Goal: Information Seeking & Learning: Learn about a topic

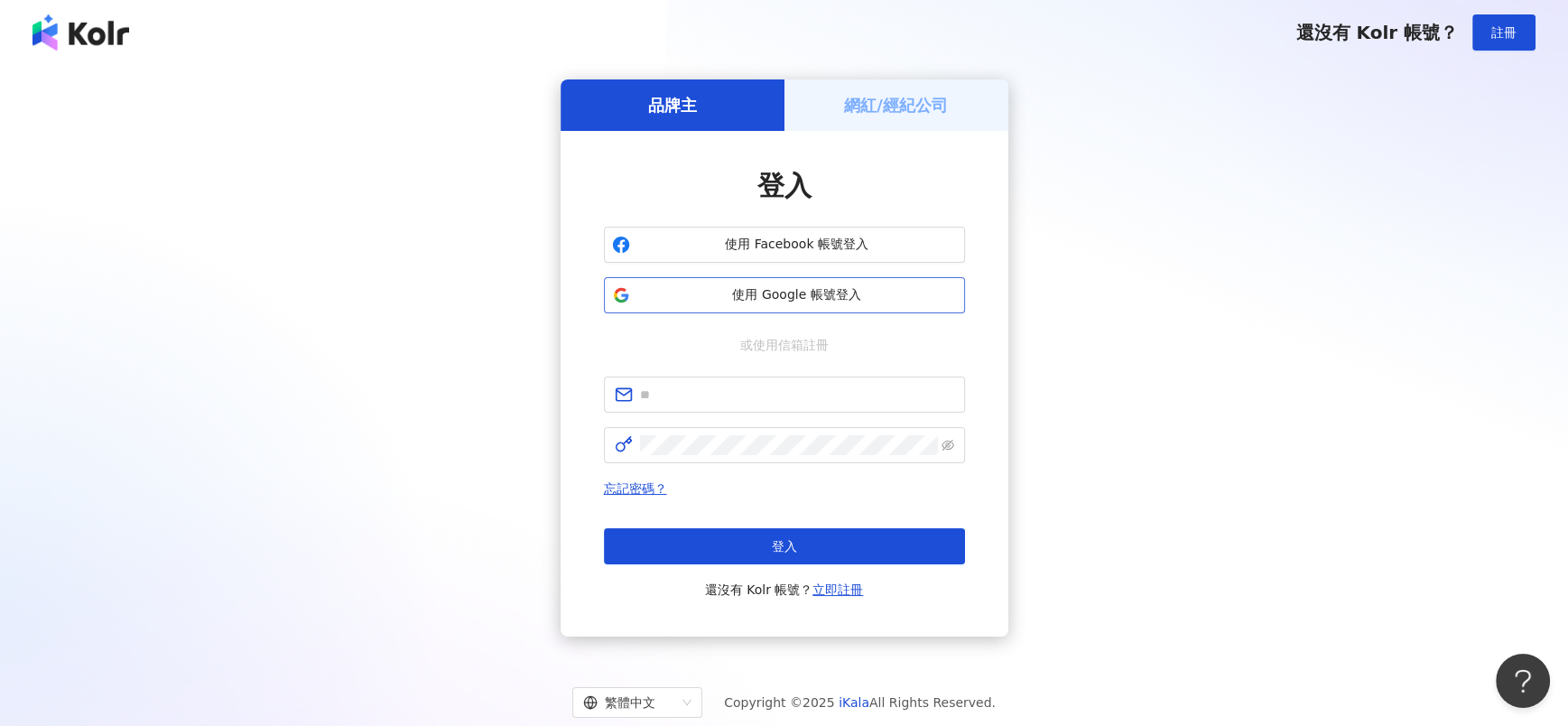
click at [779, 294] on span "使用 Google 帳號登入" at bounding box center [797, 295] width 320 height 18
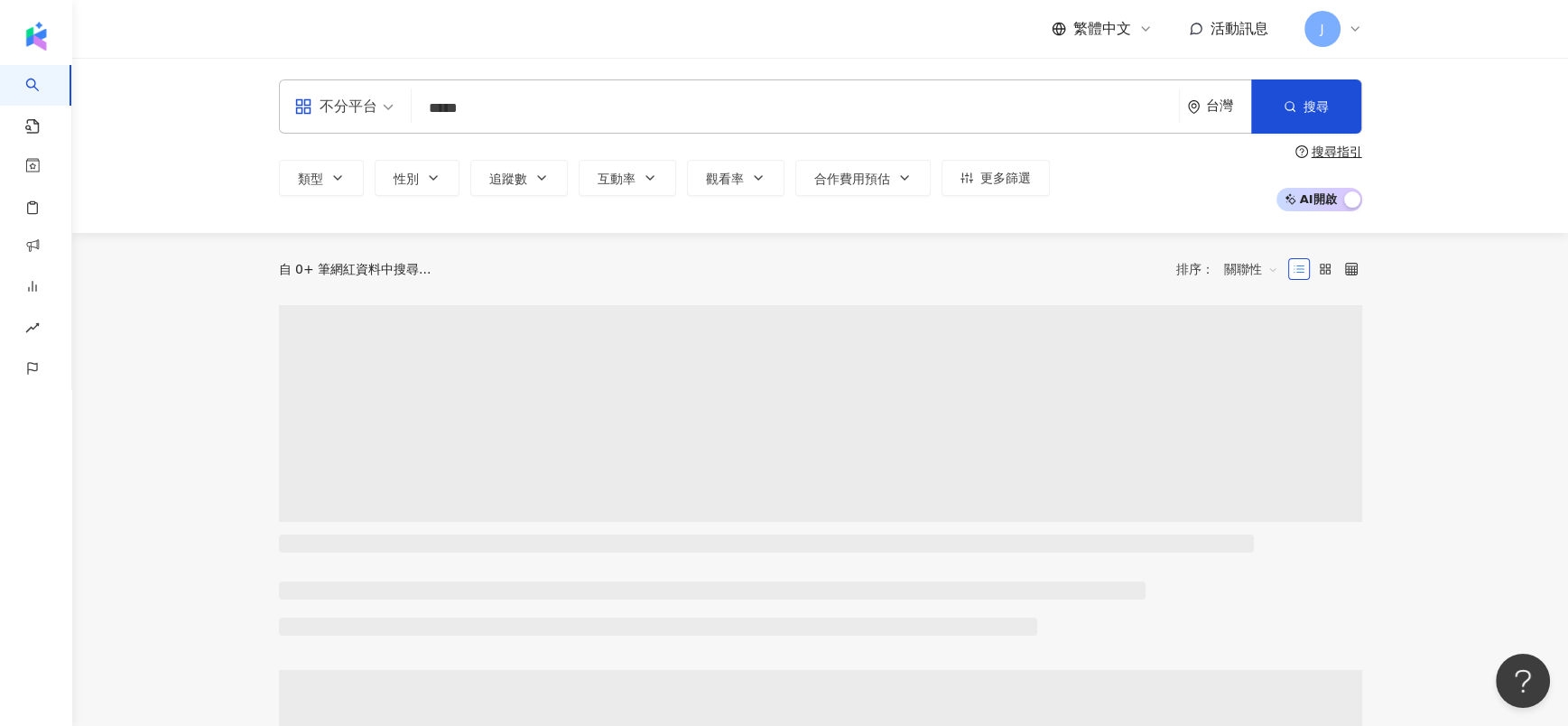
type input "*****"
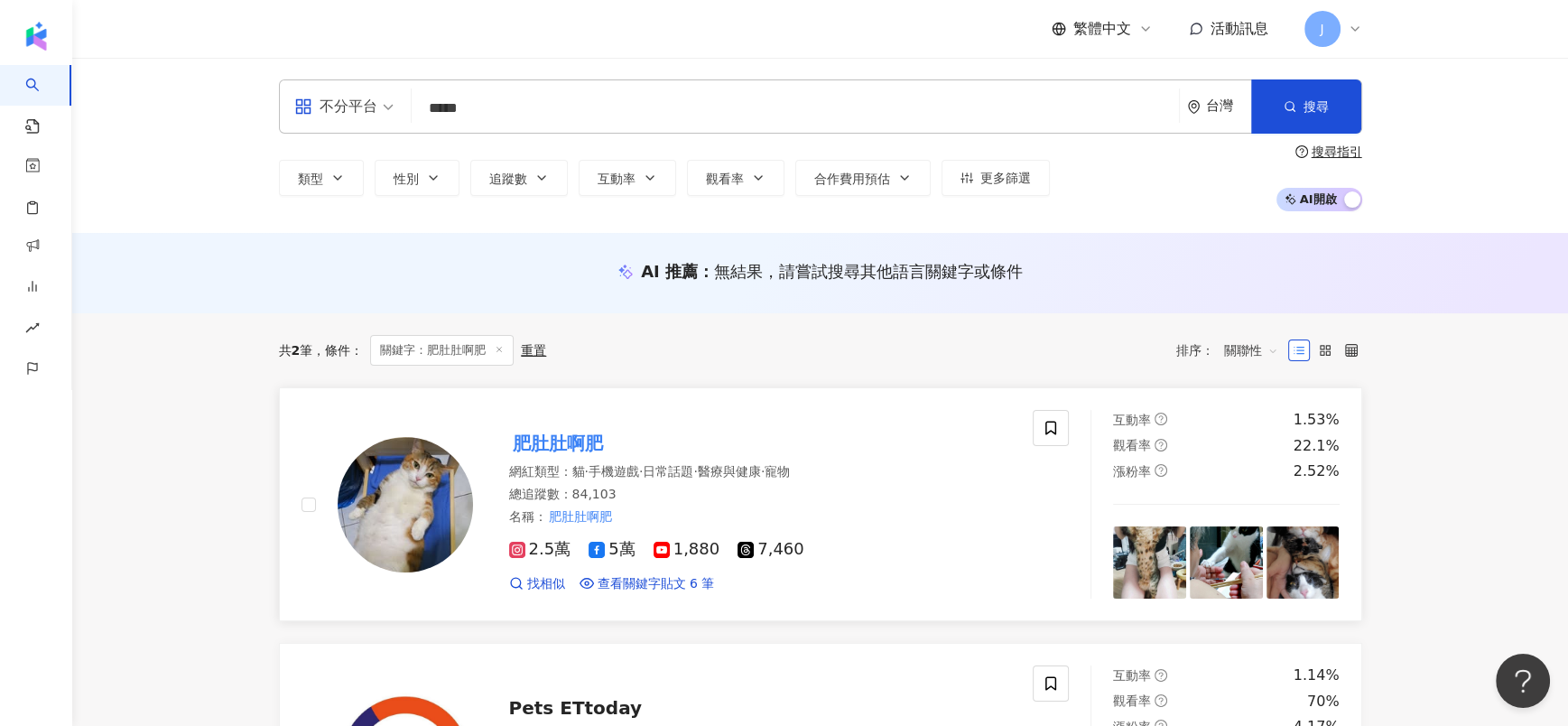
click at [541, 444] on mark "肥肚肚啊肥" at bounding box center [557, 444] width 97 height 29
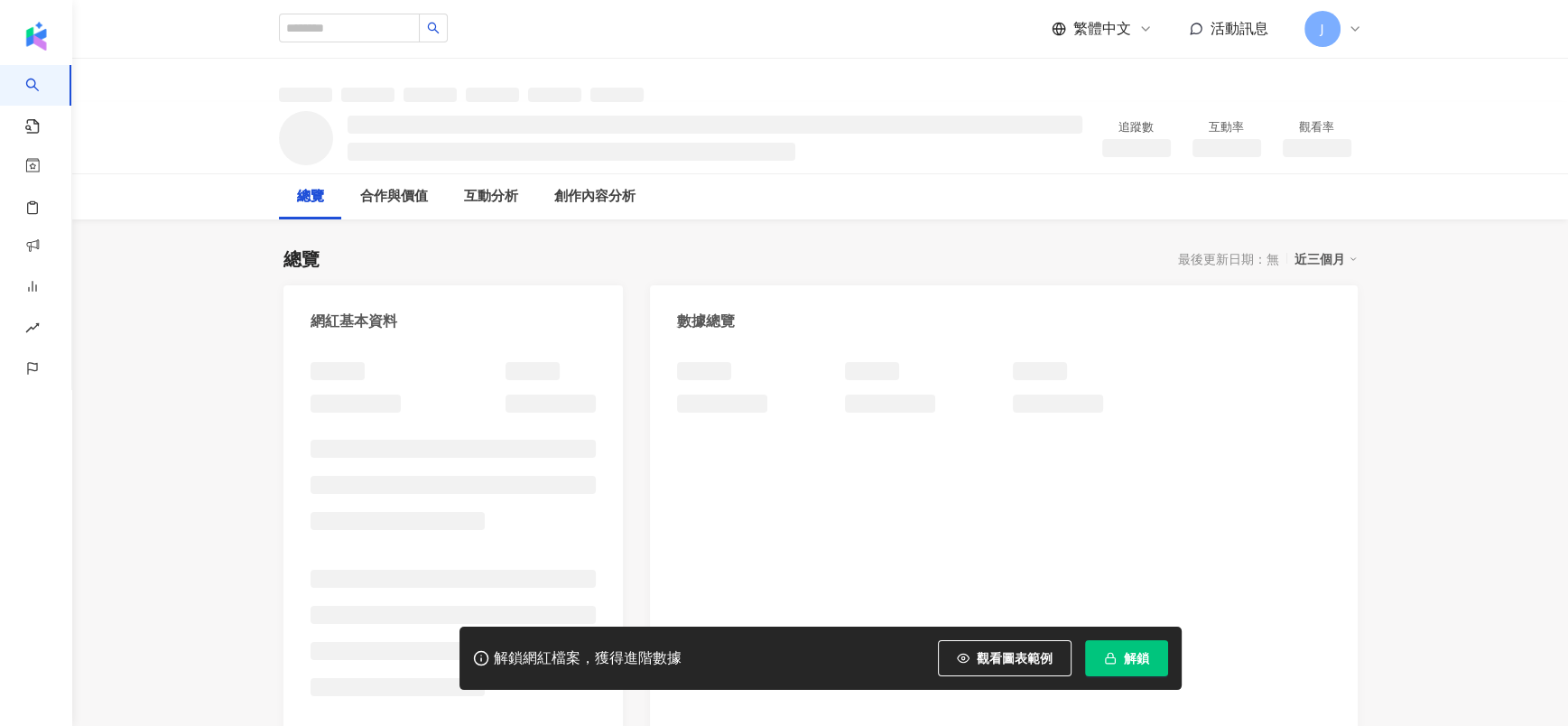
click at [1129, 674] on button "解鎖" at bounding box center [1127, 658] width 83 height 36
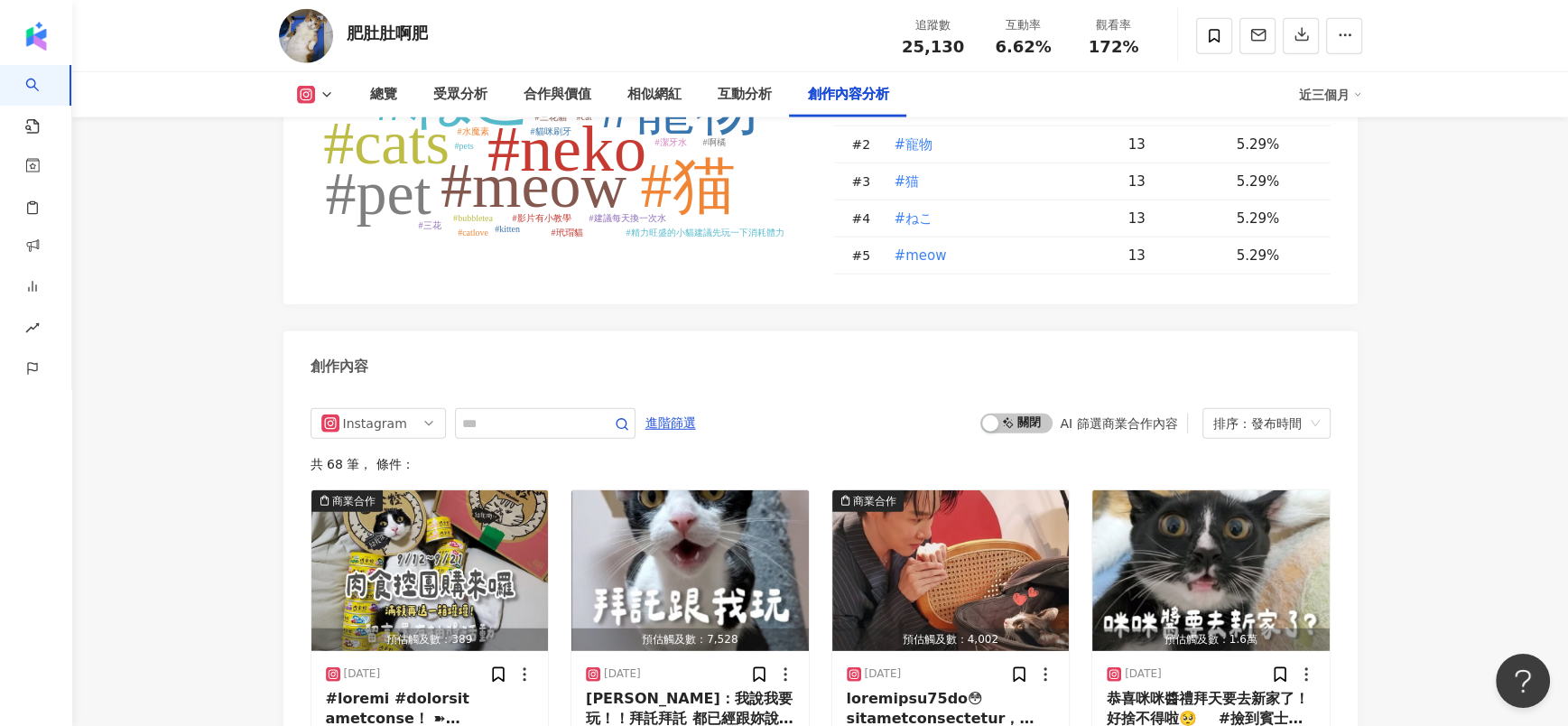
scroll to position [5293, 0]
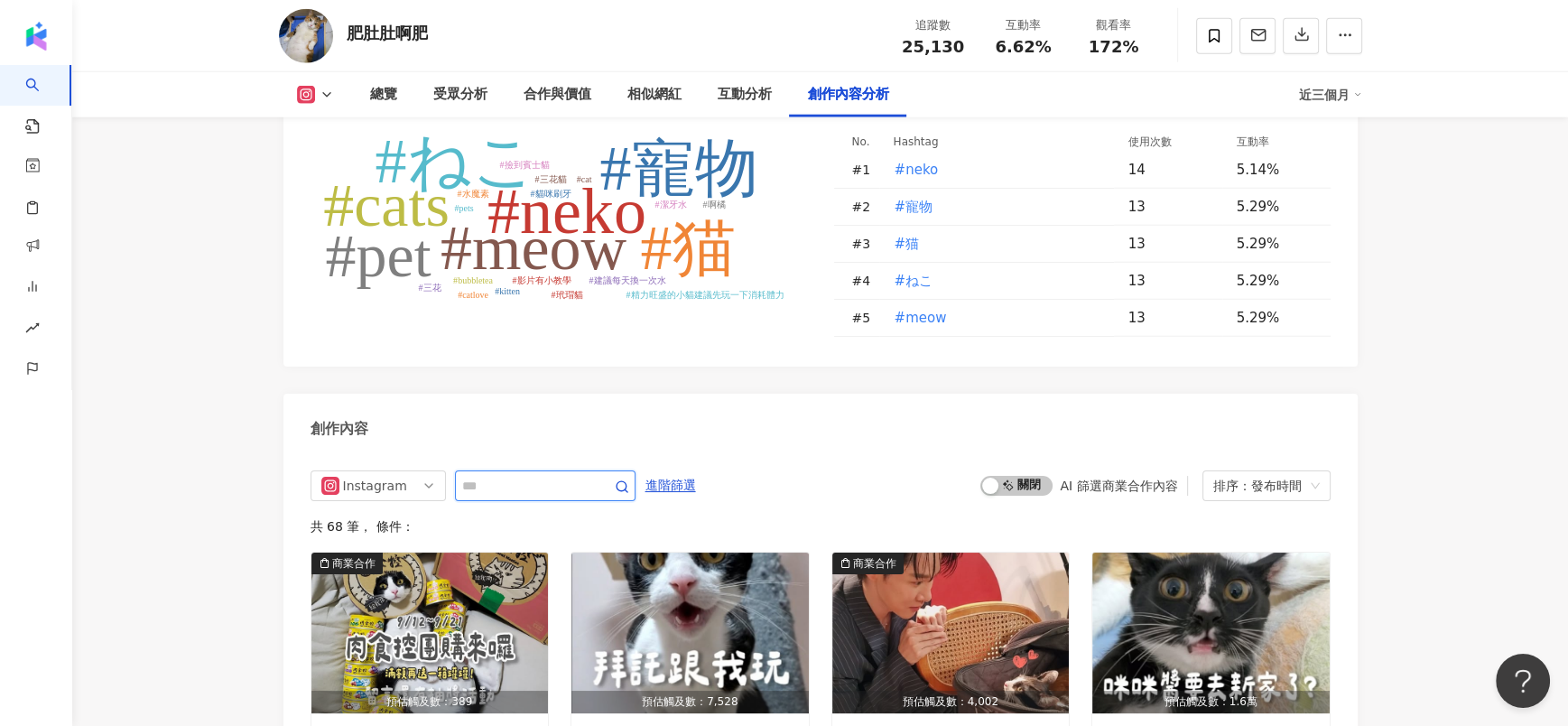
click at [489, 475] on input "text" at bounding box center [524, 486] width 126 height 21
paste input "*****"
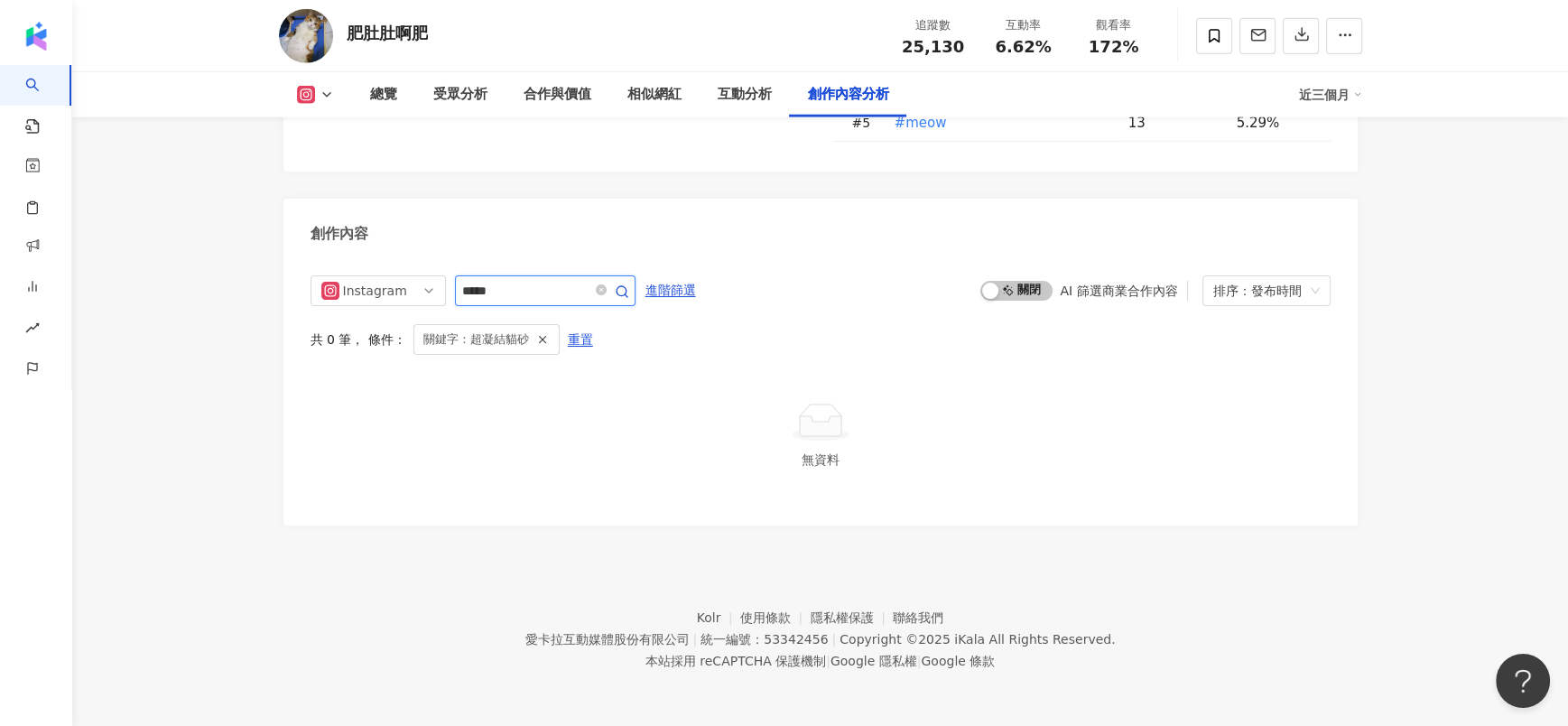
scroll to position [5467, 0]
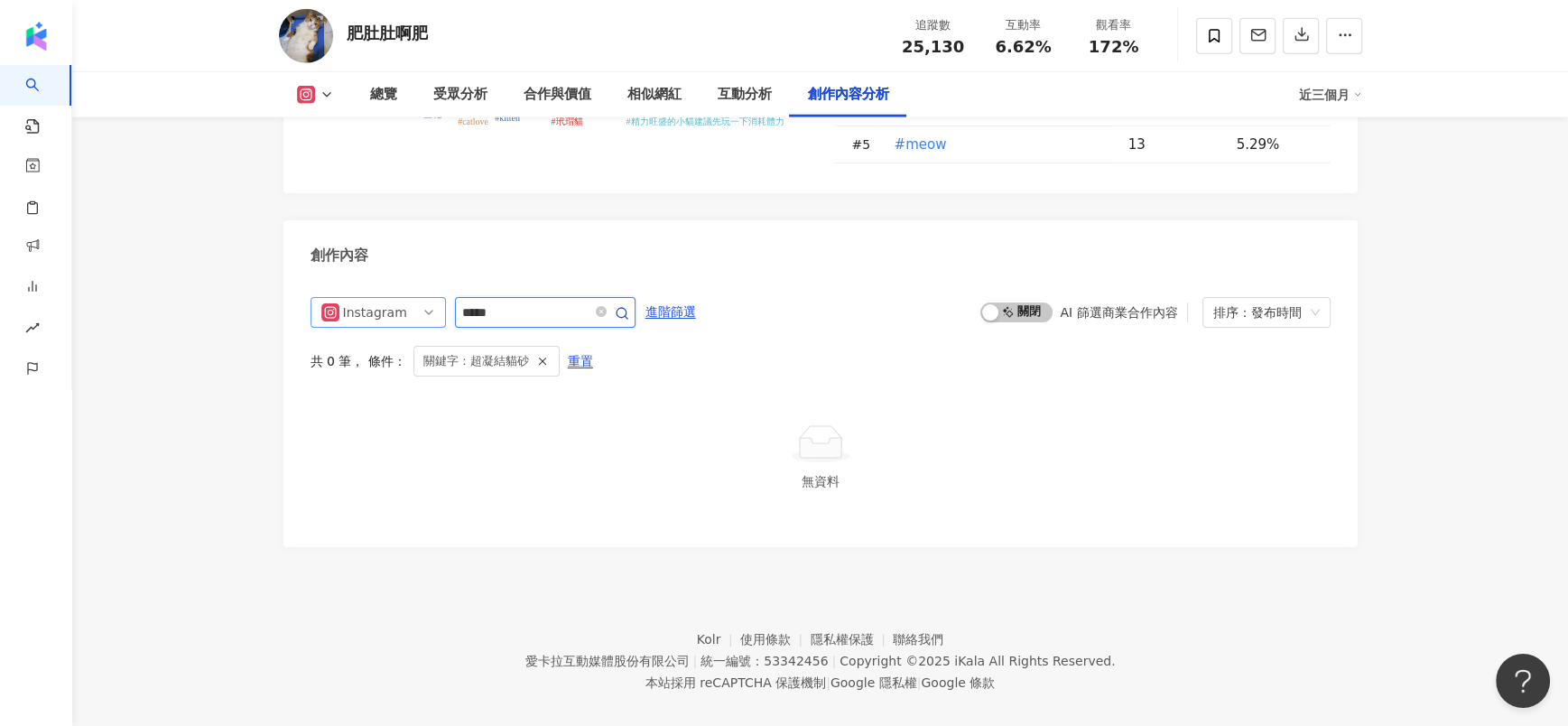
drag, startPoint x: 527, startPoint y: 282, endPoint x: 391, endPoint y: 291, distance: 136.3
click at [391, 297] on div "Instagram *****" at bounding box center [472, 312] width 325 height 31
paste input "text"
click at [537, 302] on input "****" at bounding box center [524, 312] width 126 height 21
click at [485, 302] on input "****" at bounding box center [524, 312] width 126 height 21
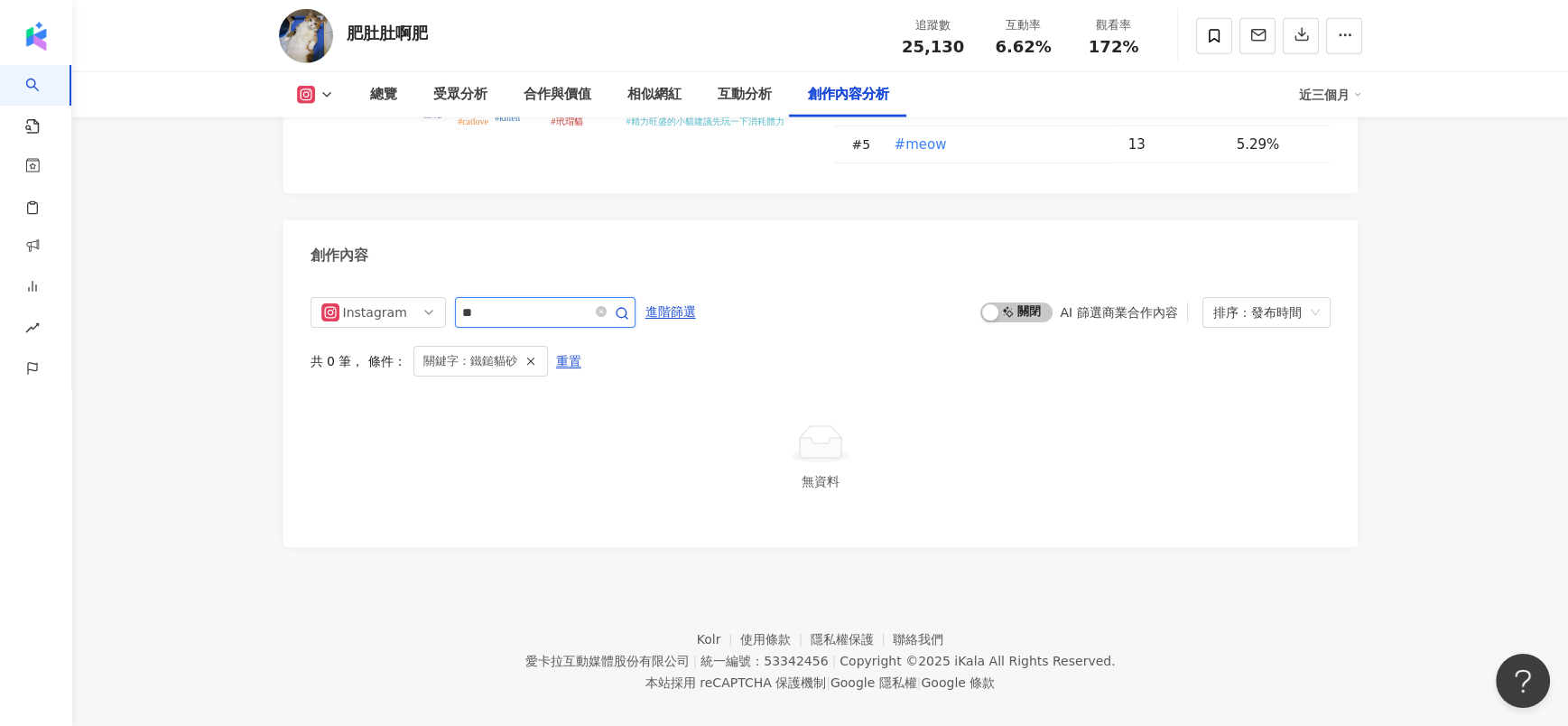
type input "**"
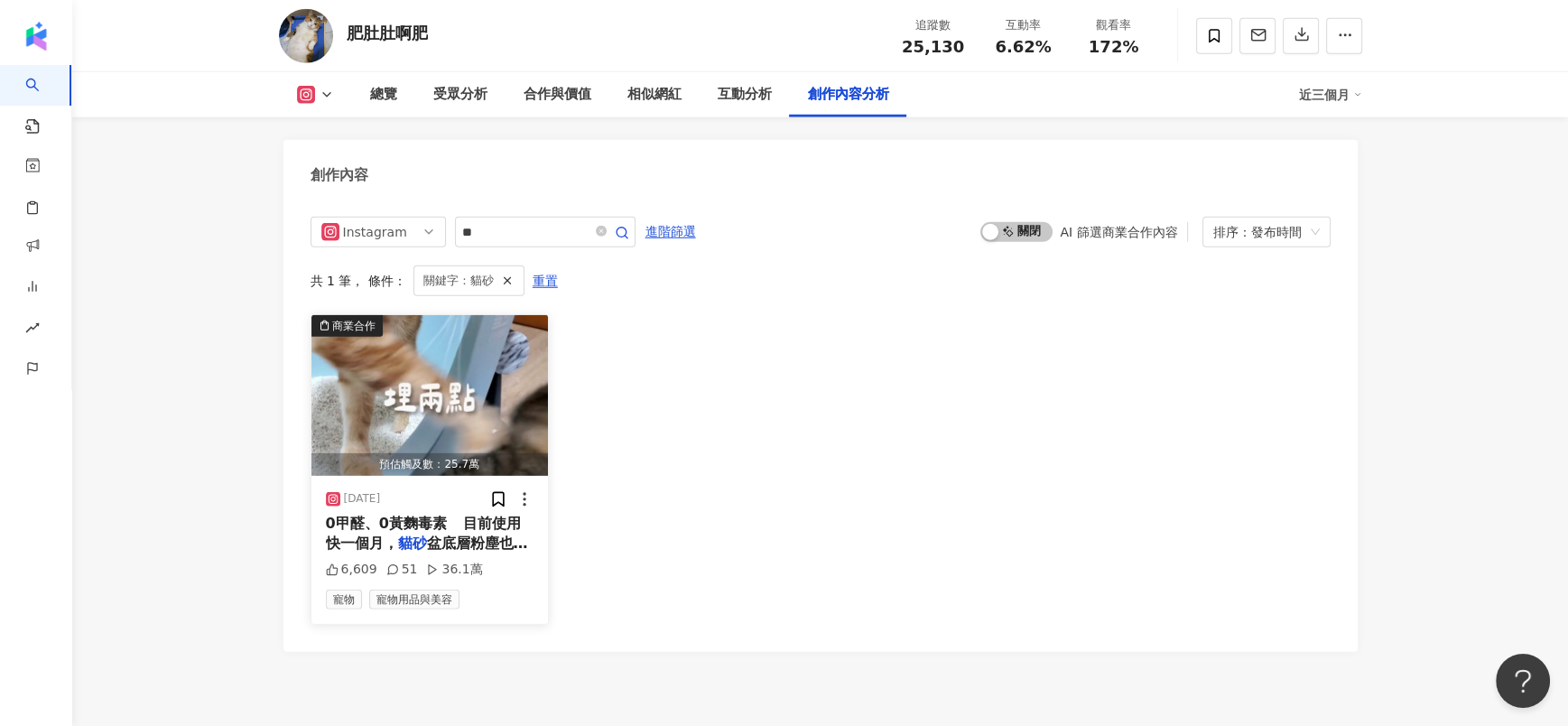
click at [451, 360] on img "button" at bounding box center [430, 395] width 237 height 161
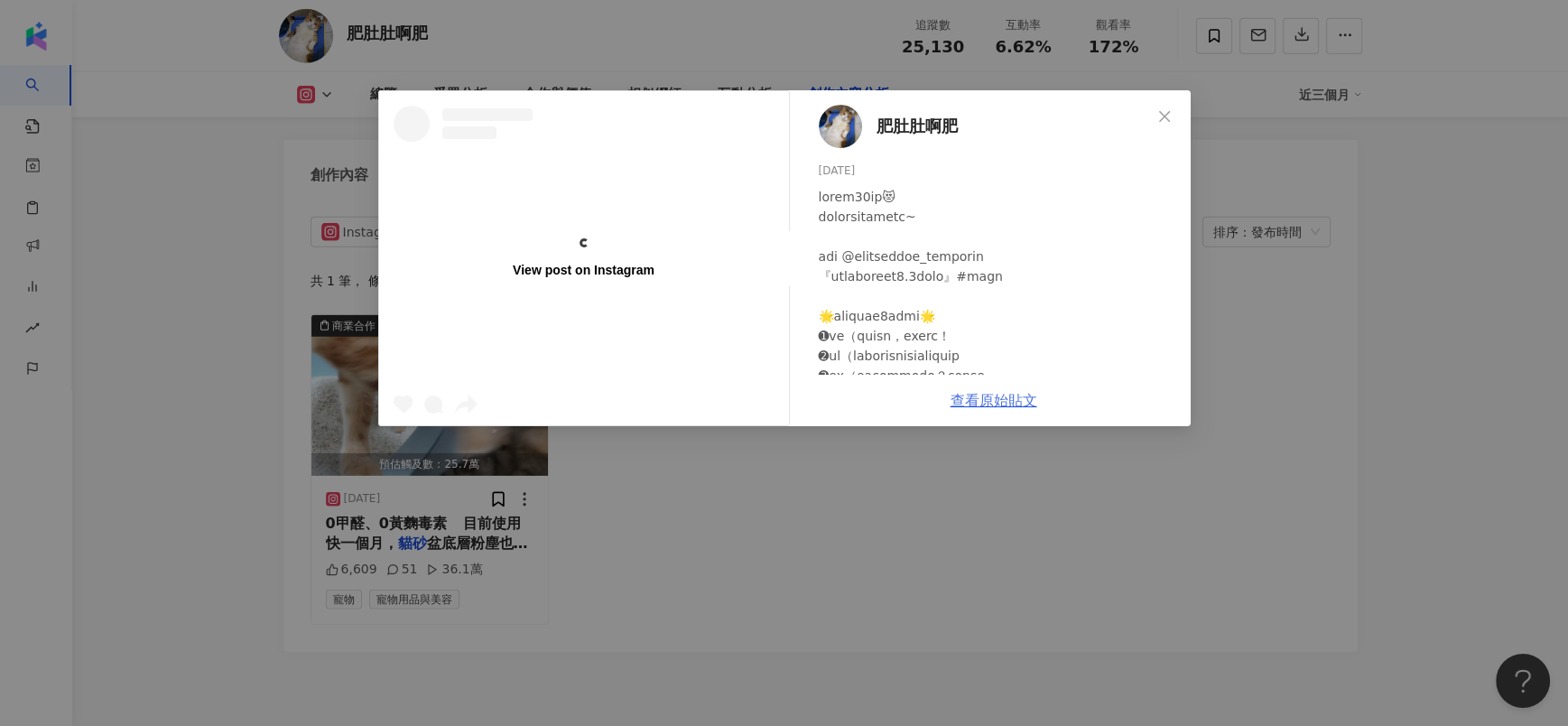
click at [988, 409] on link "查看原始貼文" at bounding box center [994, 400] width 87 height 17
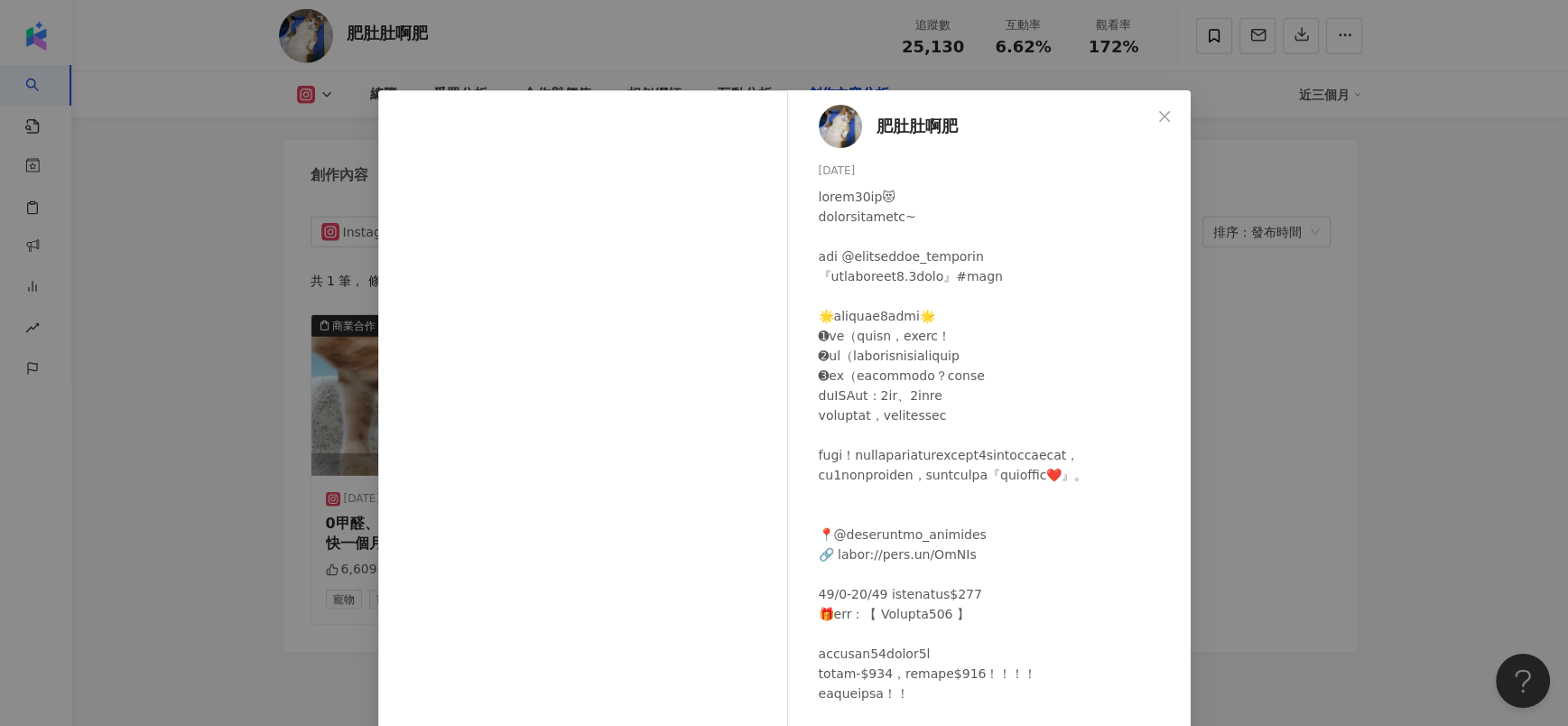
click at [1291, 403] on div "肥肚肚啊肥 2024/11/6 6,609 51 36.1萬 查看原始貼文" at bounding box center [784, 363] width 1568 height 726
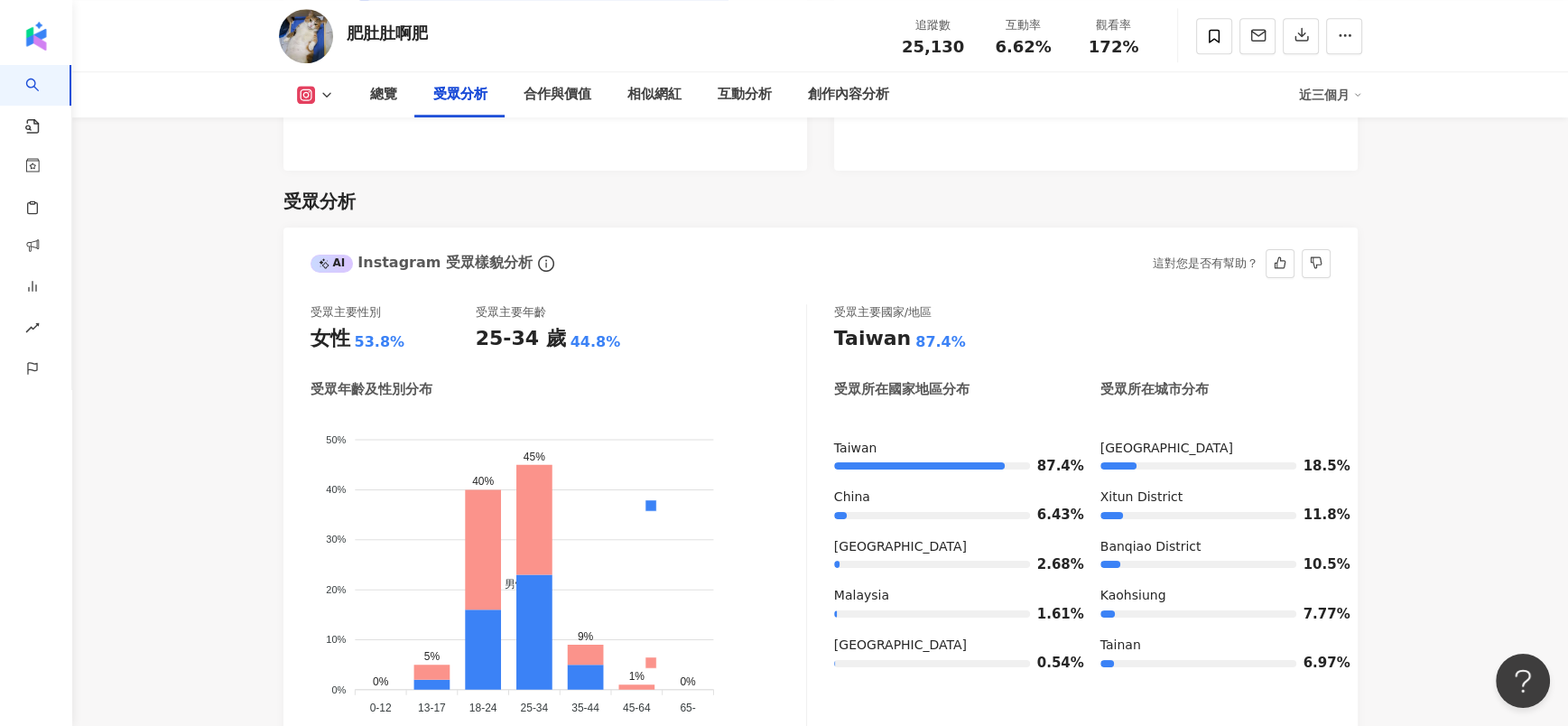
scroll to position [1626, 0]
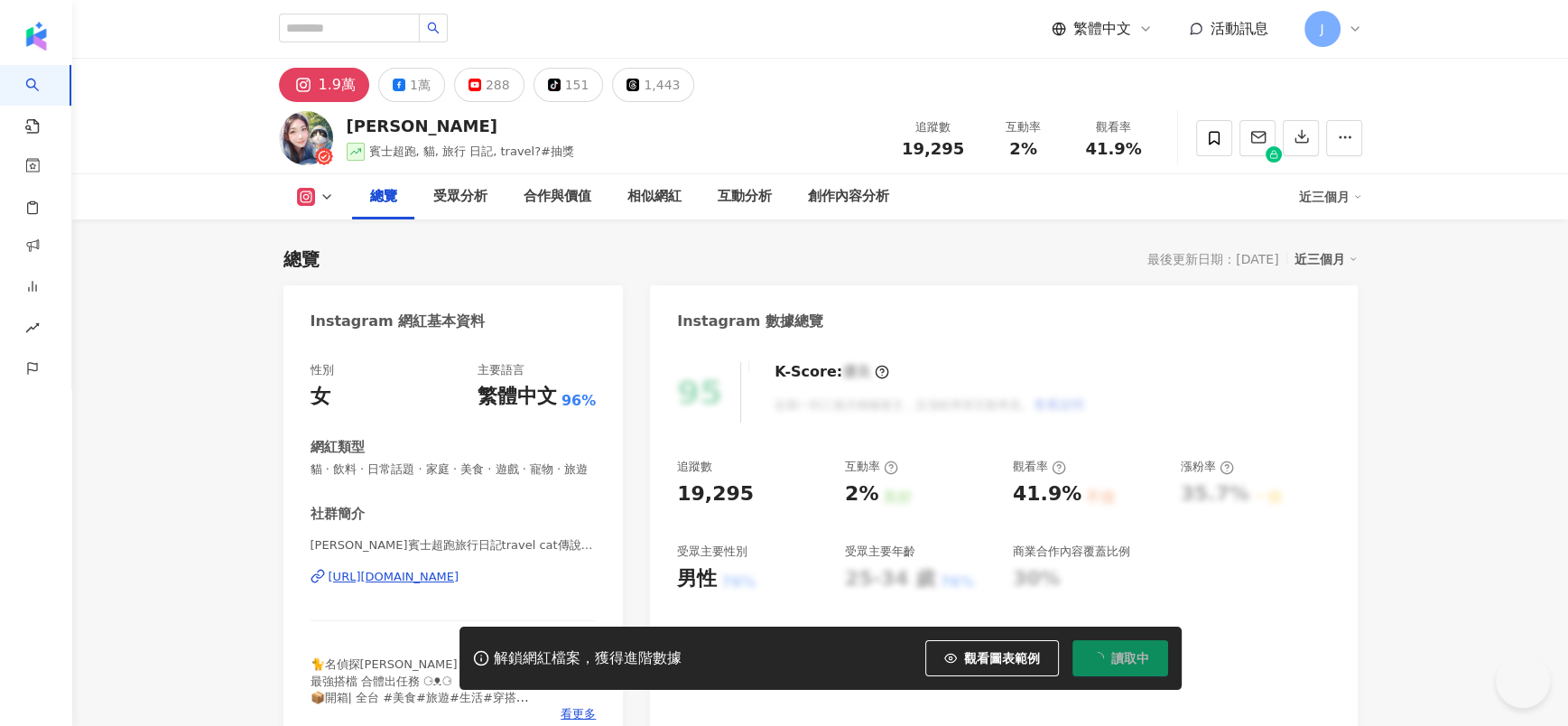
scroll to position [110, 0]
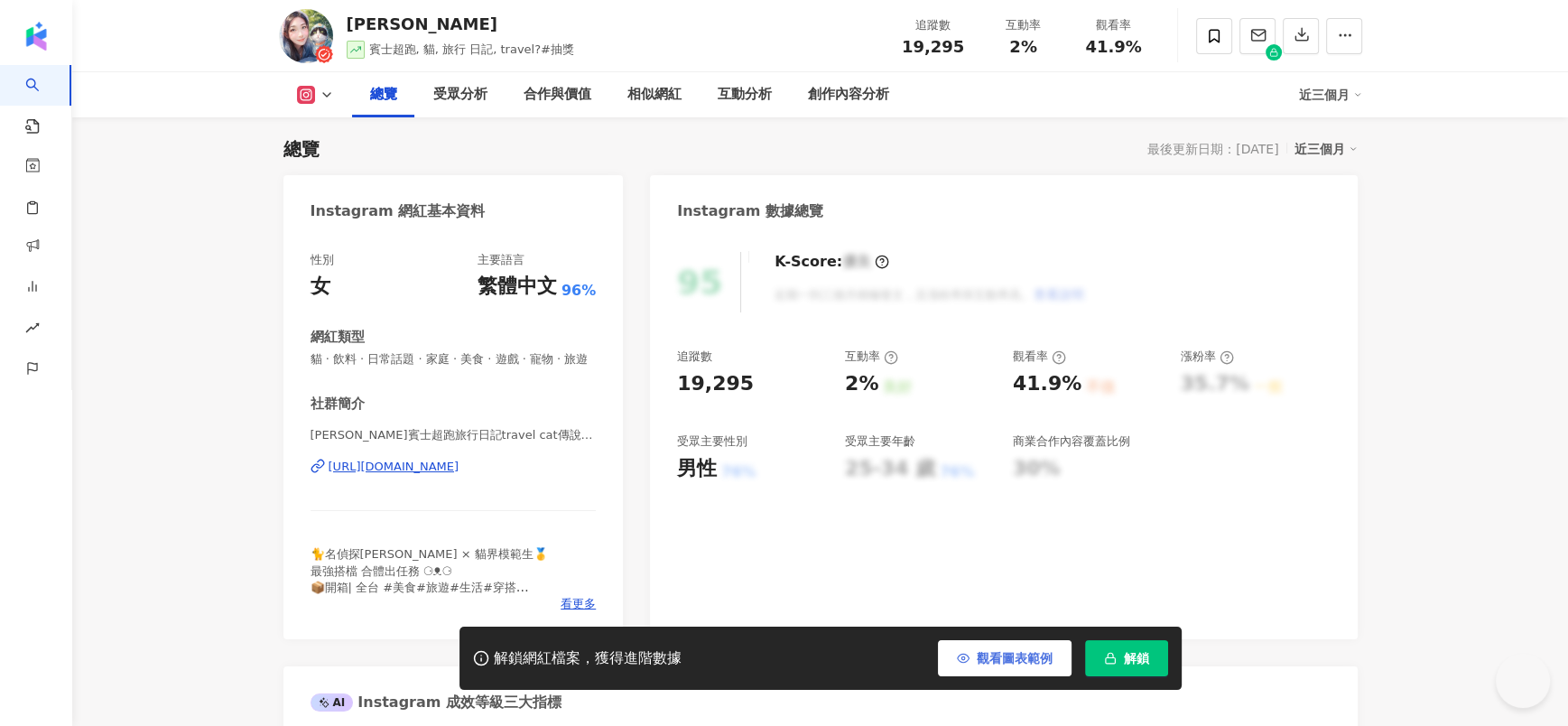
click at [1103, 656] on icon "button" at bounding box center [1109, 658] width 13 height 13
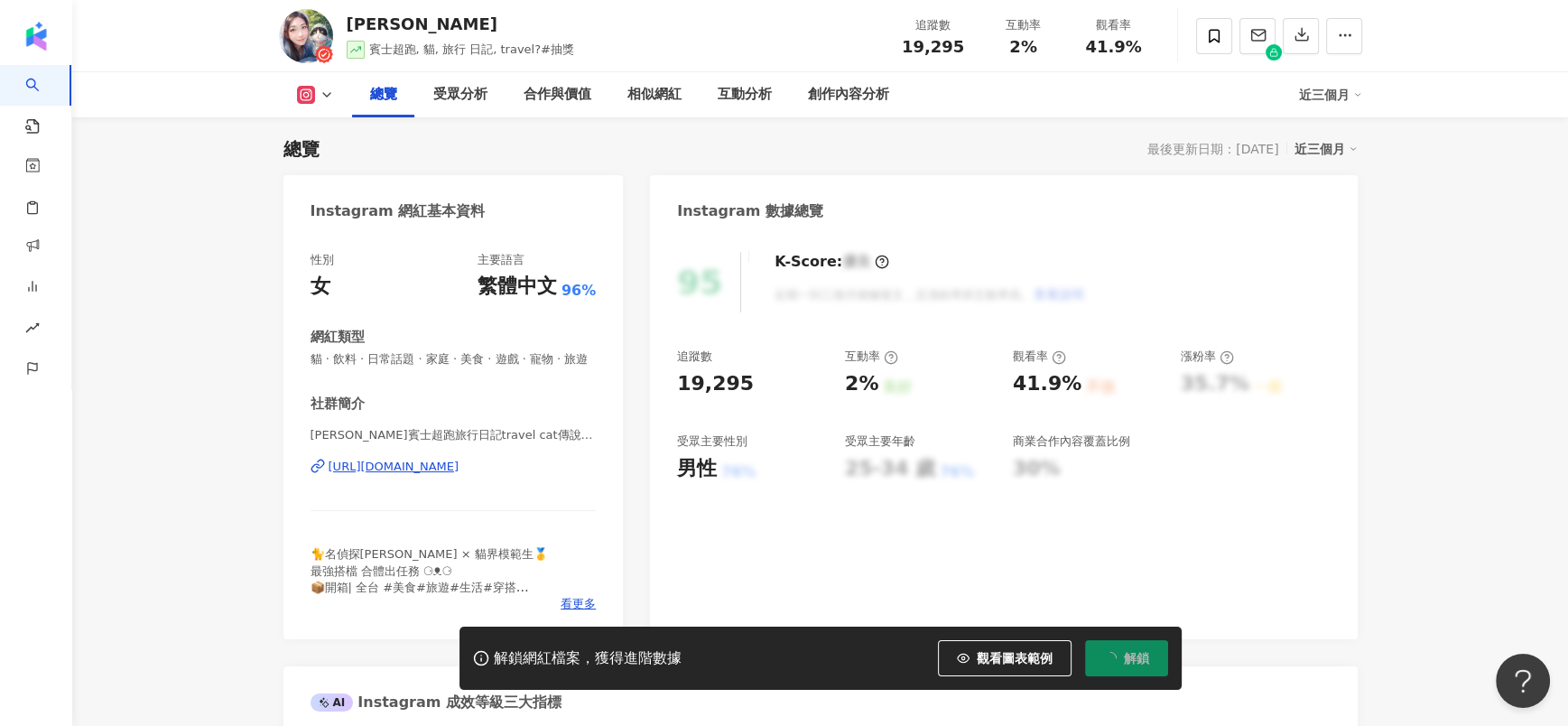
scroll to position [0, 0]
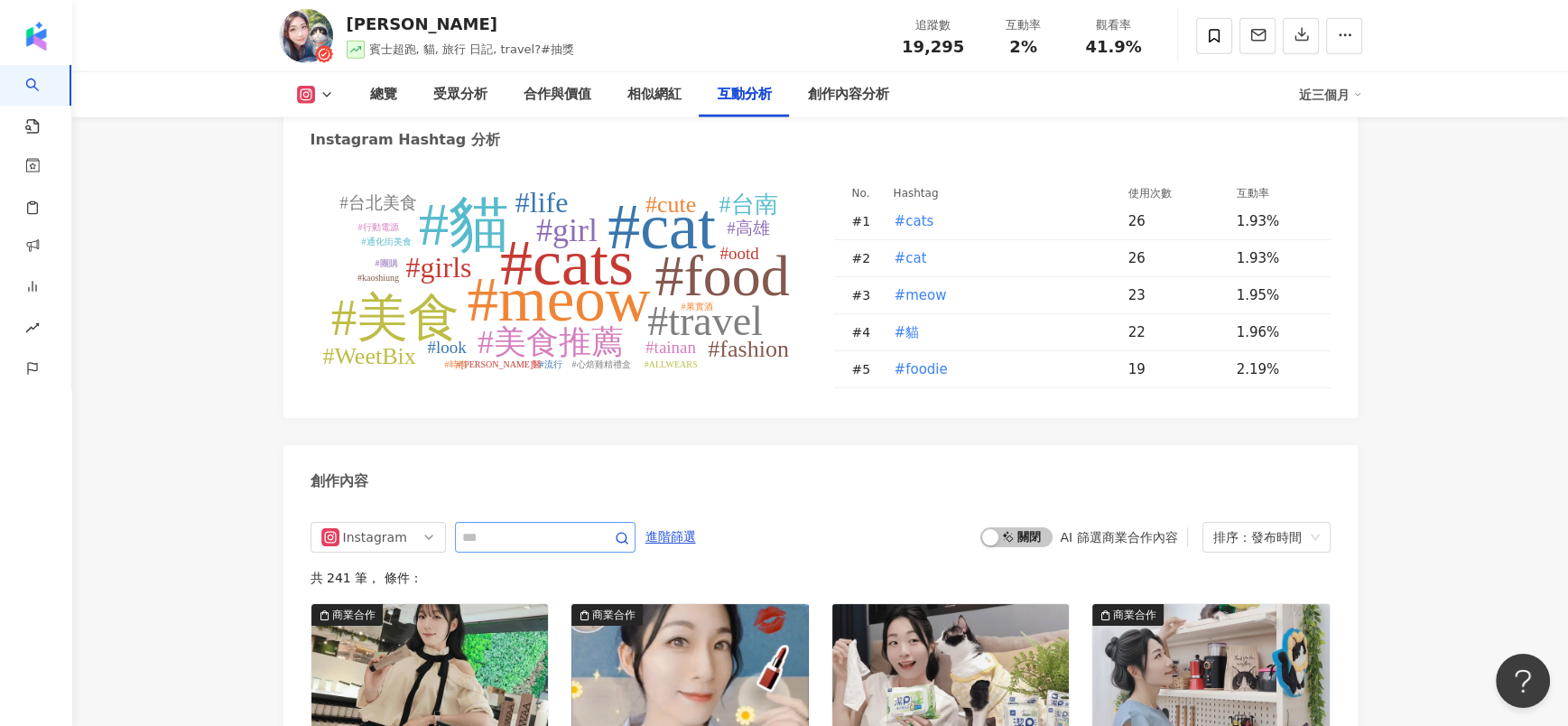
scroll to position [5392, 0]
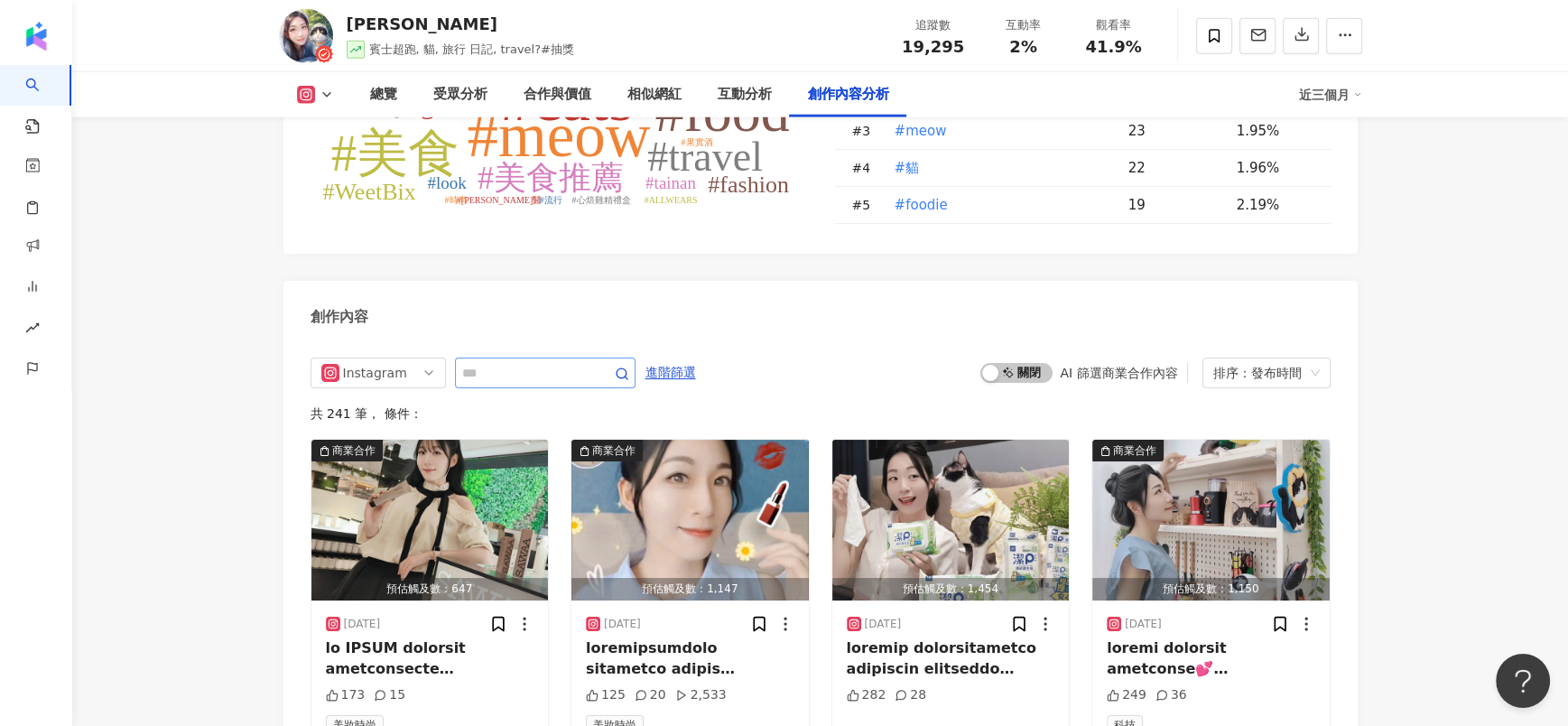
click at [530, 389] on span at bounding box center [545, 373] width 180 height 31
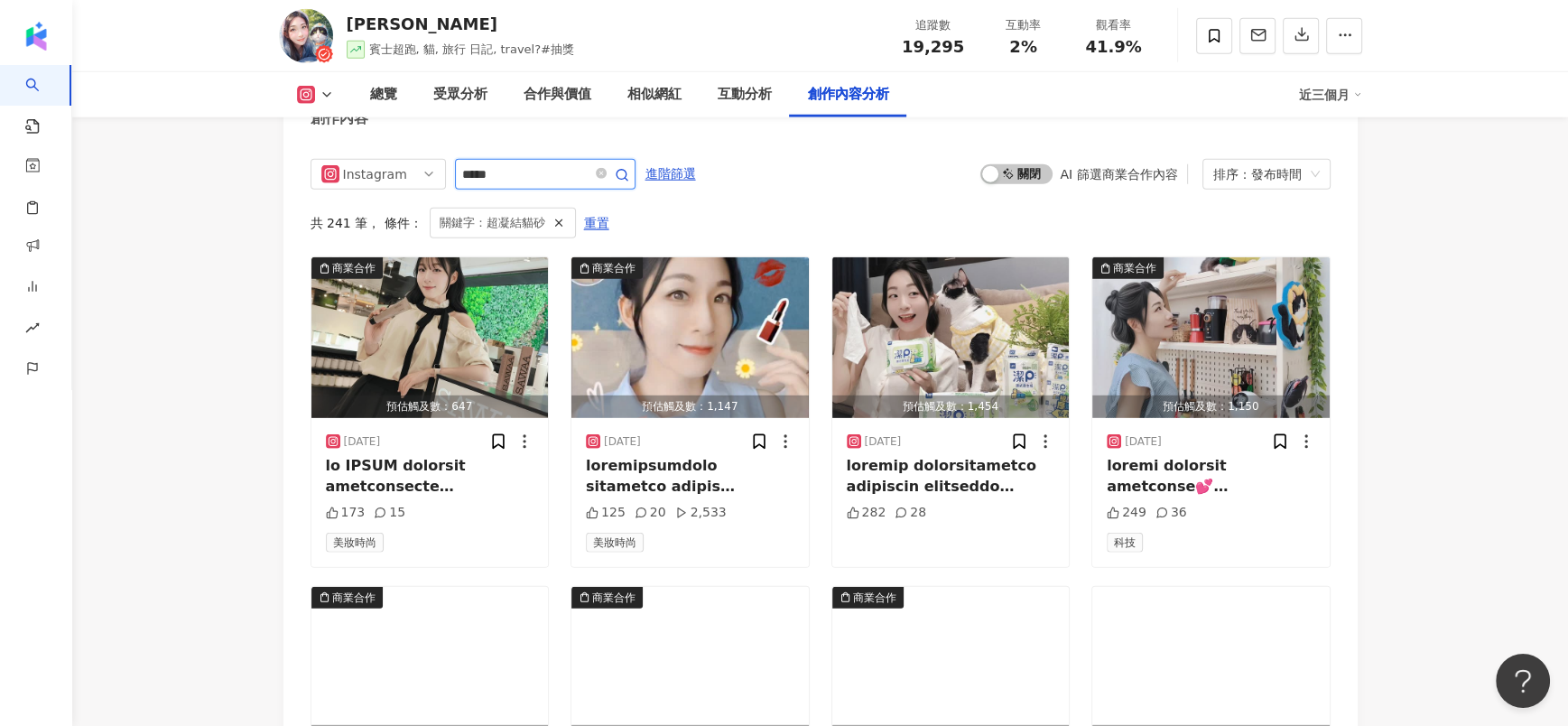
scroll to position [5509, 0]
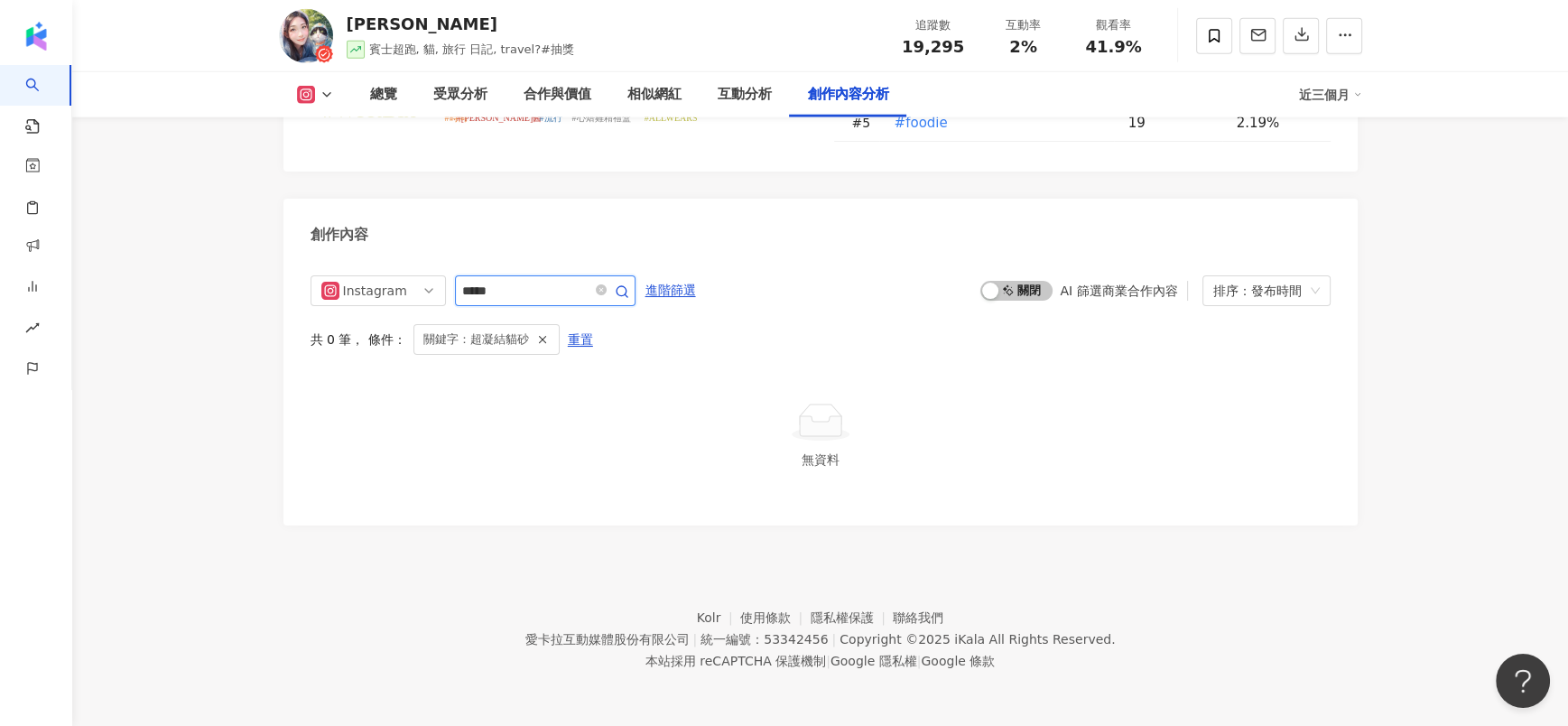
drag, startPoint x: 502, startPoint y: 291, endPoint x: 457, endPoint y: 291, distance: 45.0
click at [457, 291] on span "*****" at bounding box center [545, 291] width 180 height 31
click at [546, 285] on input "****" at bounding box center [524, 290] width 126 height 21
click at [484, 295] on input "****" at bounding box center [524, 290] width 126 height 21
type input "**"
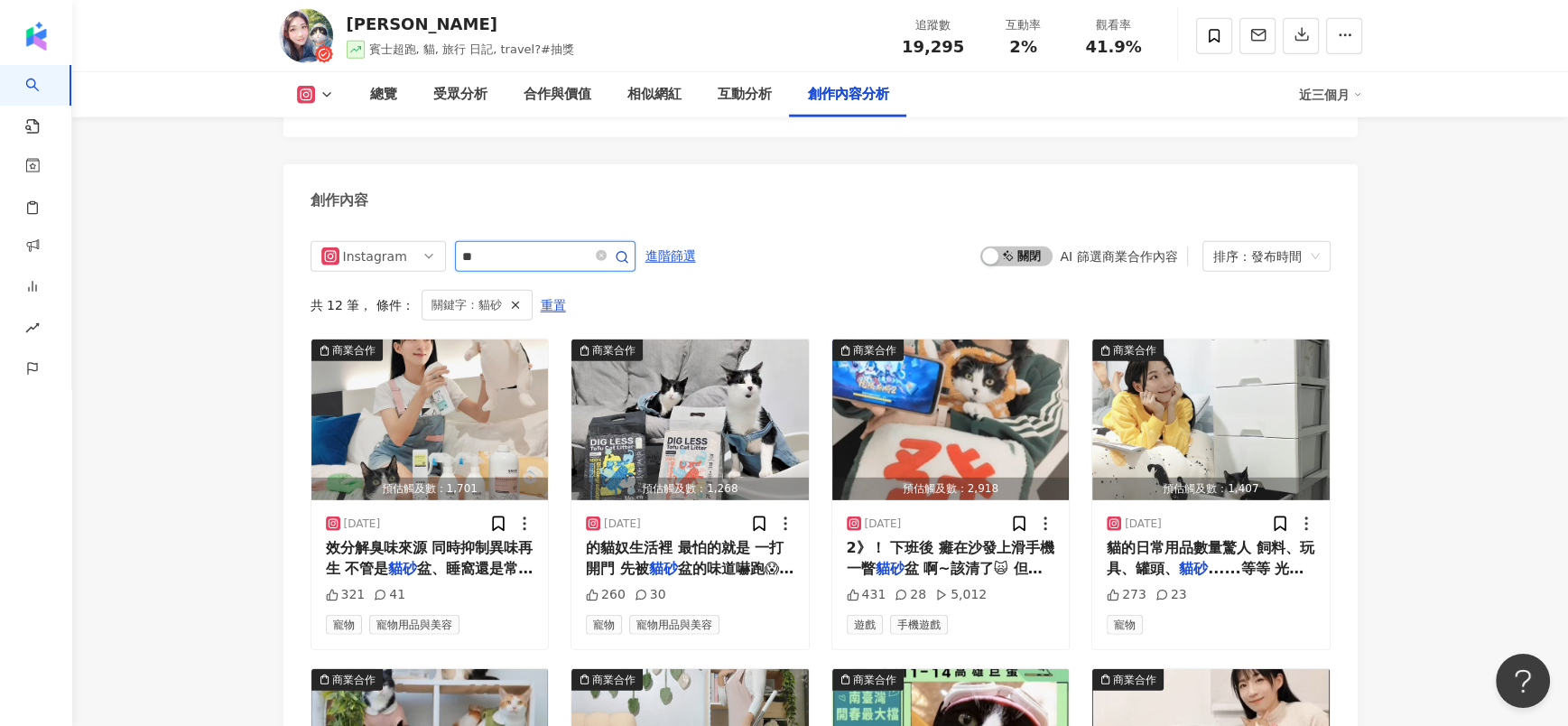
scroll to position [5591, 0]
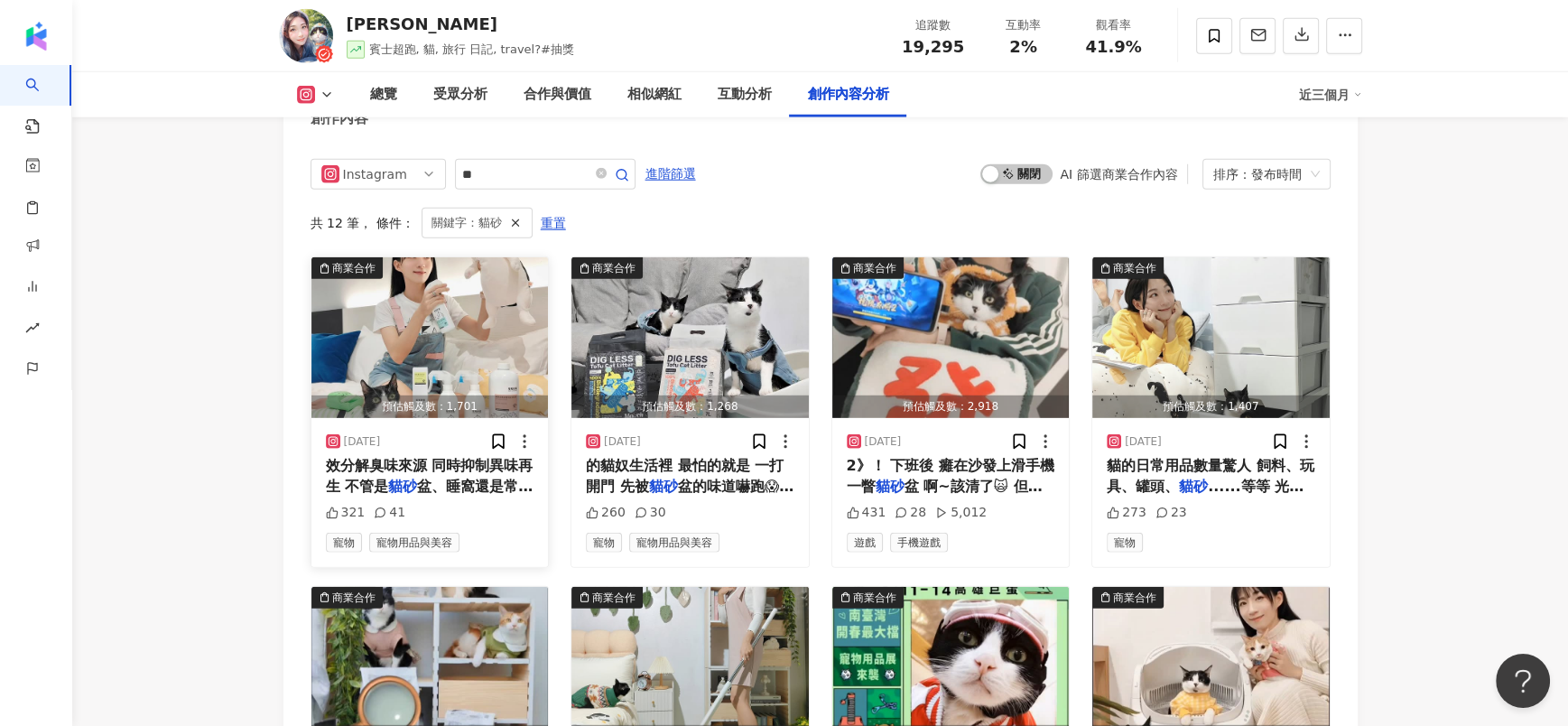
click at [405, 450] on div "2025/7/21" at bounding box center [430, 442] width 208 height 18
click at [434, 494] on span "效分解臭味來源 同時抑制異味再生 不管是" at bounding box center [429, 475] width 207 height 37
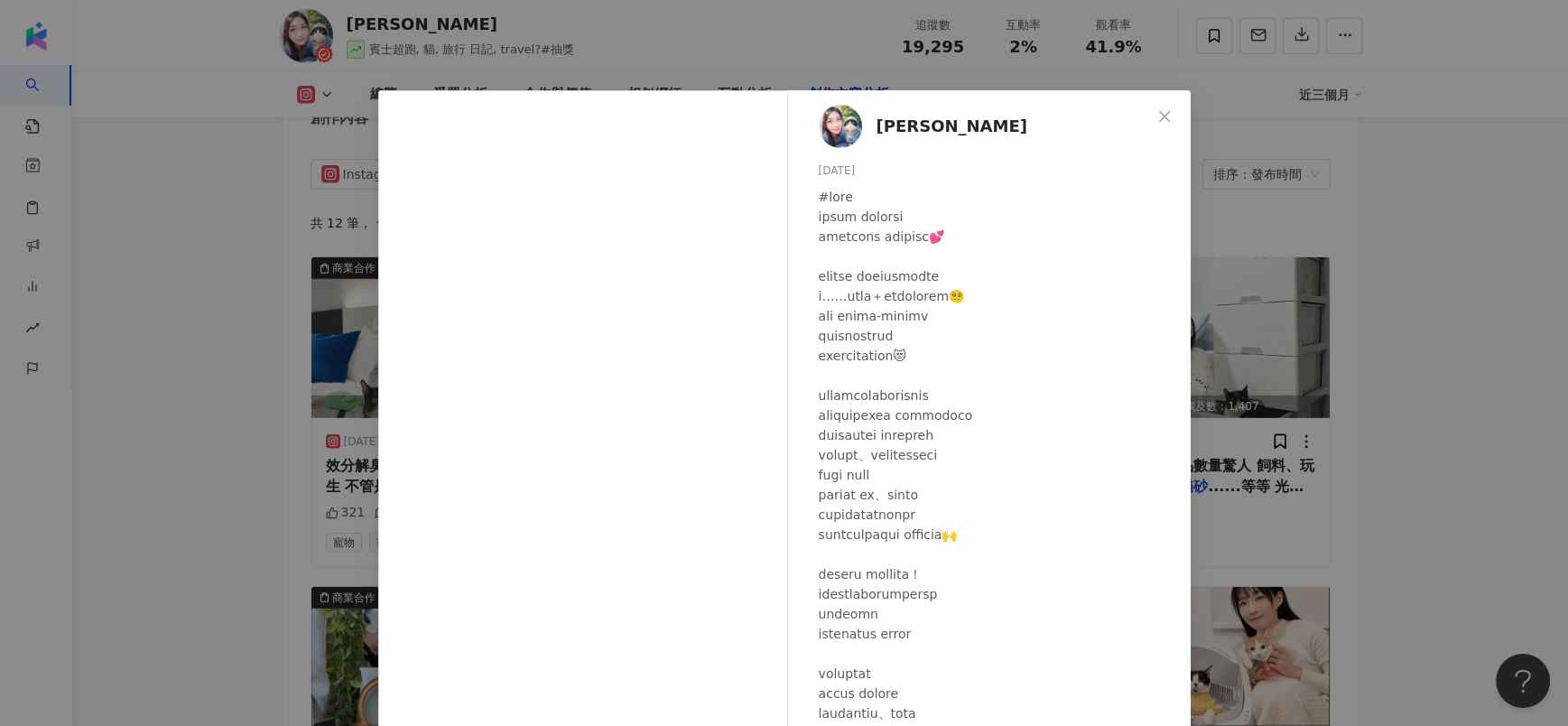
click at [1432, 391] on div "鄭安妤 2025/7/21 321 41 查看原始貼文" at bounding box center [784, 363] width 1568 height 726
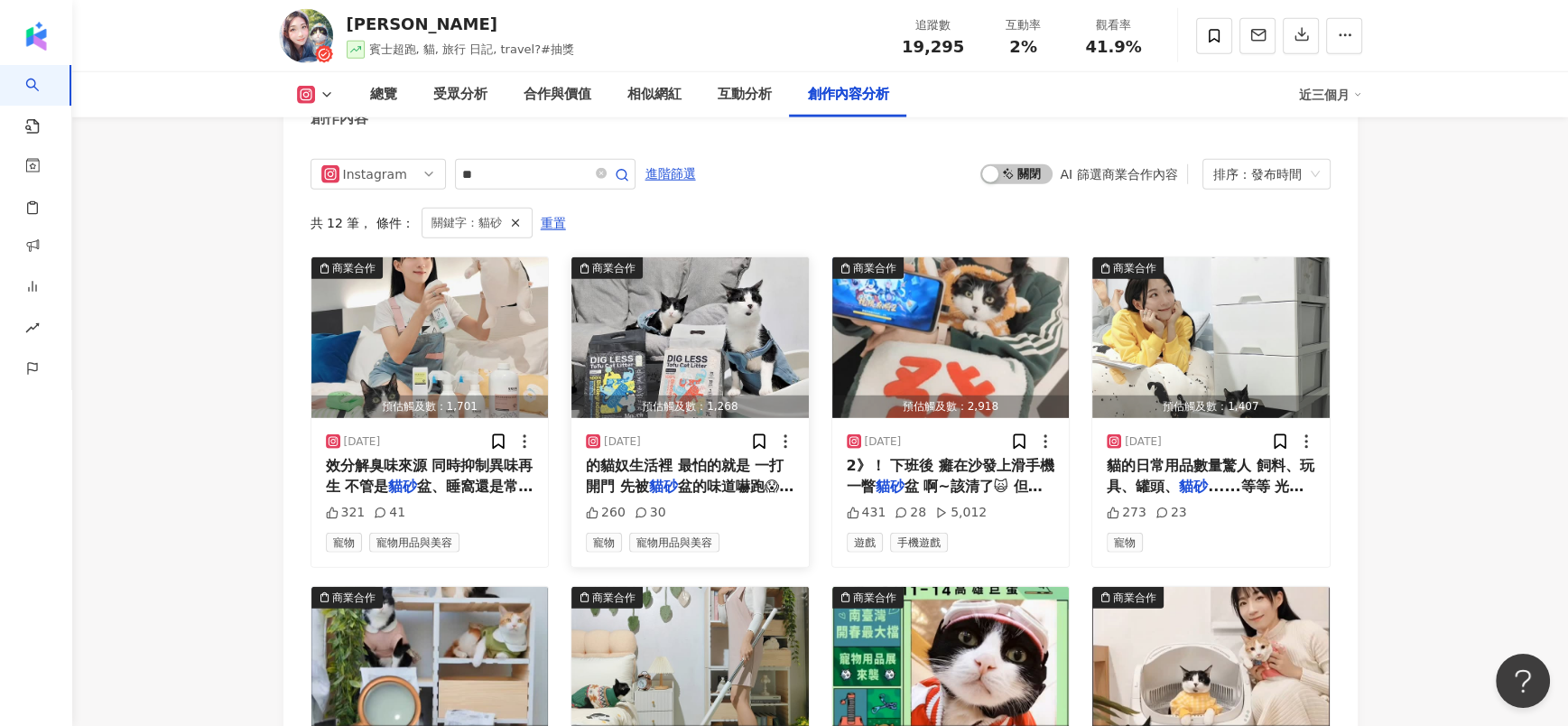
click at [669, 404] on img "button" at bounding box center [690, 337] width 237 height 161
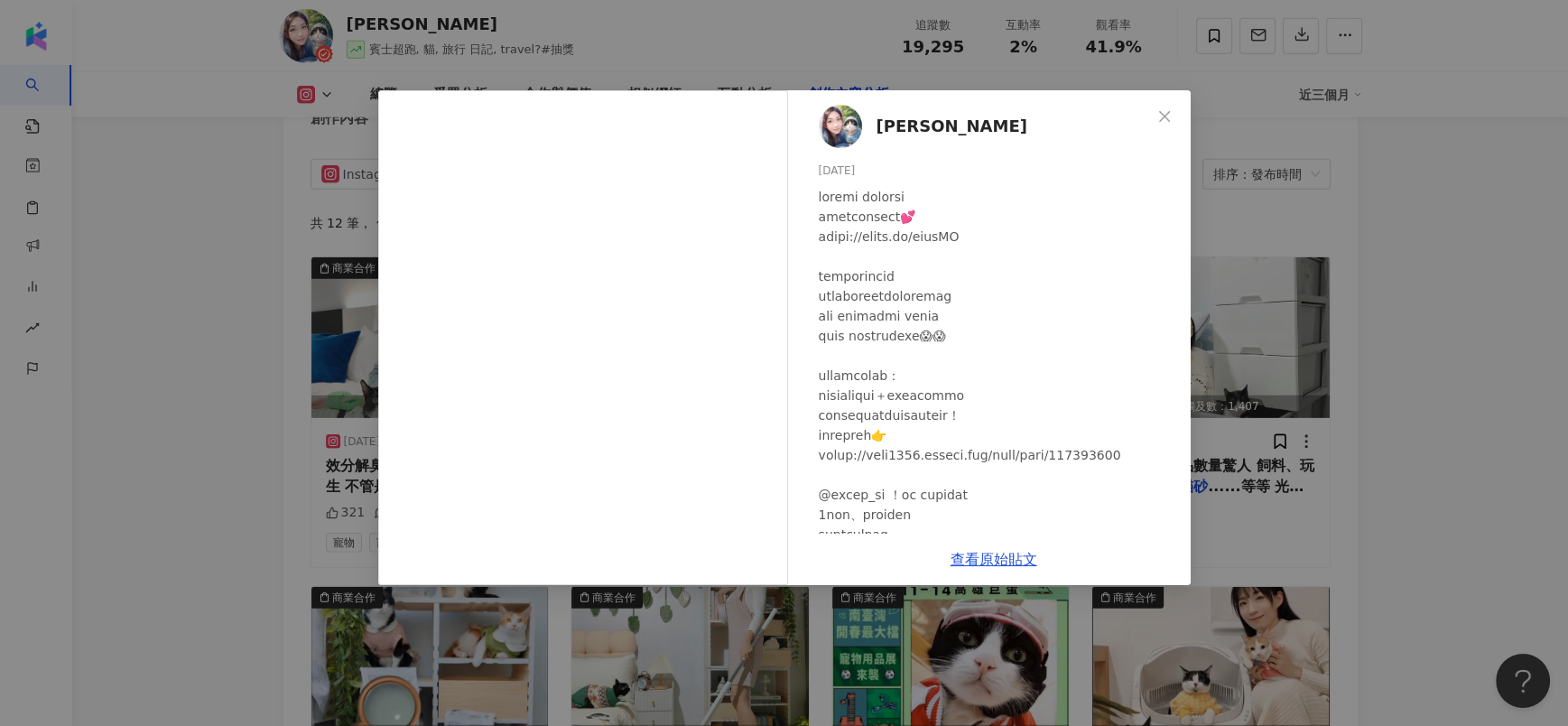
click at [1378, 376] on div "鄭安妤 2025/7/11 260 30 查看原始貼文" at bounding box center [784, 363] width 1568 height 726
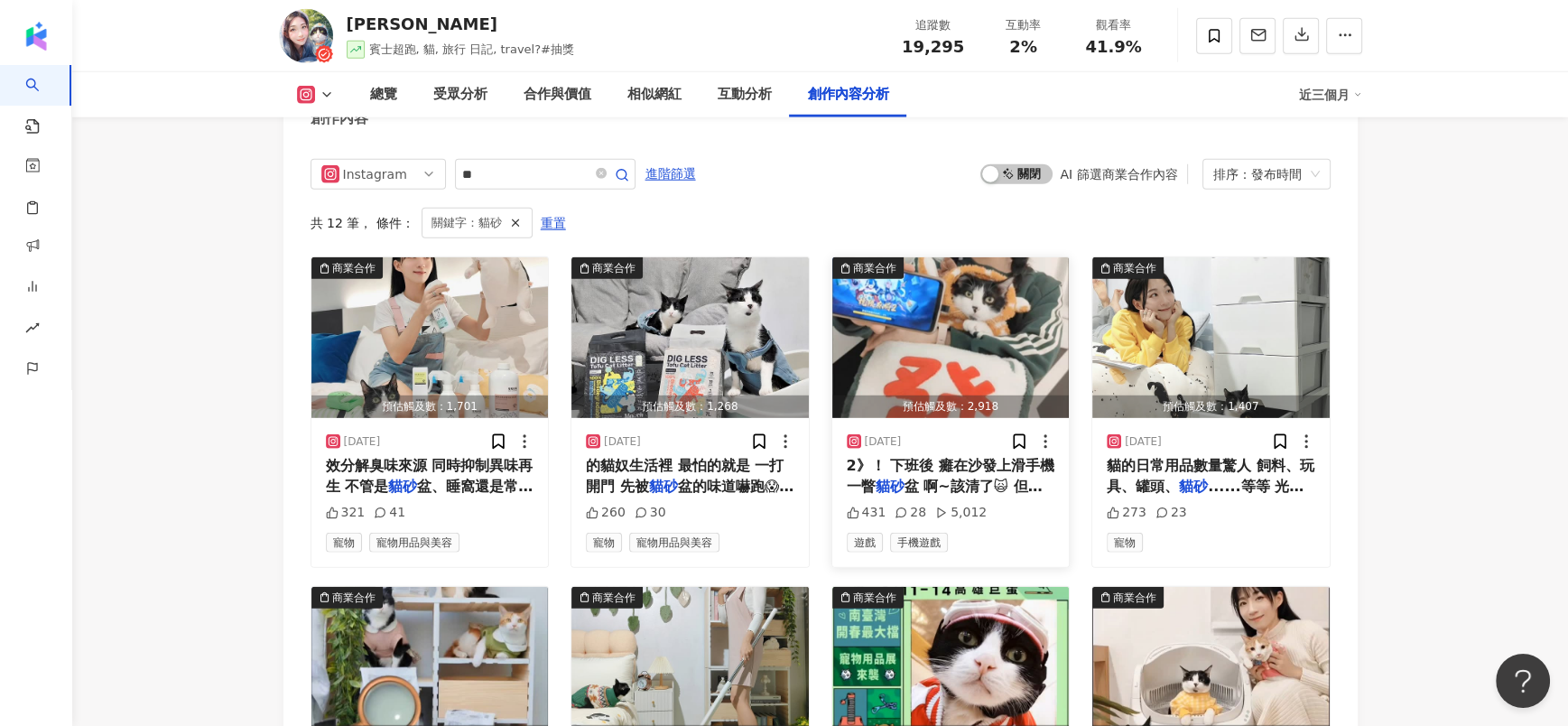
click at [936, 391] on img "button" at bounding box center [950, 337] width 237 height 161
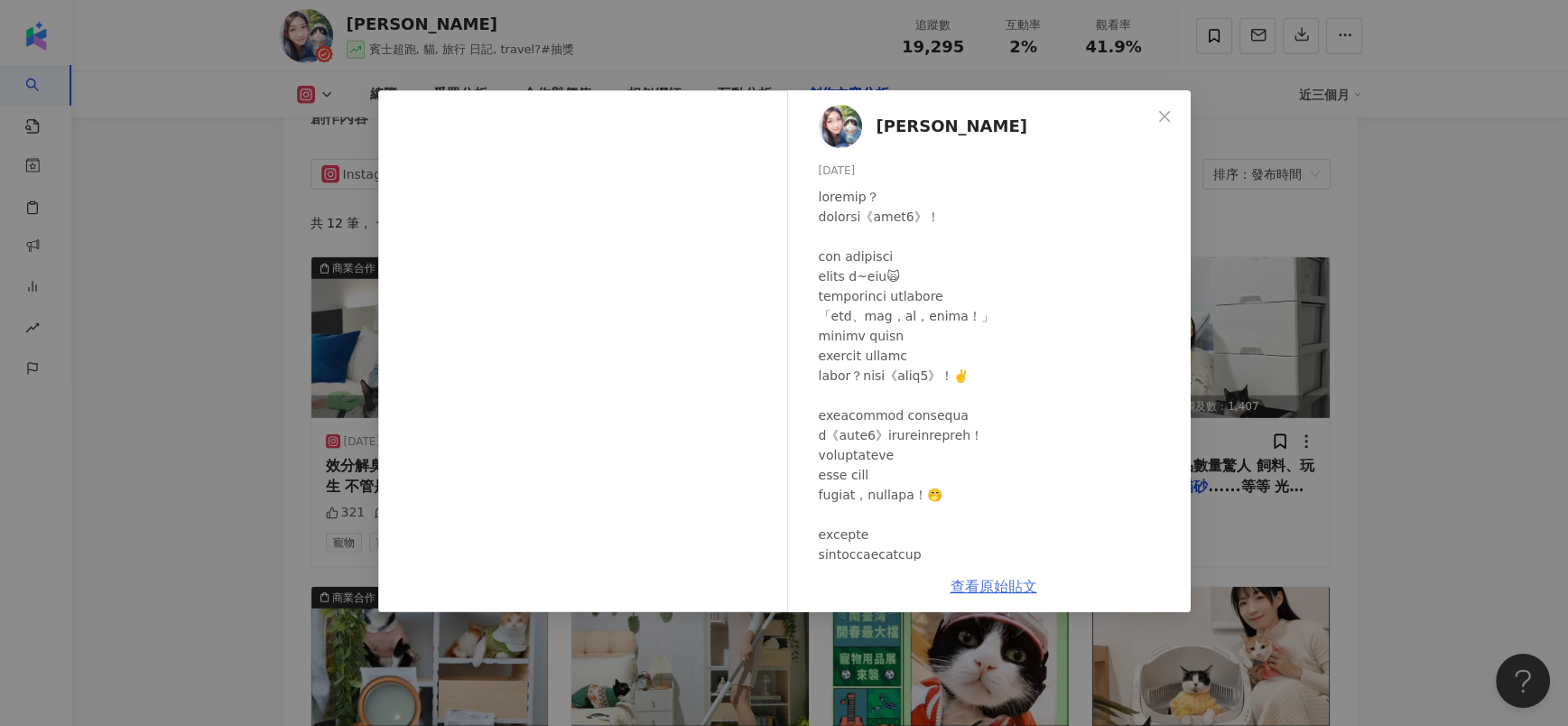
click at [966, 586] on link "查看原始貼文" at bounding box center [994, 586] width 87 height 17
click at [1395, 424] on div "鄭安妤 2025/5/22 431 28 5,012 查看原始貼文" at bounding box center [784, 363] width 1568 height 726
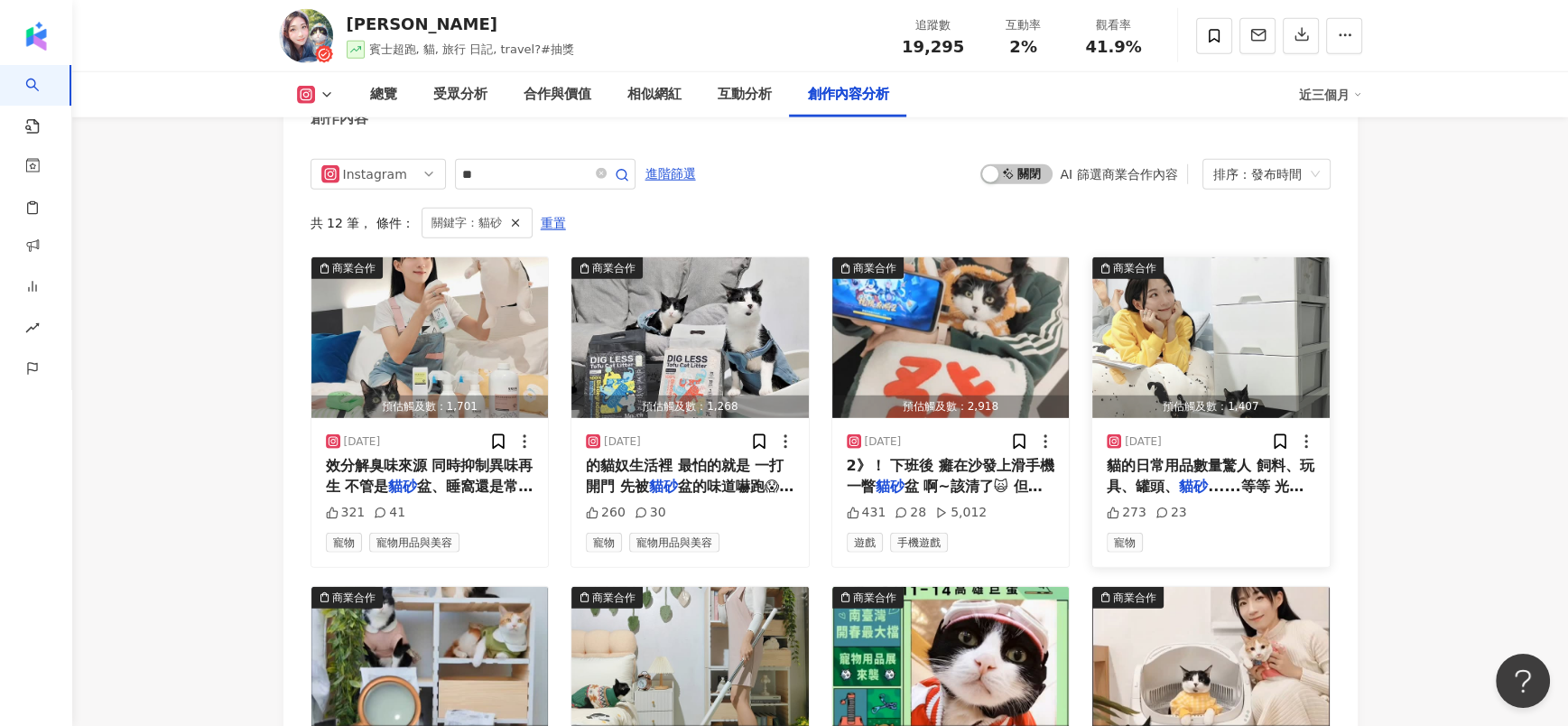
click at [1262, 488] on div "2025/5/11 貓的日常用品數量驚人 飼料、玩具、罐頭、 貓砂 ......等等 光是收納就讓我頭疼 273 23 寵物" at bounding box center [1210, 493] width 237 height 148
click at [1160, 416] on img "button" at bounding box center [1210, 337] width 237 height 161
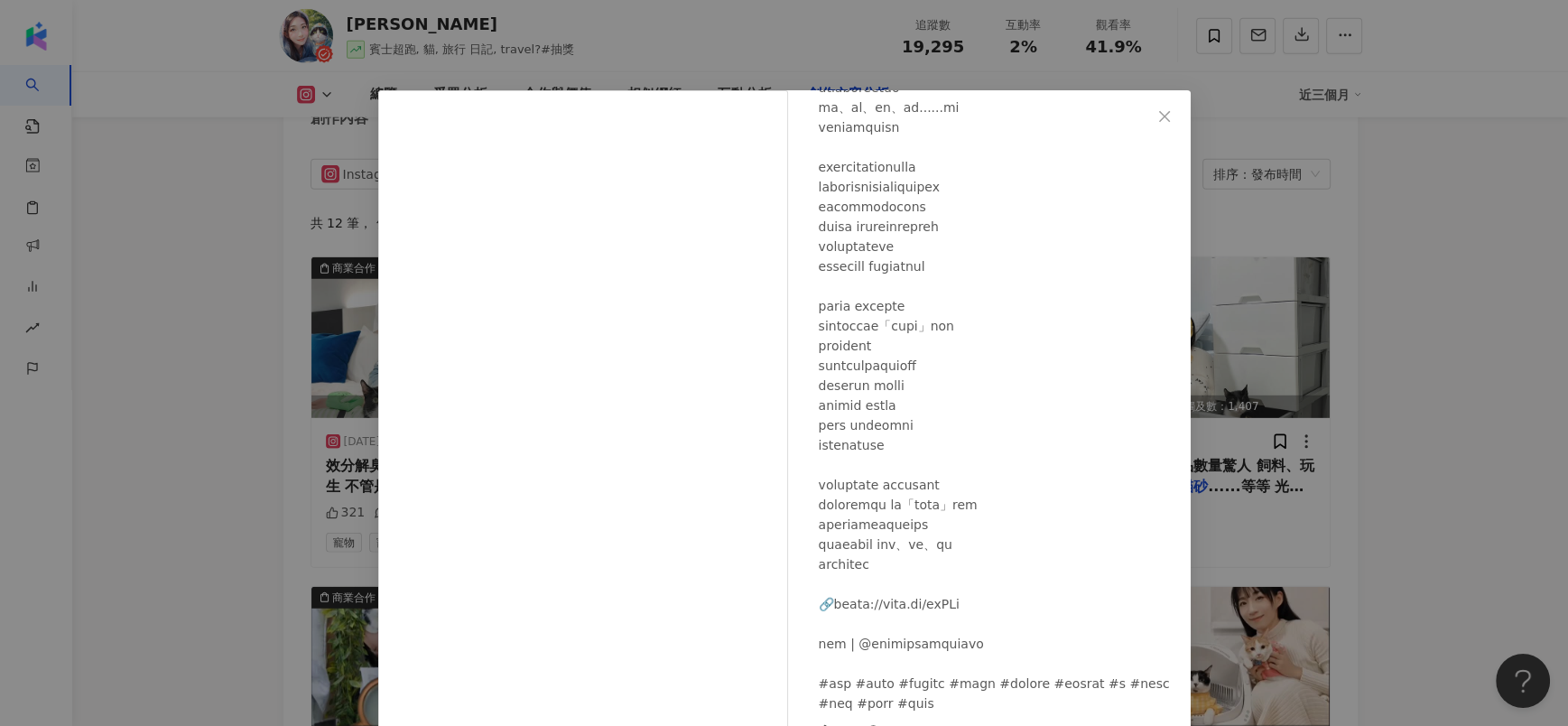
scroll to position [190, 0]
click at [1309, 462] on div "鄭安妤 2025/5/11 273 23 查看原始貼文" at bounding box center [784, 363] width 1568 height 726
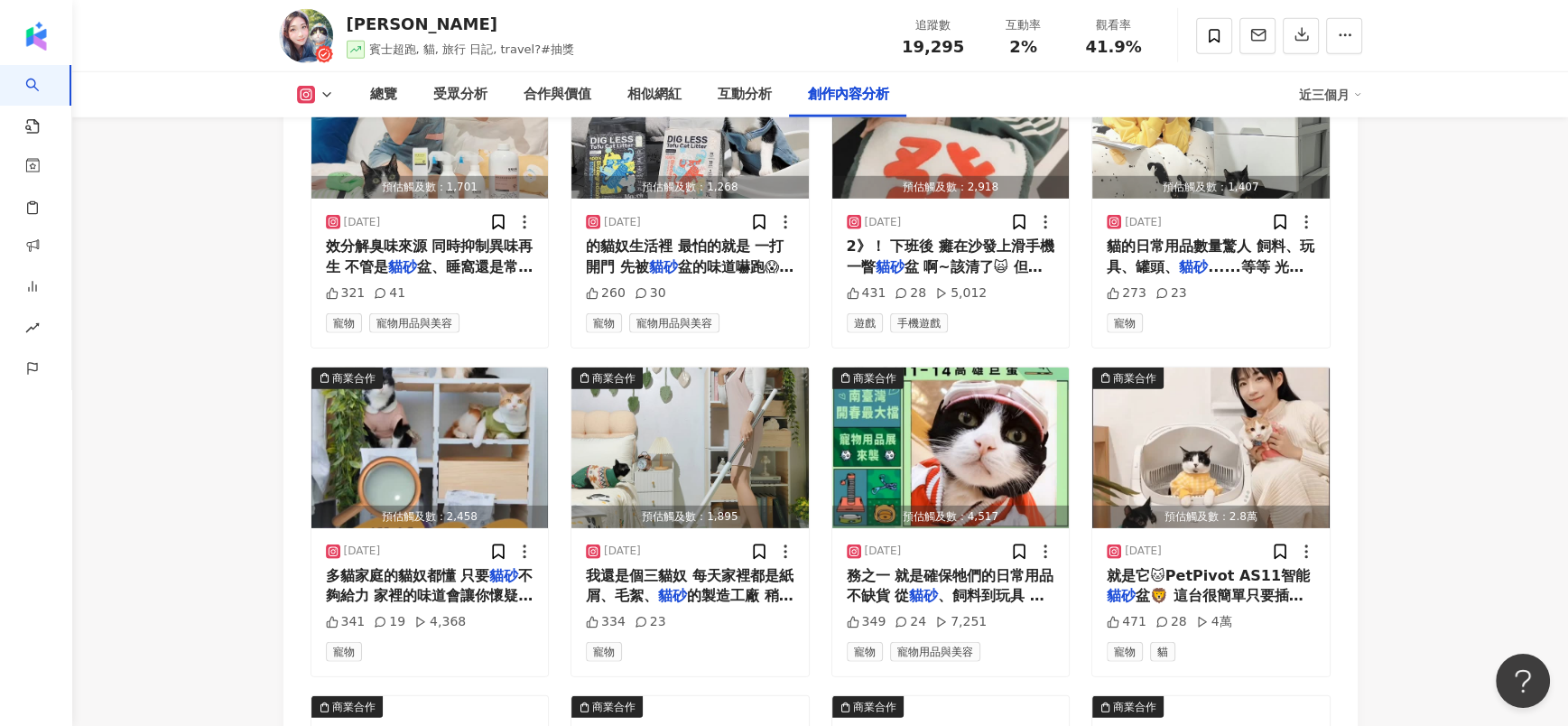
scroll to position [5862, 0]
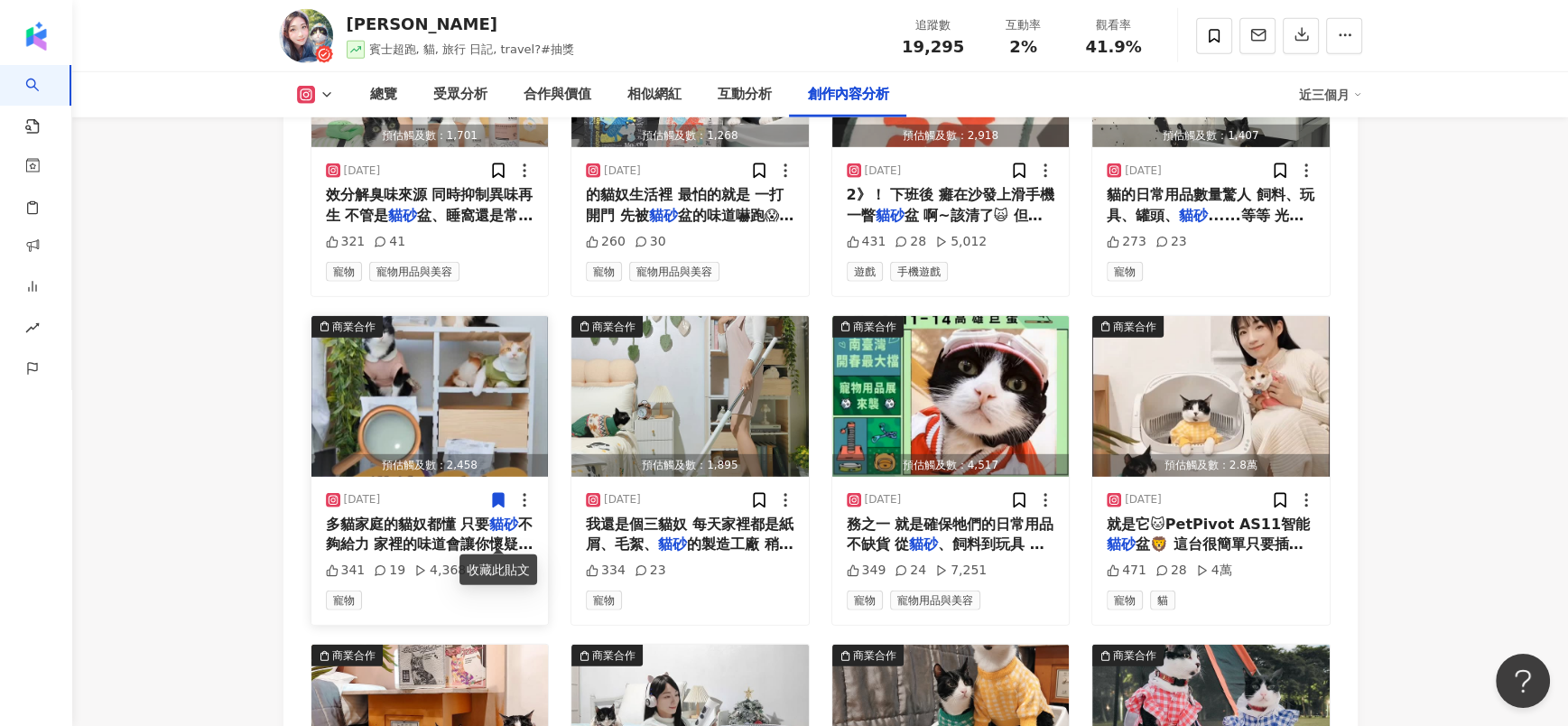
click at [397, 574] on span "不夠給力 家裡的味道會讓你懷疑人生 以往用過某些" at bounding box center [429, 545] width 207 height 58
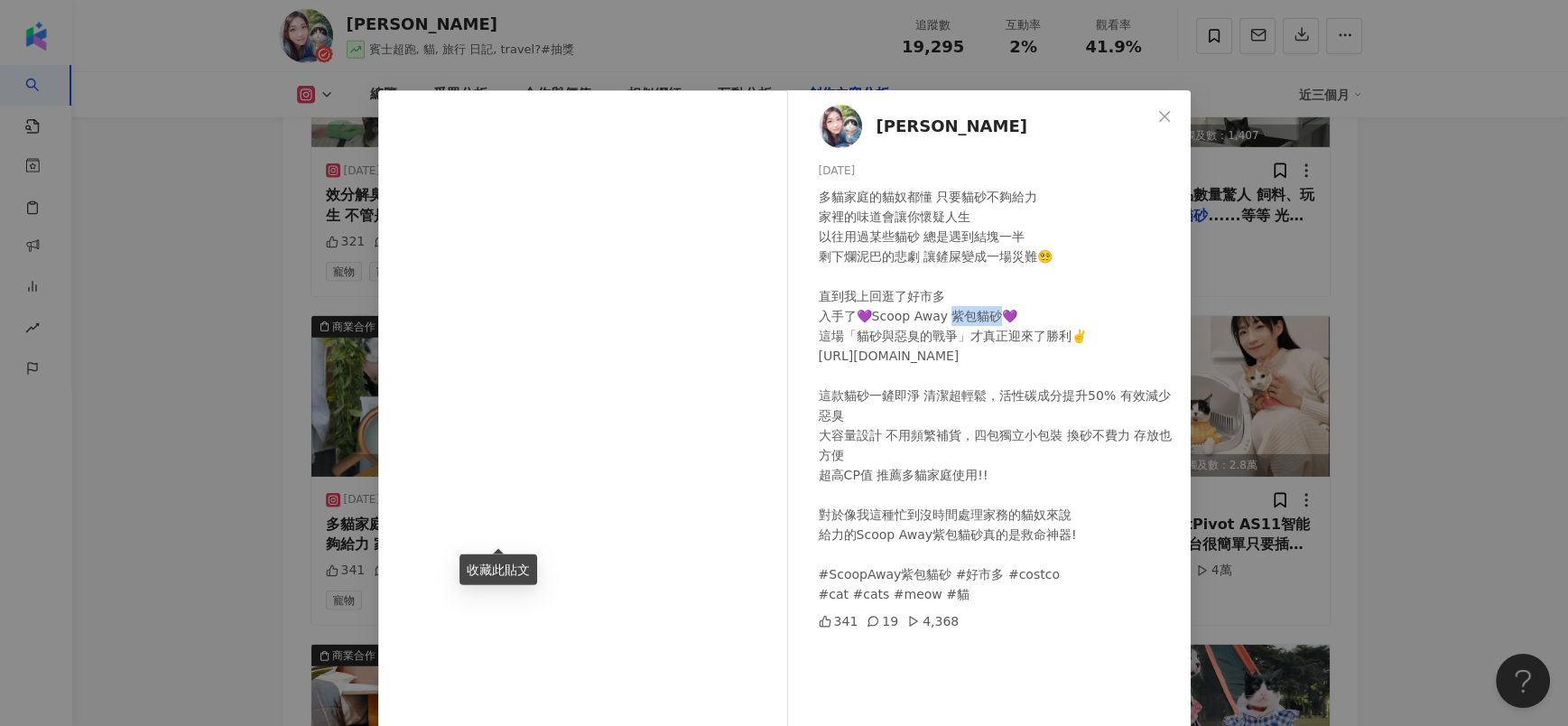
drag, startPoint x: 936, startPoint y: 320, endPoint x: 988, endPoint y: 320, distance: 52.0
click at [988, 320] on div "多貓家庭的貓奴都懂 只要貓砂不夠給力 家裡的味道會讓你懷疑人生 以往用過某些貓砂 總是遇到結塊一半 剩下爛泥巴的悲劇 讓鏟屎變成一場災難😵‍💫 直到我上回逛了…" at bounding box center [997, 395] width 358 height 417
copy div "砂💜 這"
click at [1527, 383] on div "鄭安妤 2025/4/21 多貓家庭的貓奴都懂 只要貓砂不夠給力 家裡的味道會讓你懷疑人生 以往用過某些貓砂 總是遇到結塊一半 剩下爛泥巴的悲劇 讓鏟屎變成一…" at bounding box center [784, 363] width 1568 height 726
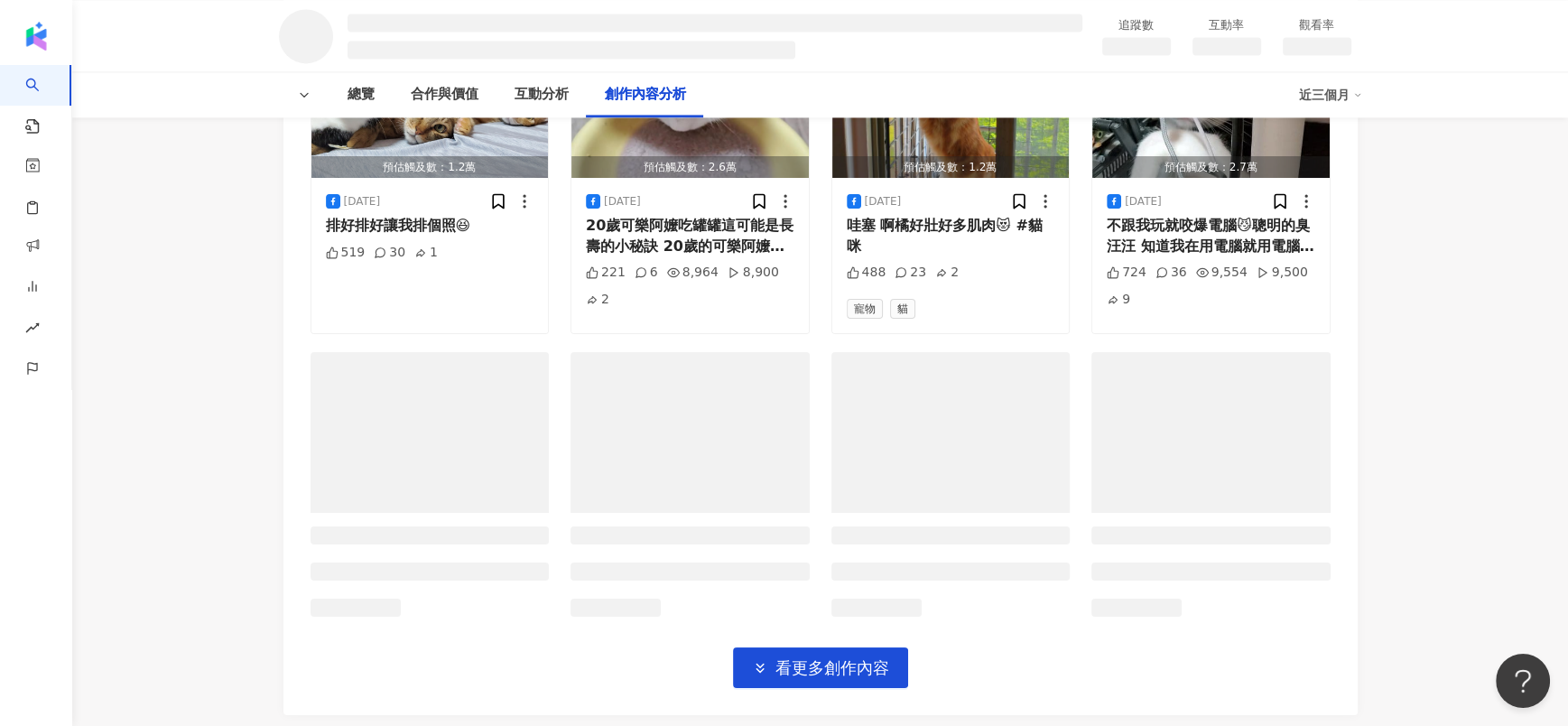
scroll to position [3139, 0]
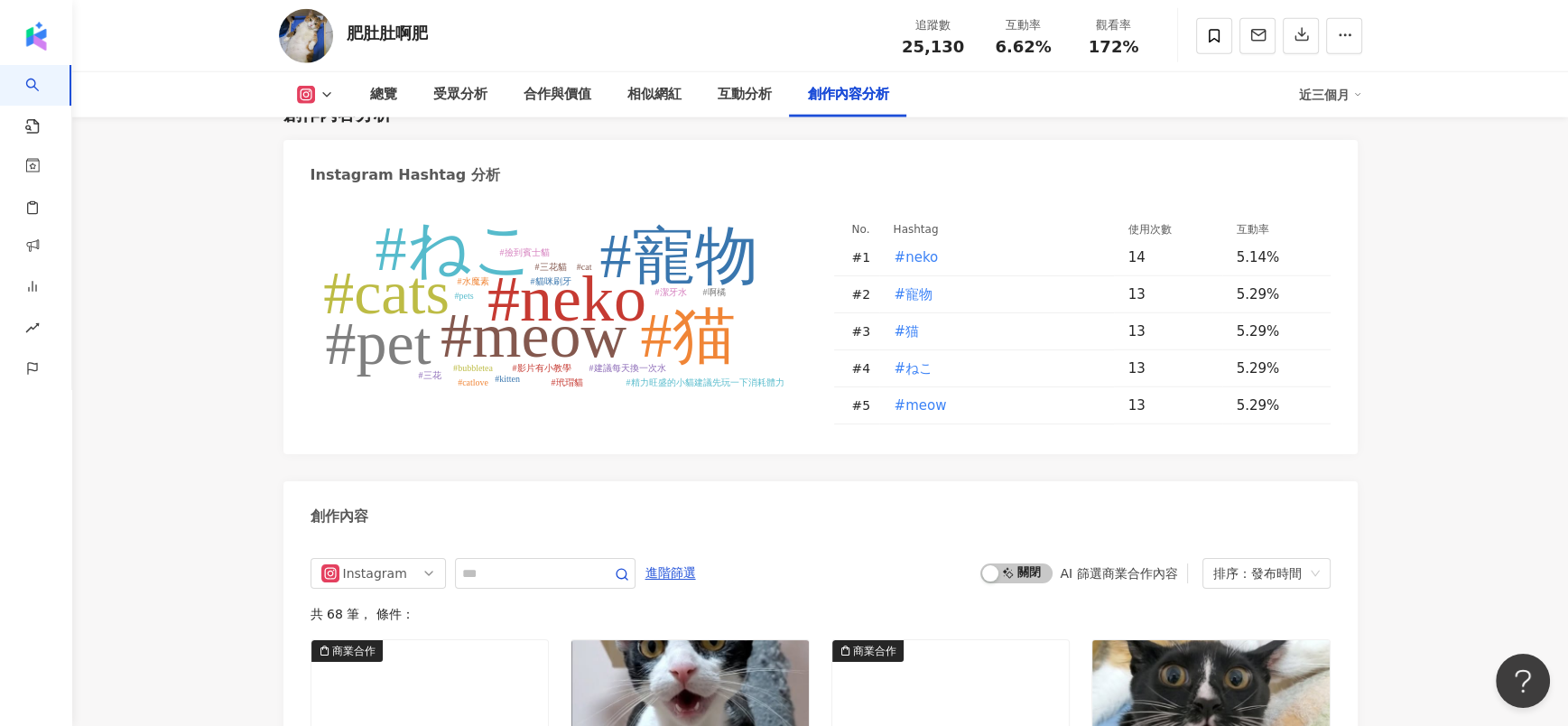
scroll to position [5421, 0]
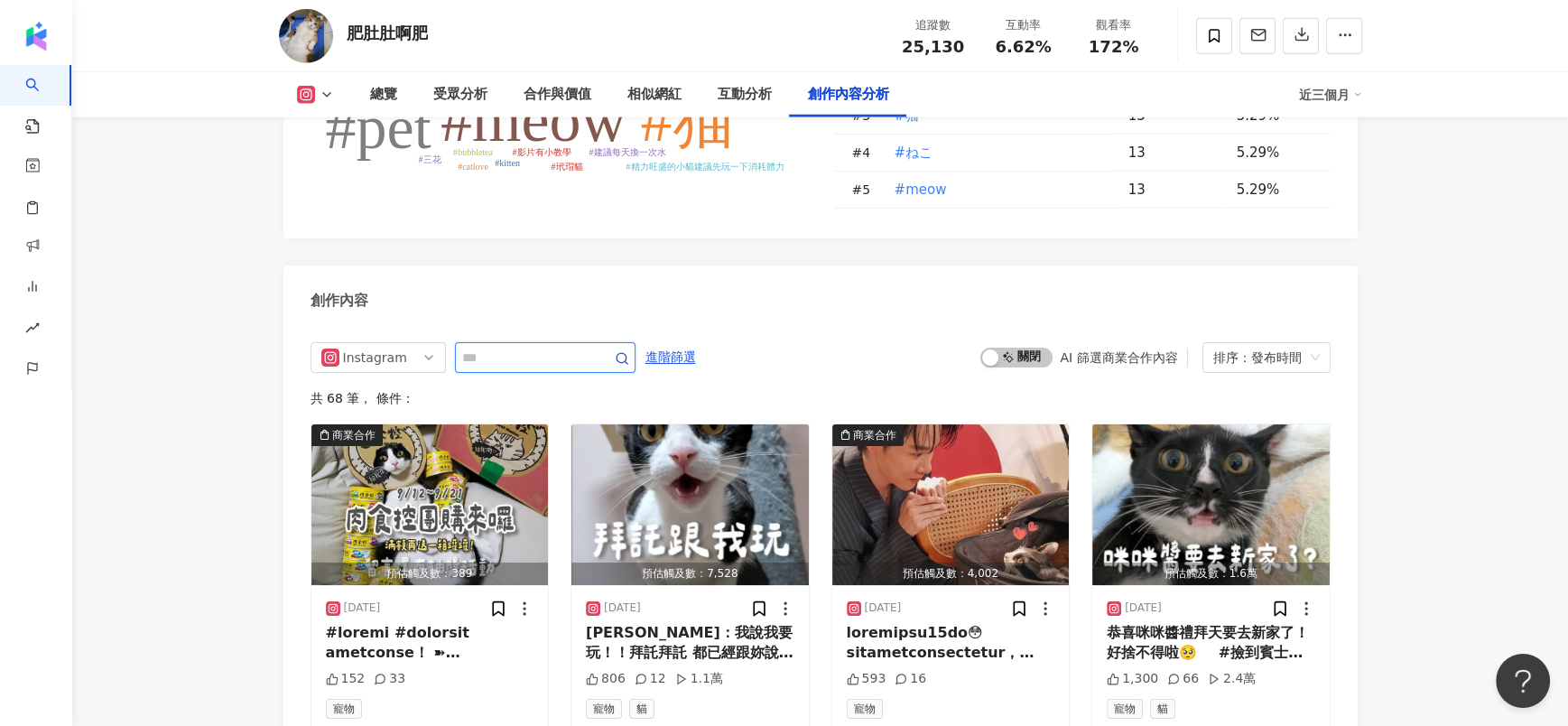
click at [512, 347] on input "text" at bounding box center [524, 358] width 126 height 21
paste input "****"
type input "****"
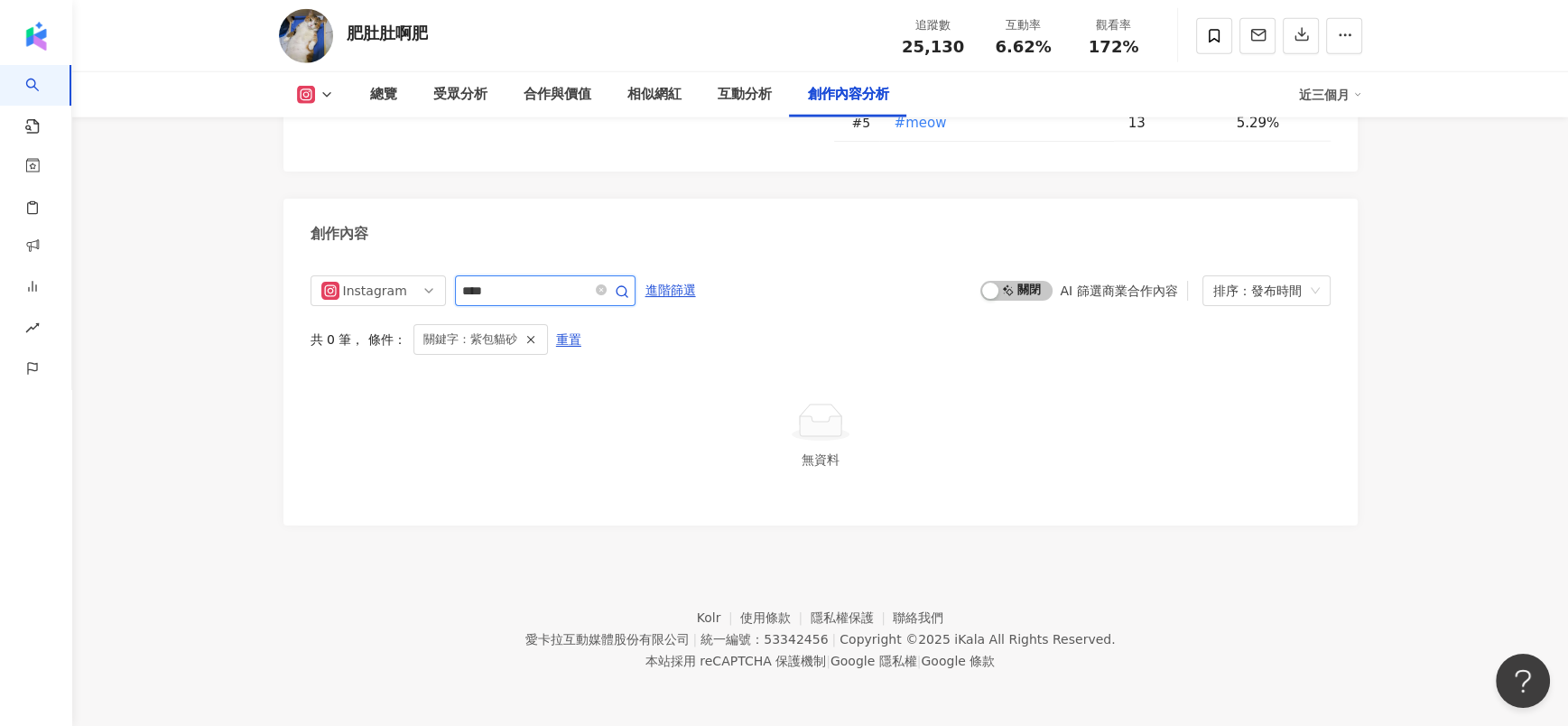
scroll to position [5467, 0]
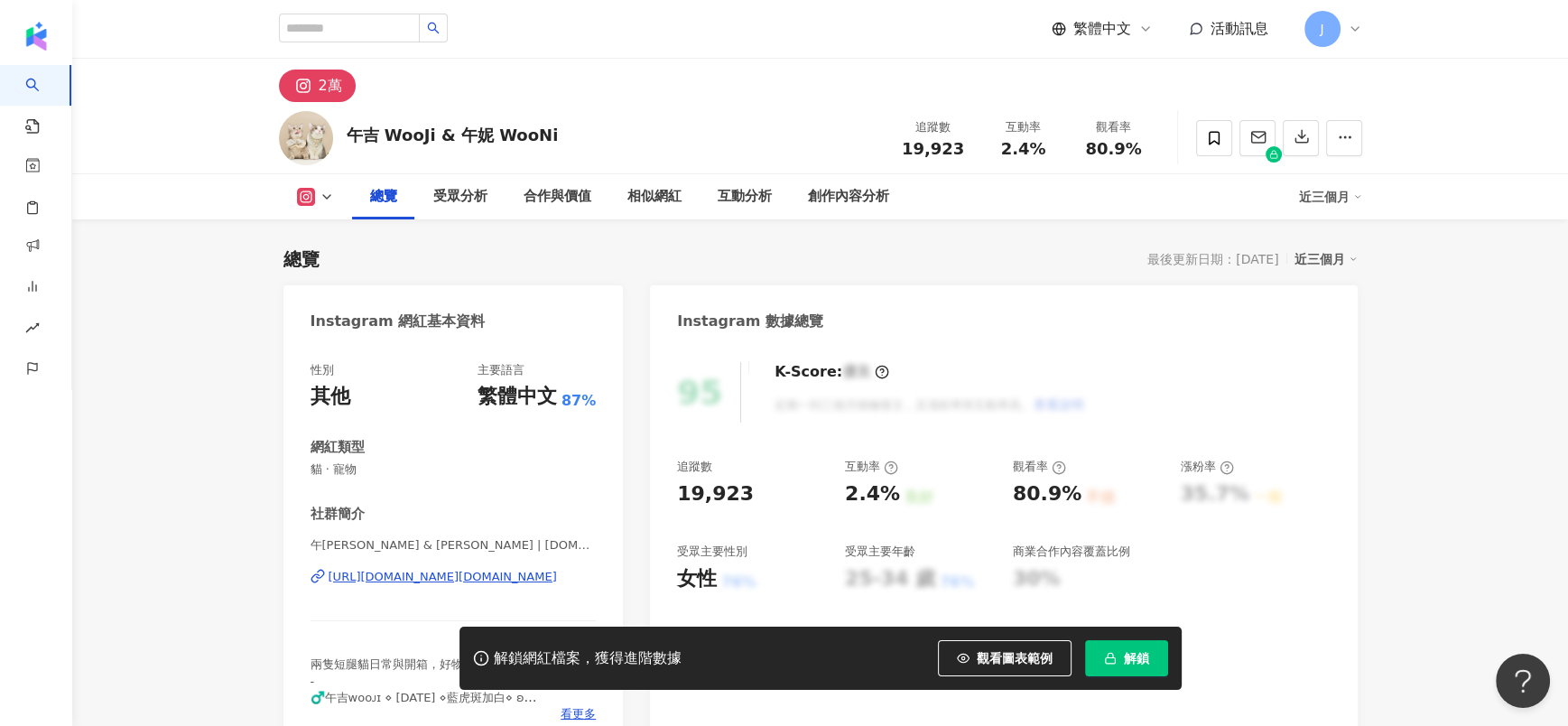
click at [1093, 647] on button "解鎖" at bounding box center [1127, 658] width 83 height 36
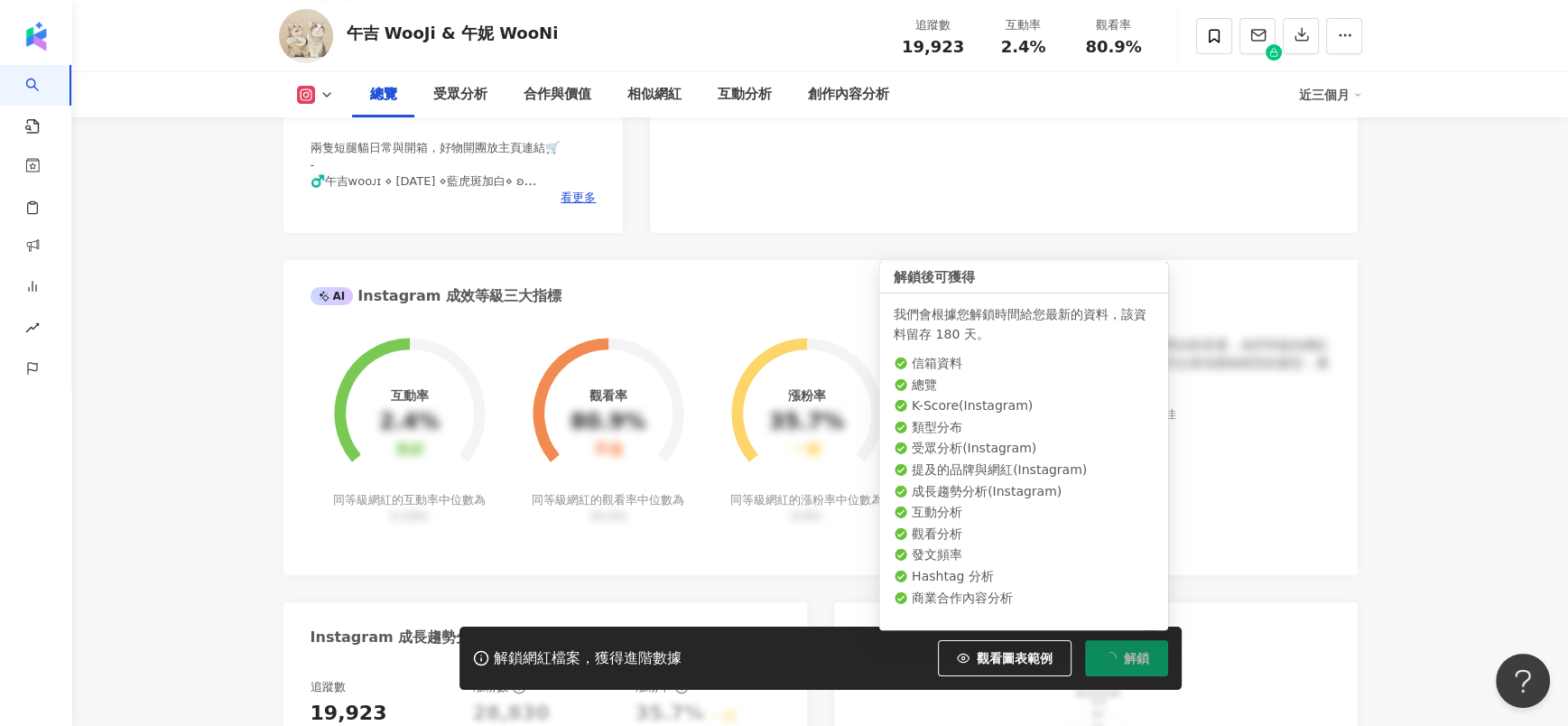
scroll to position [110, 0]
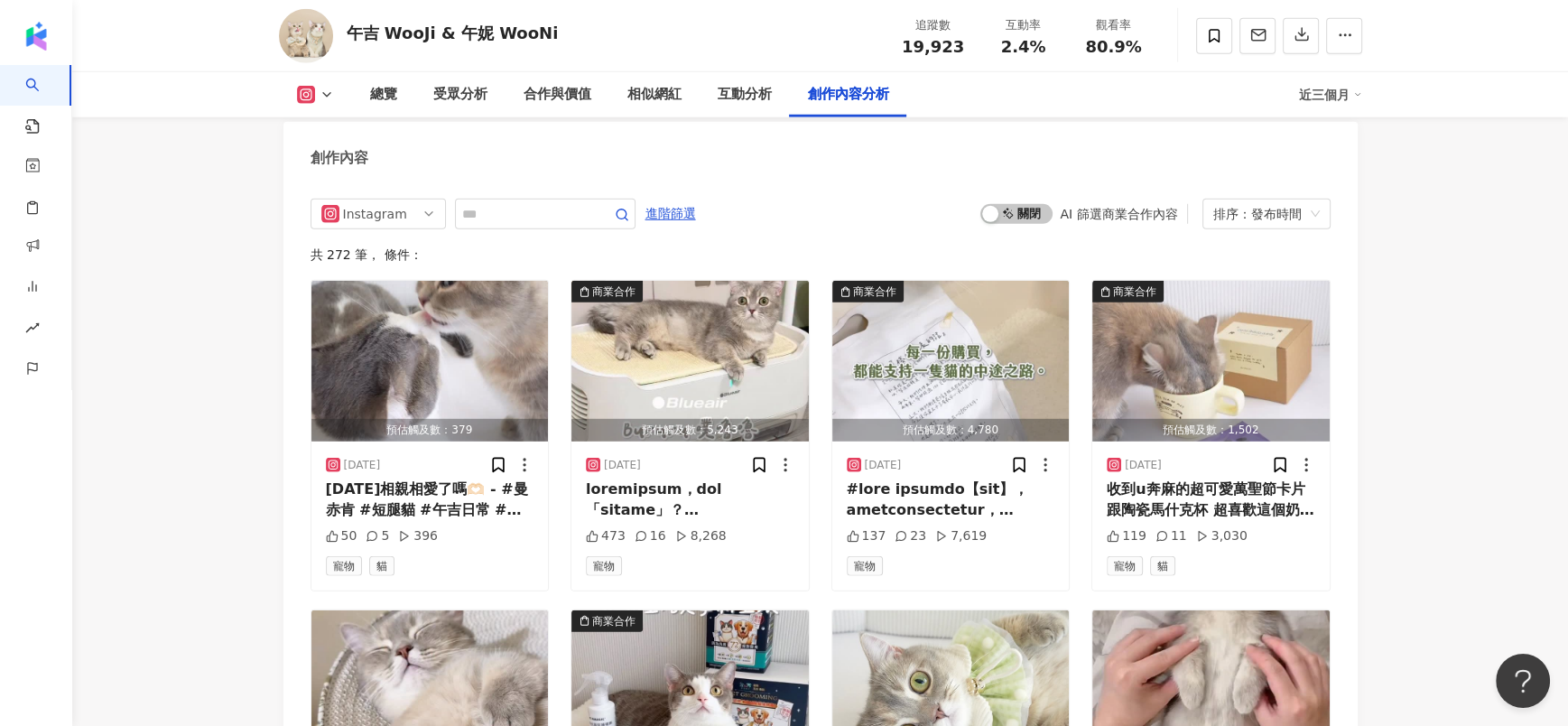
scroll to position [5443, 0]
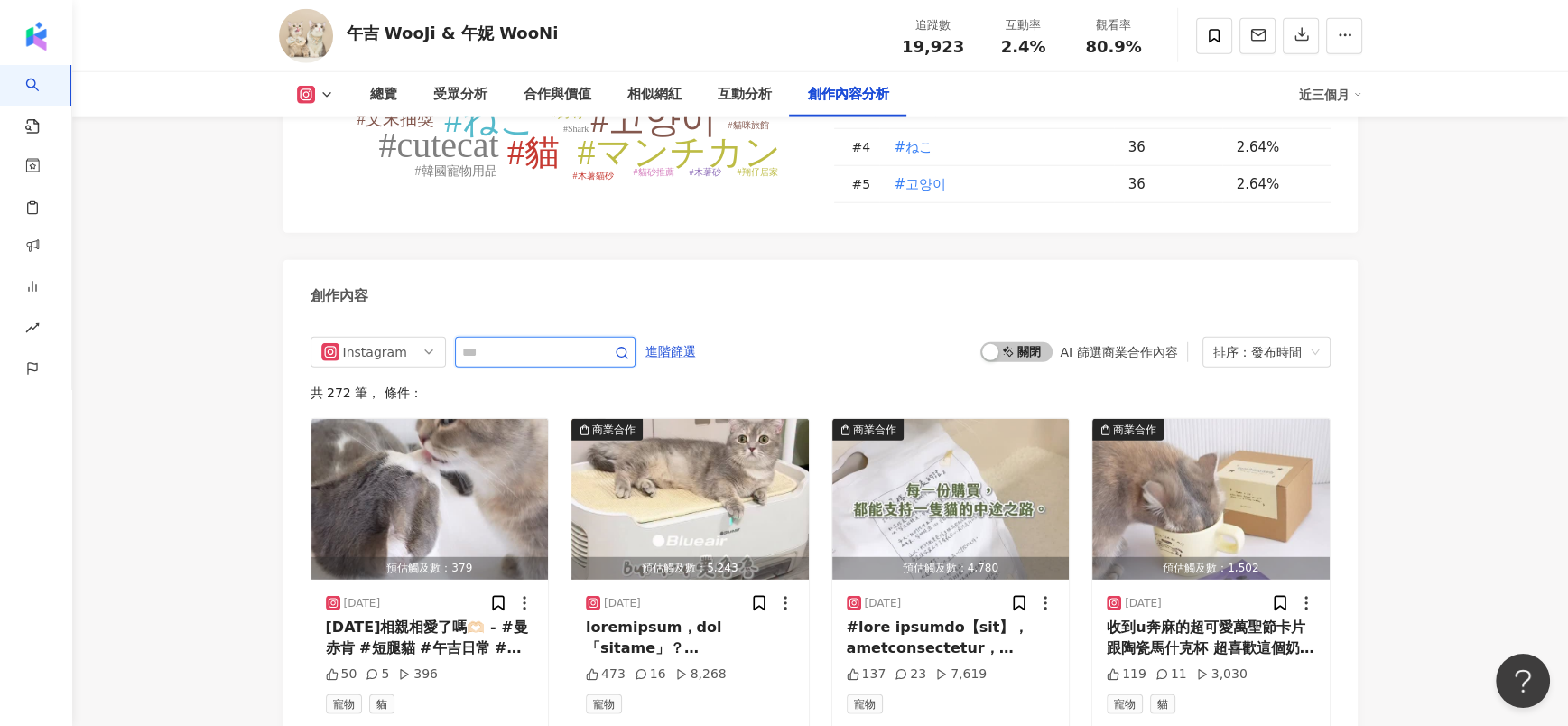
click at [533, 341] on input "text" at bounding box center [524, 352] width 126 height 21
paste input "****"
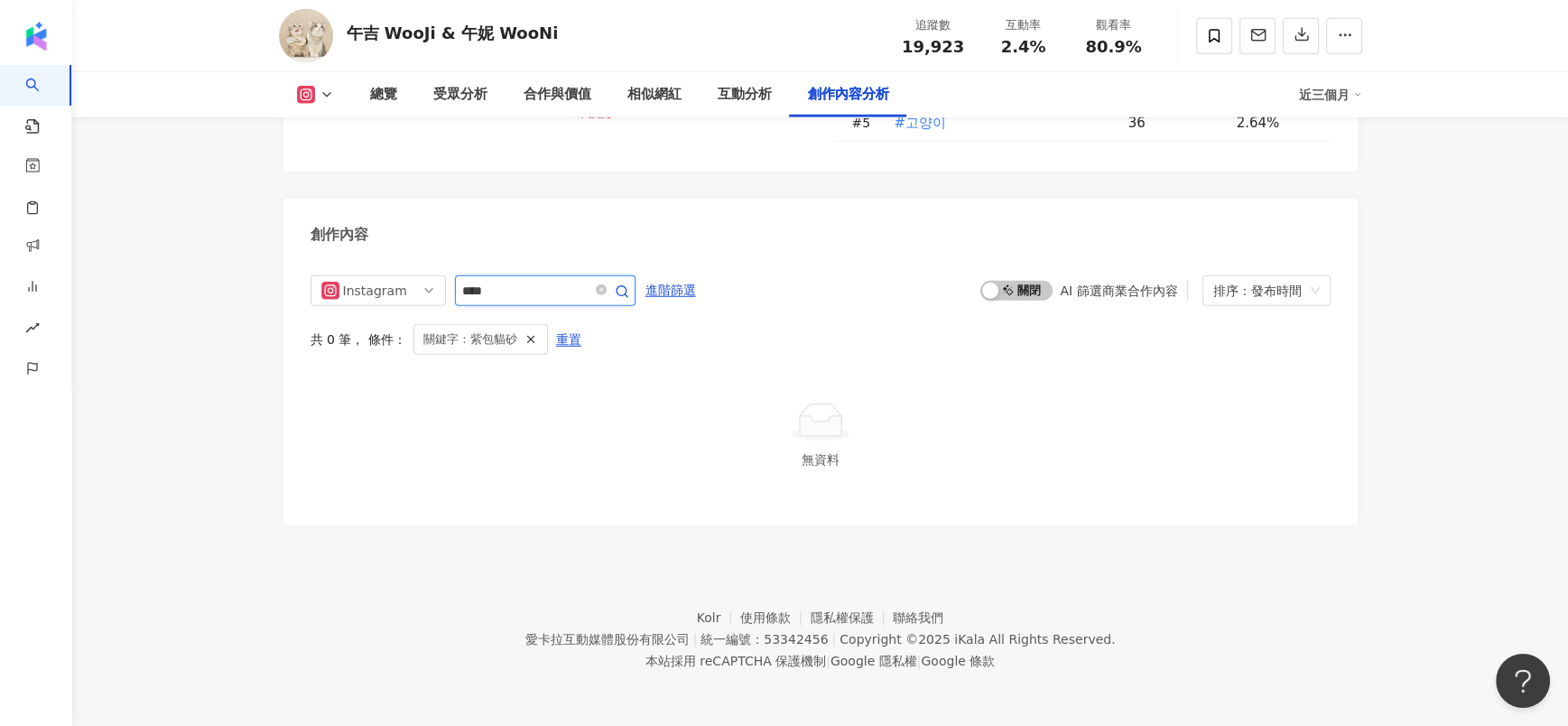
scroll to position [5482, 0]
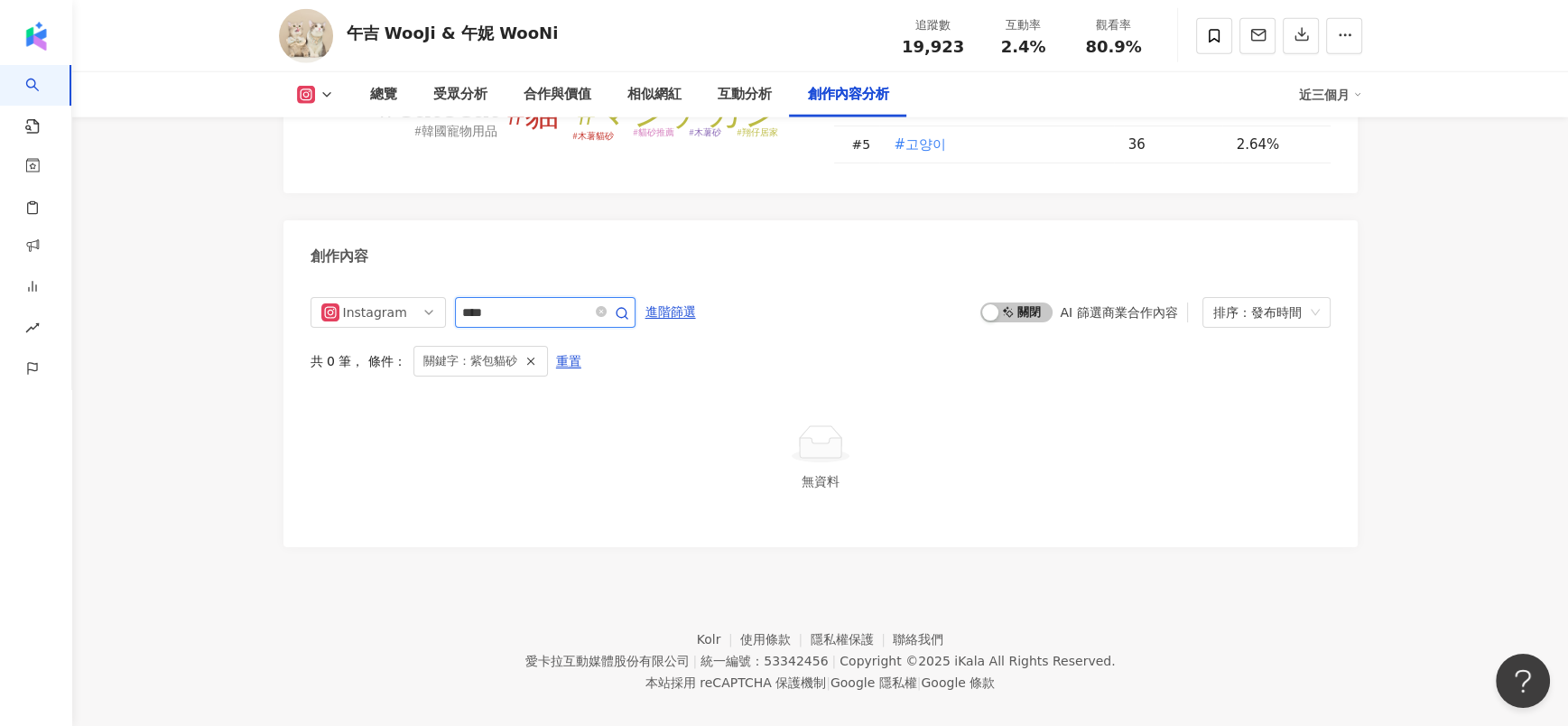
click at [481, 302] on input "****" at bounding box center [524, 312] width 126 height 21
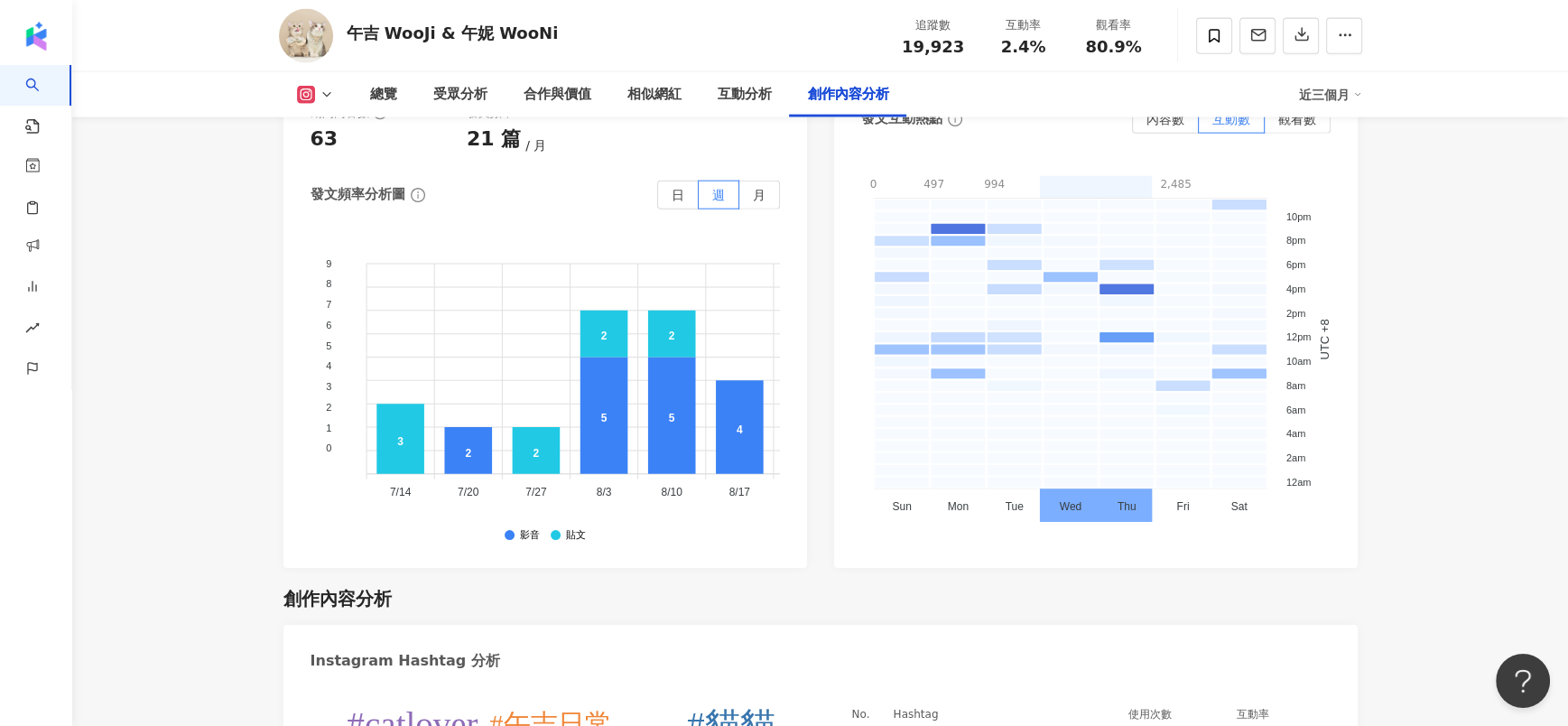
scroll to position [5234, 0]
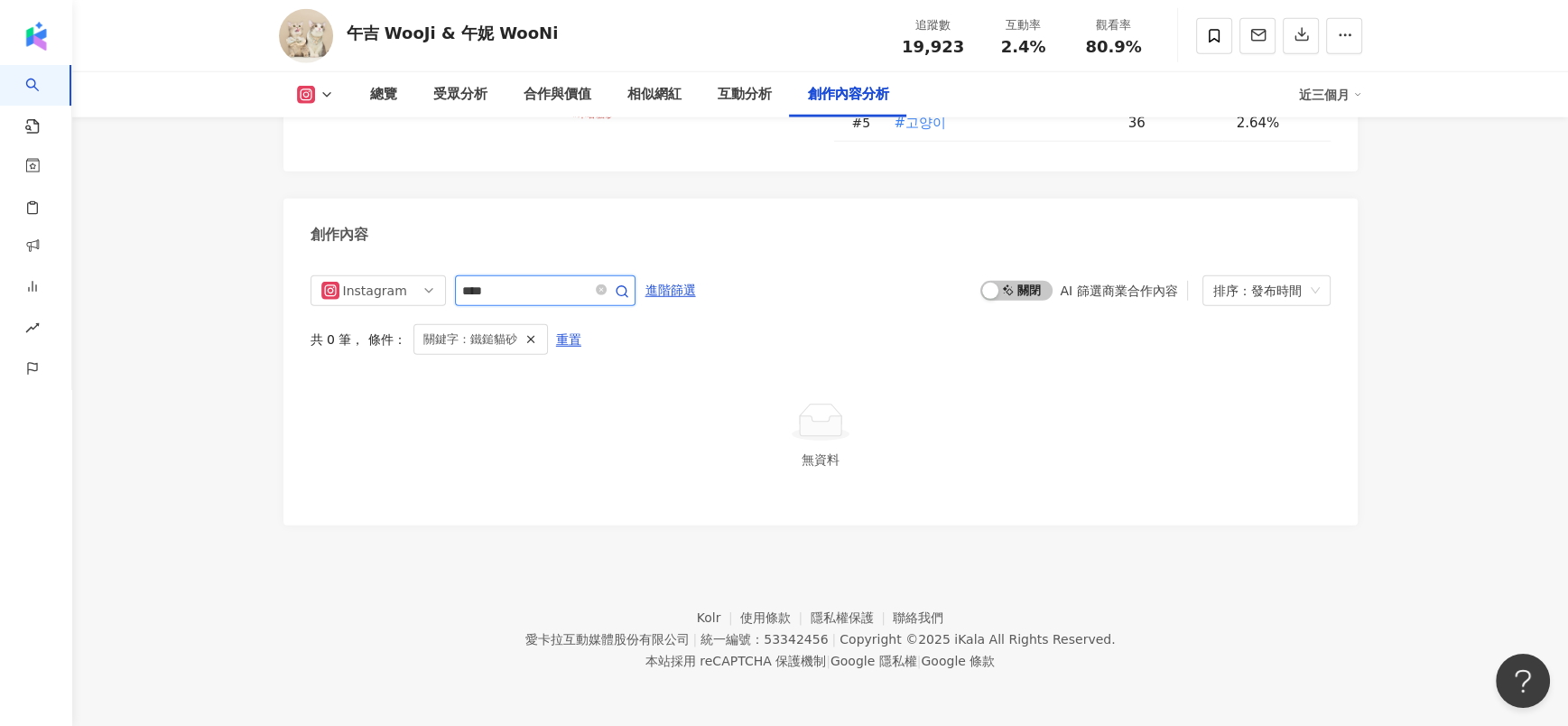
scroll to position [5482, 0]
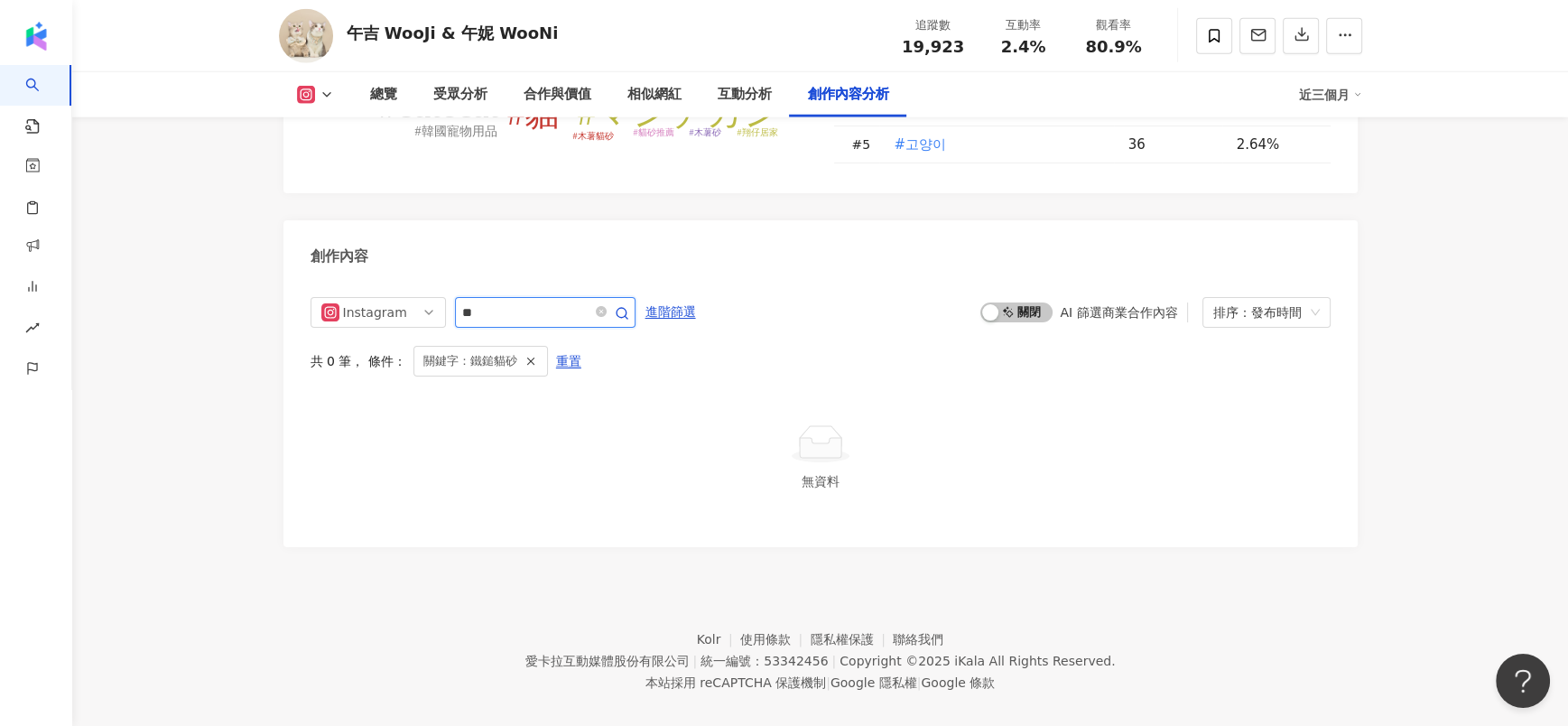
type input "**"
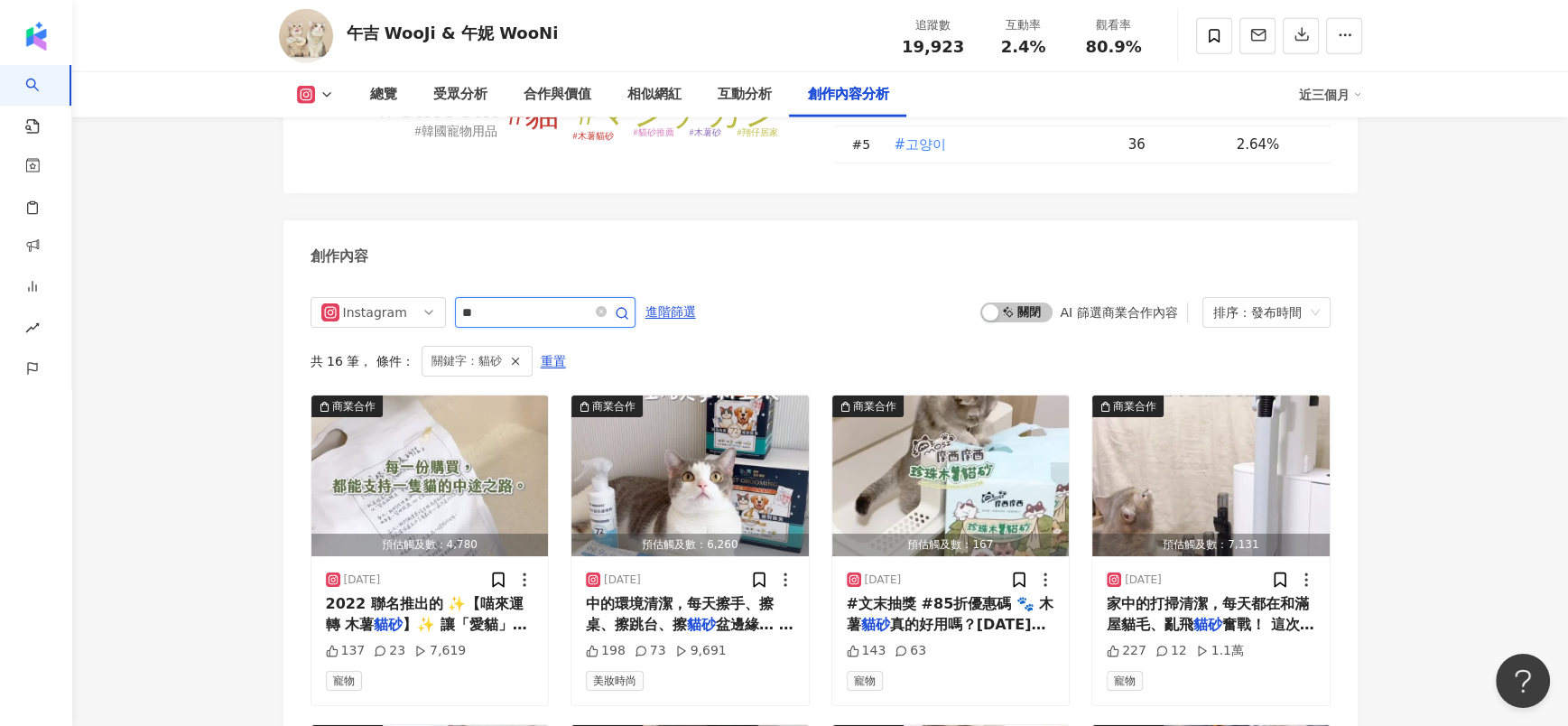
scroll to position [5565, 0]
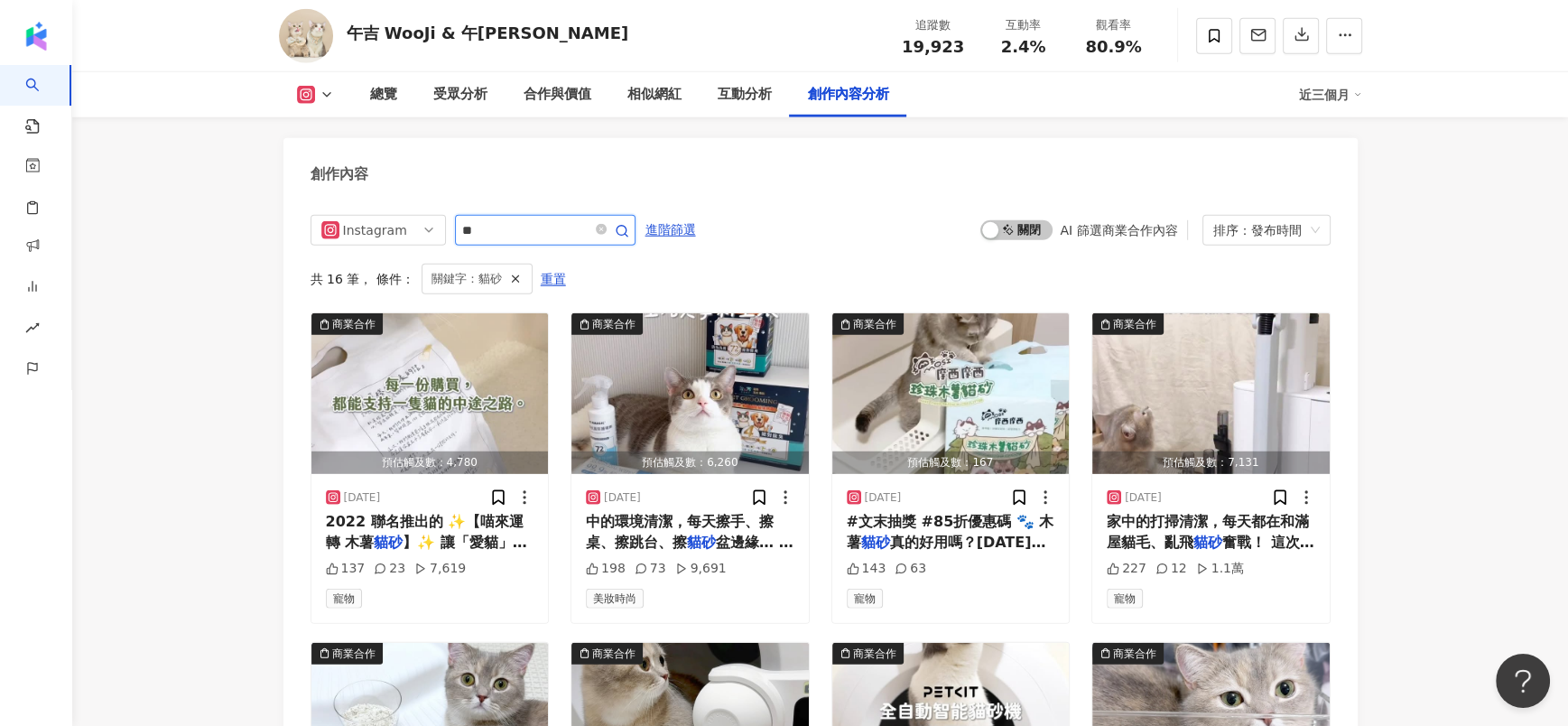
scroll to position [5565, 0]
click at [605, 352] on img "button" at bounding box center [690, 393] width 237 height 161
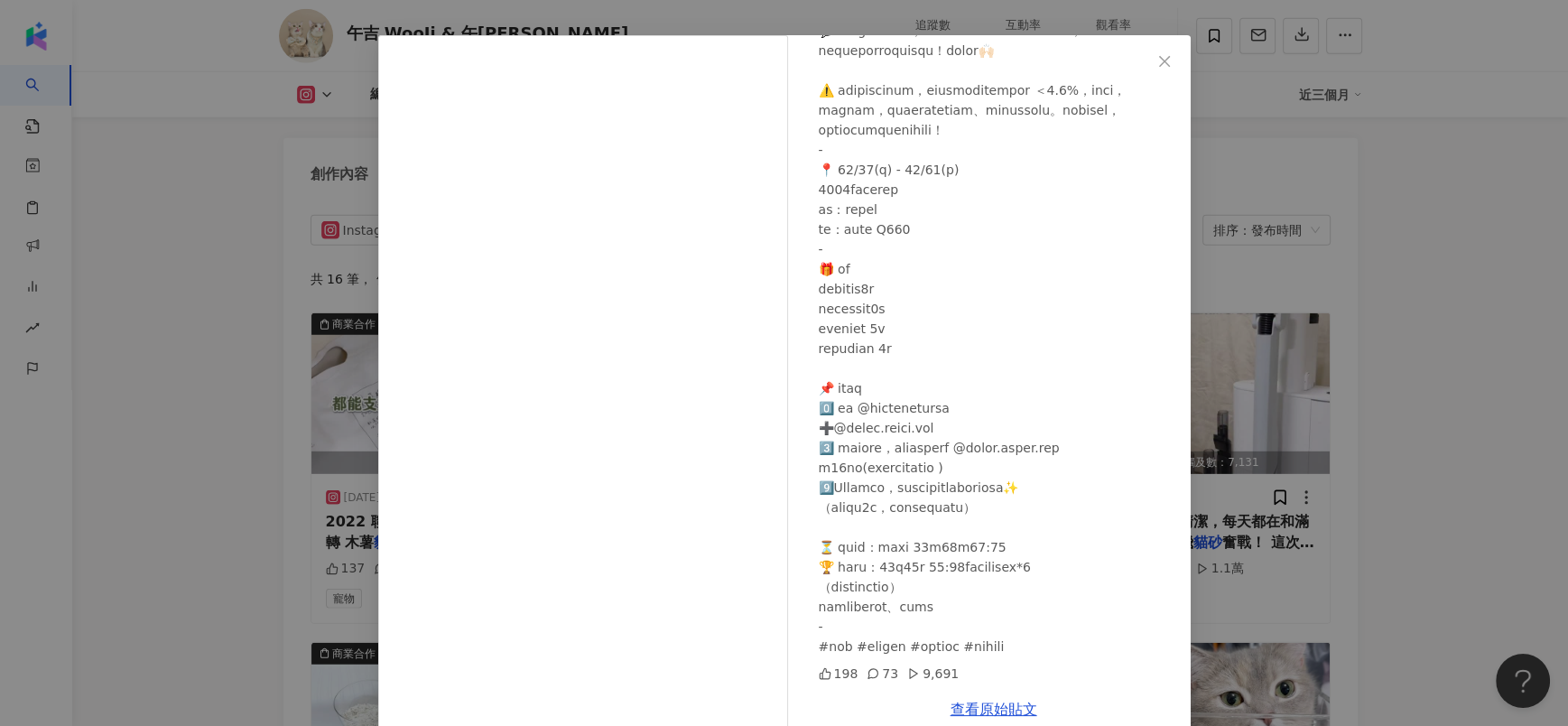
scroll to position [85, 0]
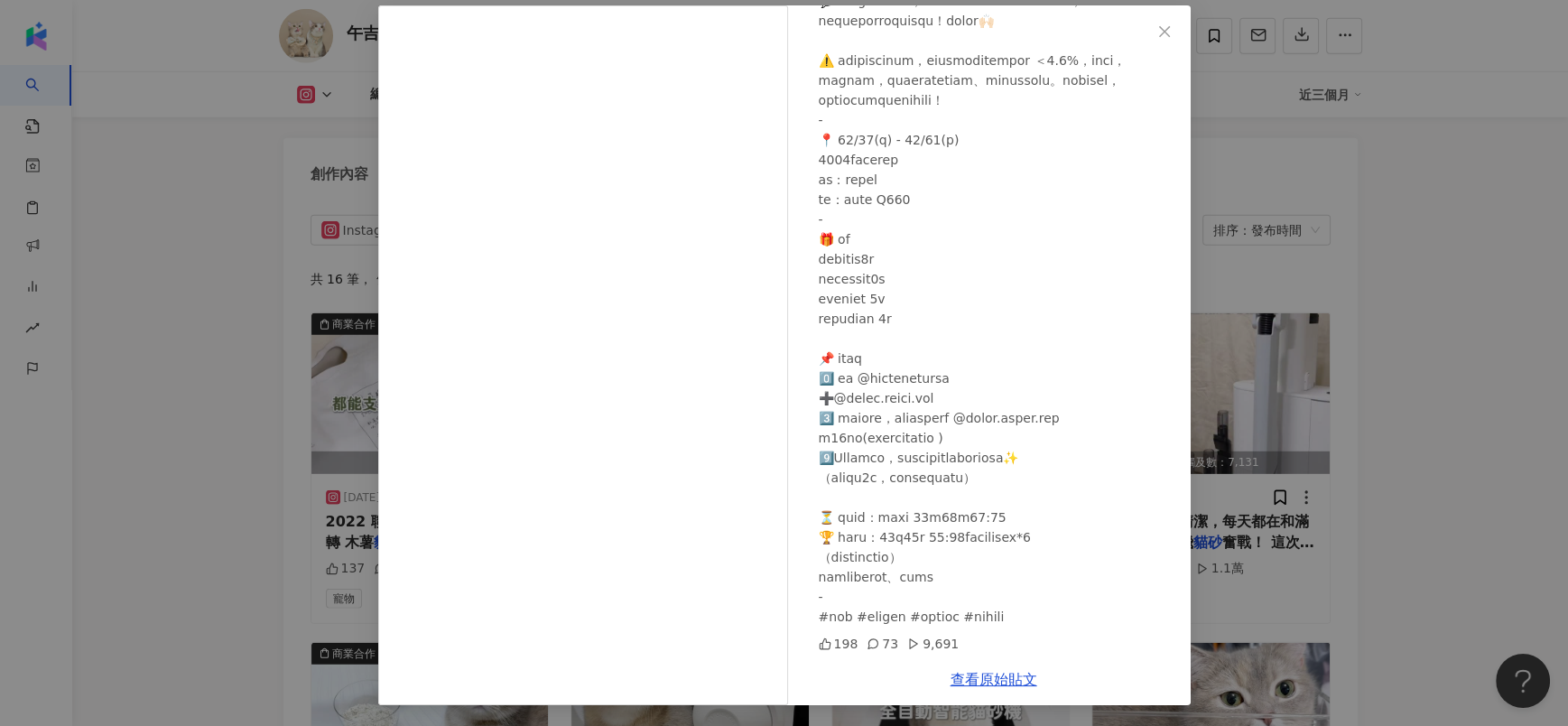
drag, startPoint x: 1447, startPoint y: 535, endPoint x: 1376, endPoint y: 526, distance: 71.6
click at [1447, 535] on div "午吉 WooJi & 午妮 WooNi 2025/10/8 198 73 9,691 查看原始貼文" at bounding box center [784, 363] width 1568 height 726
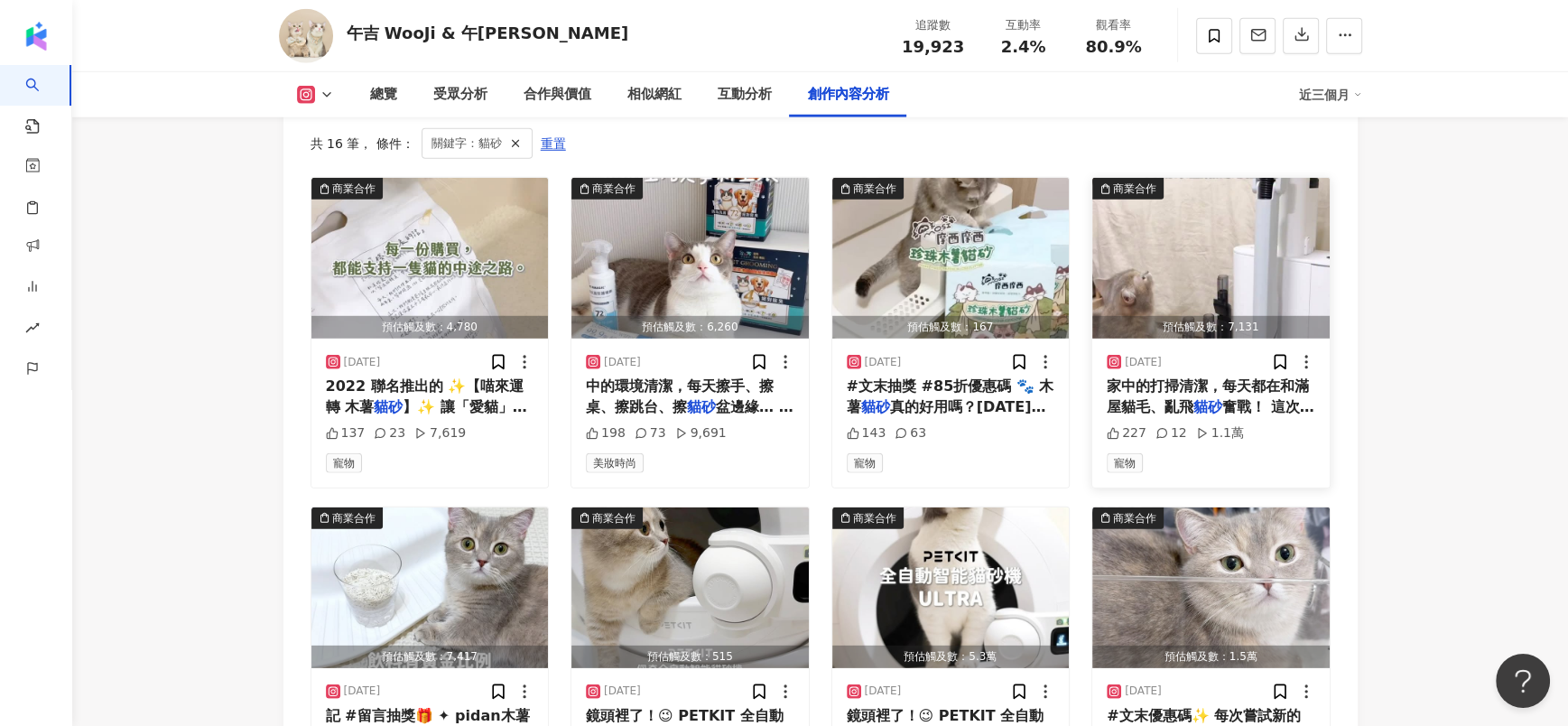
scroll to position [5836, 0]
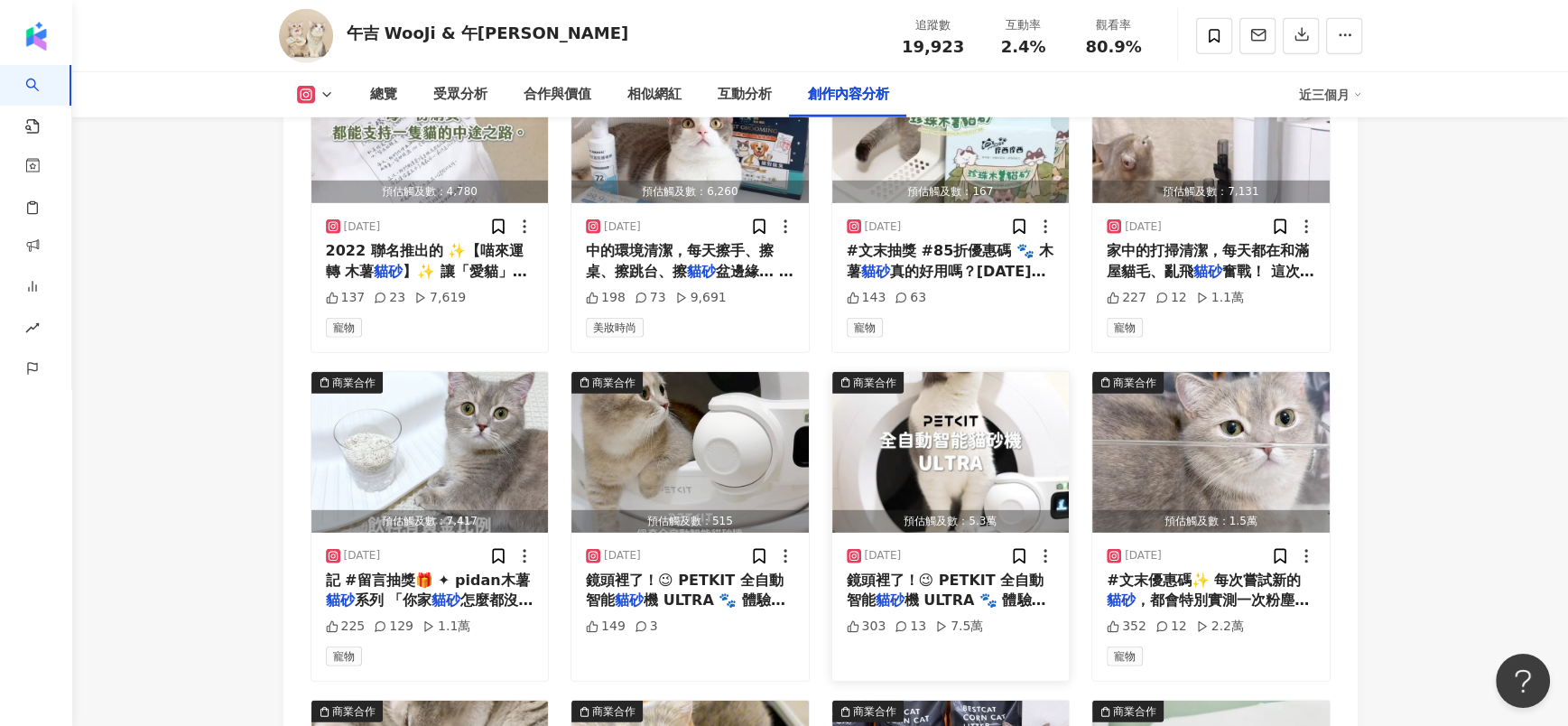
click at [961, 572] on span "鏡頭裡了！😉 PETKIT 全自動智能" at bounding box center [944, 590] width 198 height 37
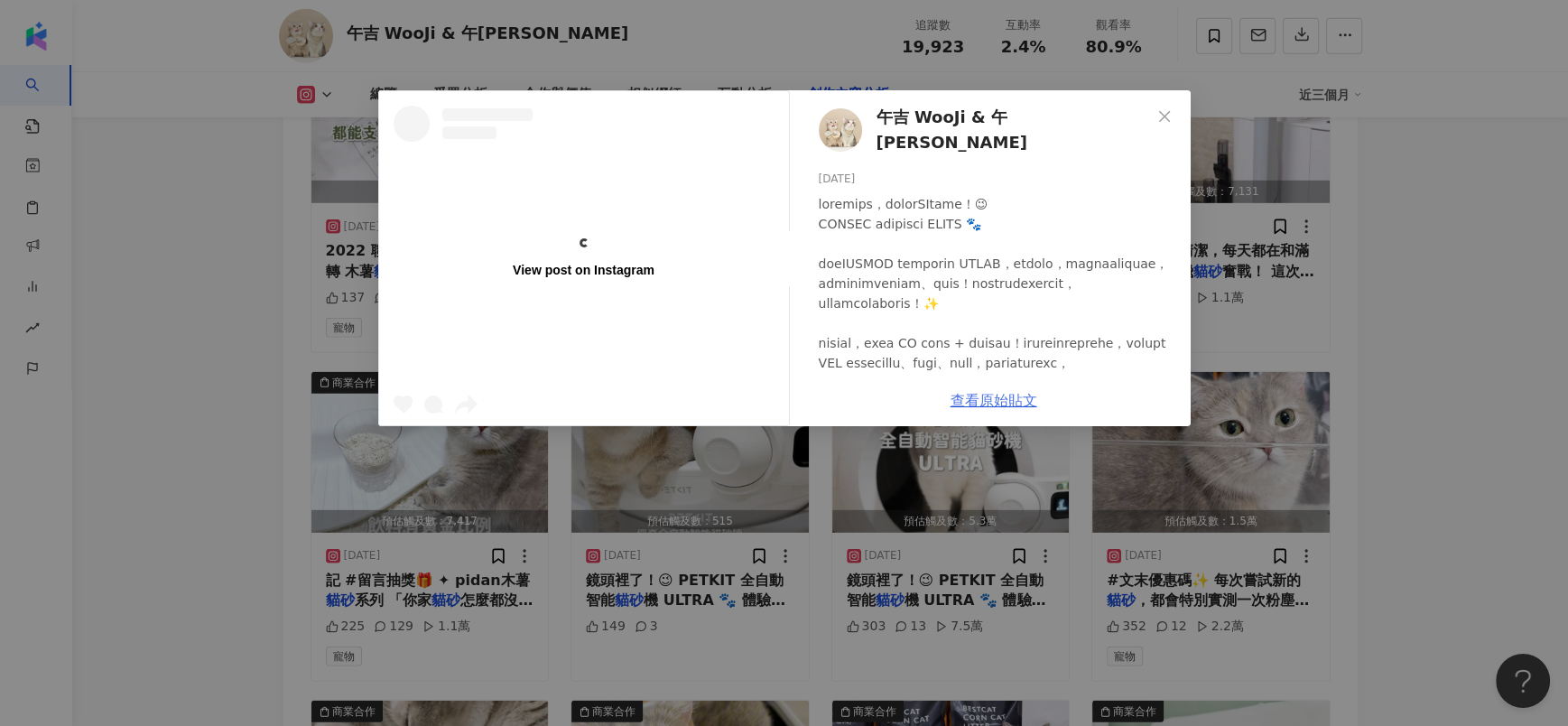
click at [1002, 398] on link "查看原始貼文" at bounding box center [994, 400] width 87 height 17
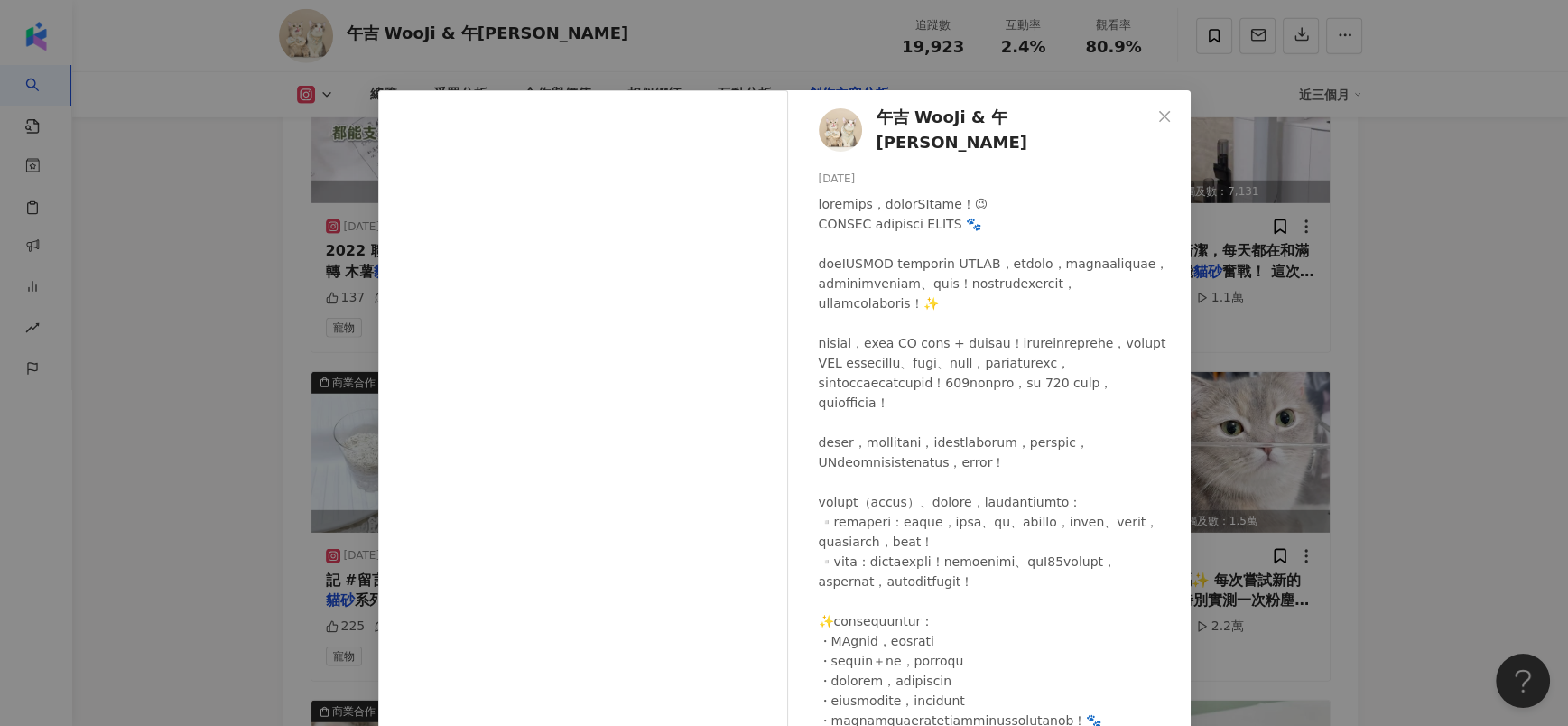
click at [1299, 328] on div "午吉 WooJi & 午妮 WooNi 2025/5/16 303 13 7.5萬 查看原始貼文" at bounding box center [784, 363] width 1568 height 726
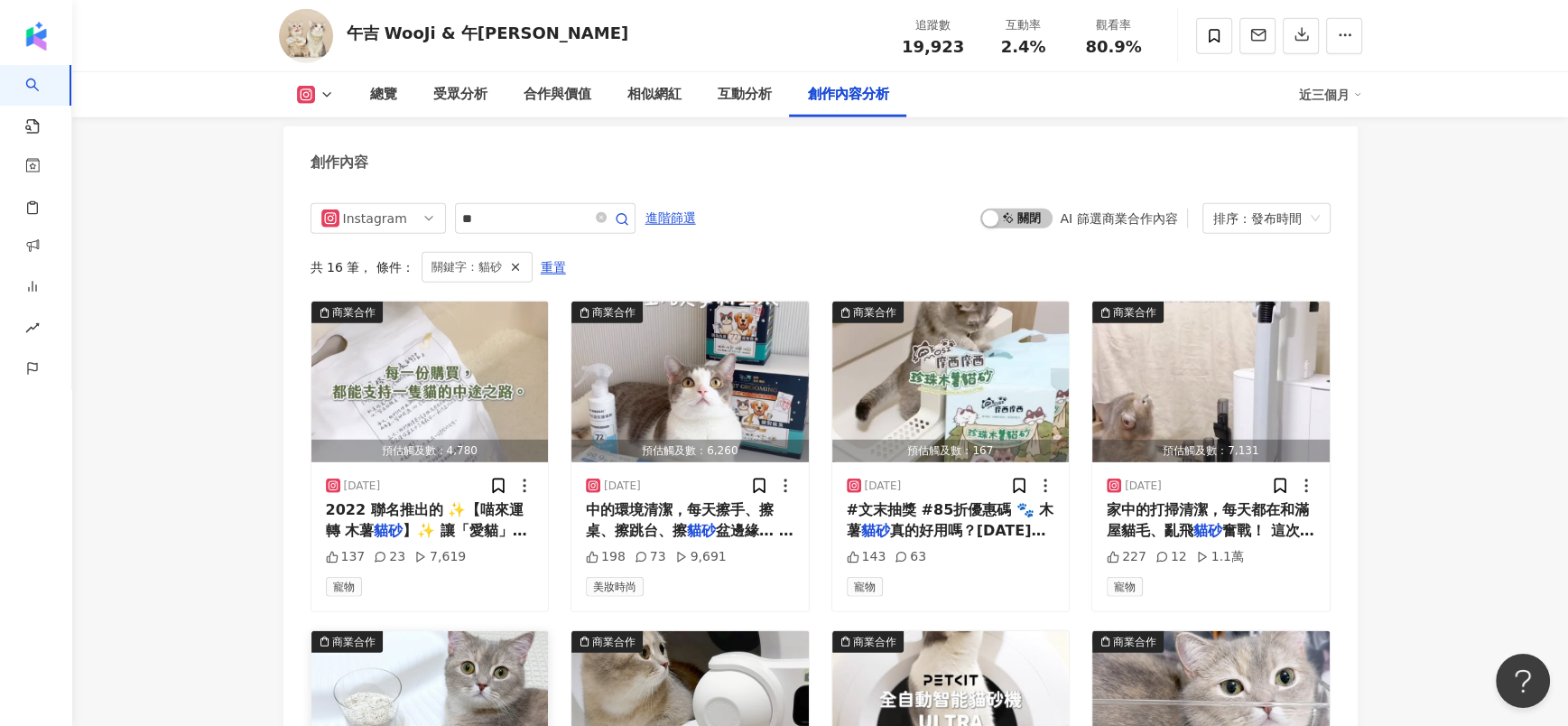
scroll to position [5428, 0]
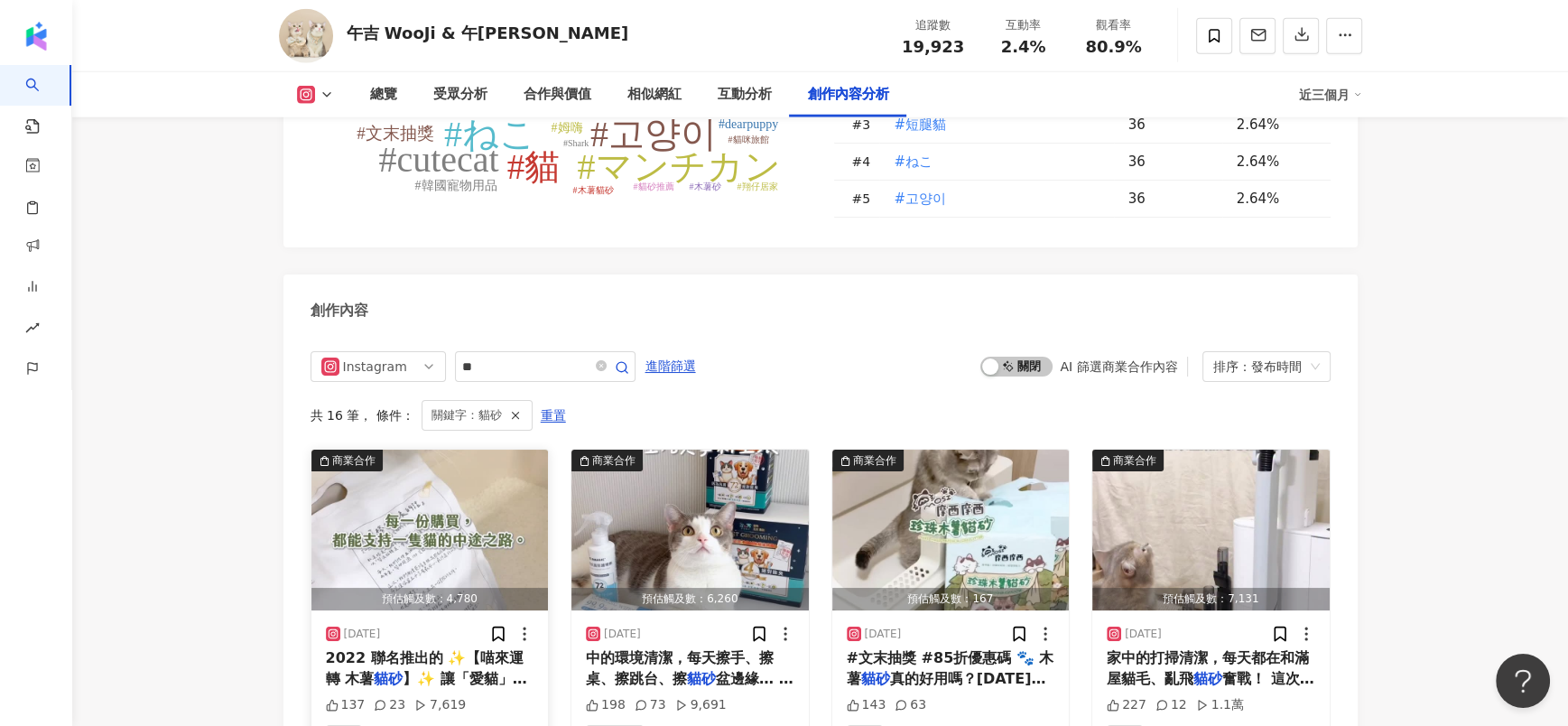
click at [382, 535] on img "button" at bounding box center [430, 529] width 237 height 161
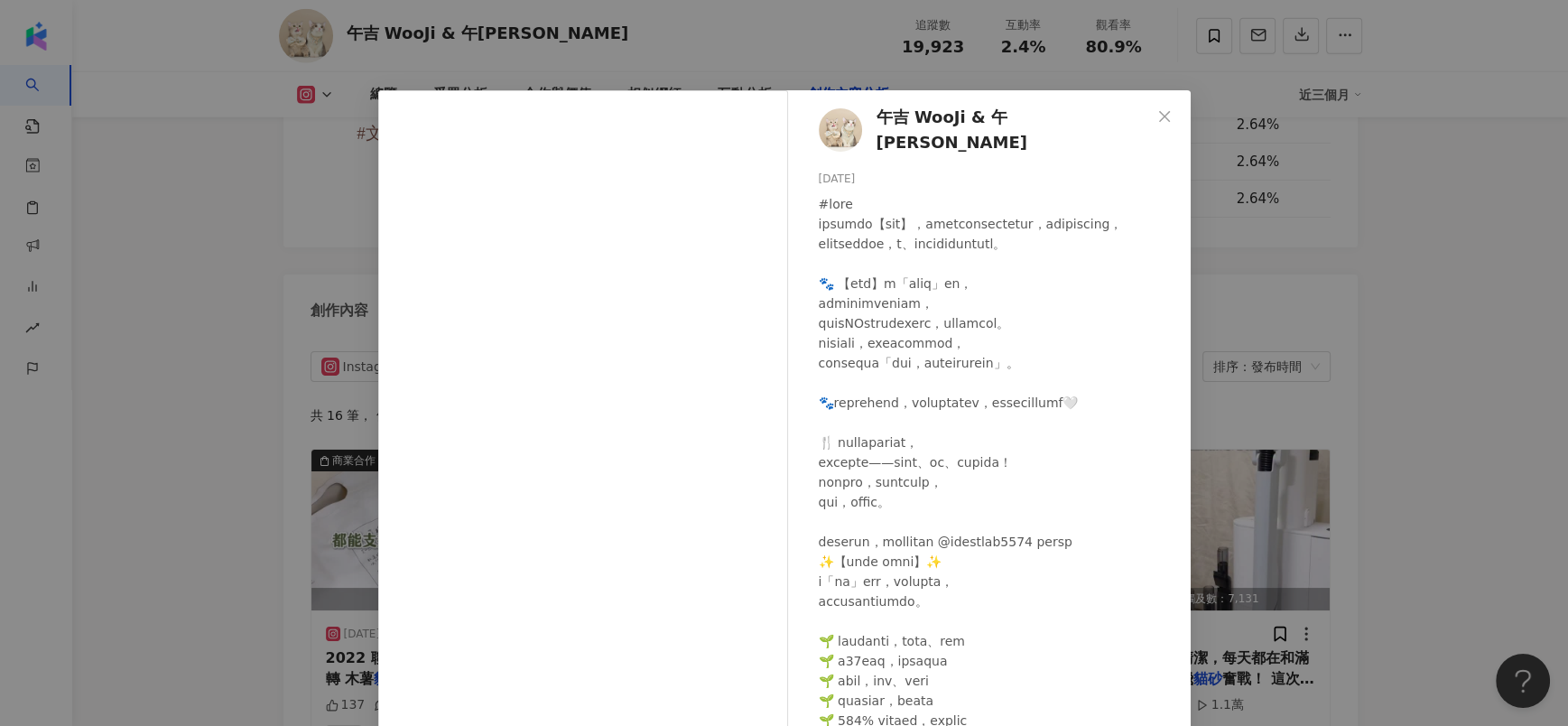
drag, startPoint x: 1395, startPoint y: 339, endPoint x: 1293, endPoint y: 374, distance: 107.8
click at [1395, 339] on div "午吉 WooJi & 午妮 WooNi 2025/10/12 137 23 7,619 查看原始貼文" at bounding box center [784, 363] width 1568 height 726
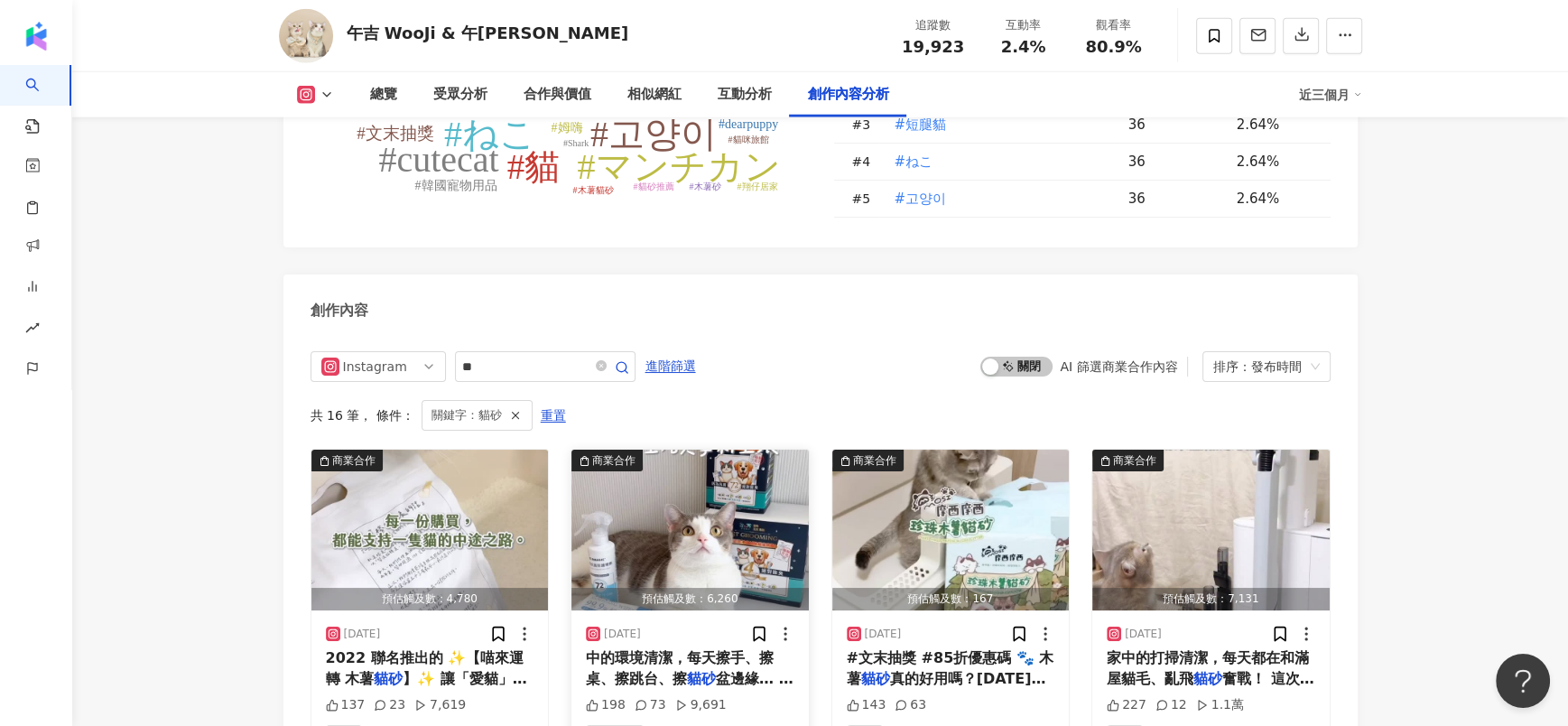
click at [747, 551] on img "button" at bounding box center [690, 529] width 237 height 161
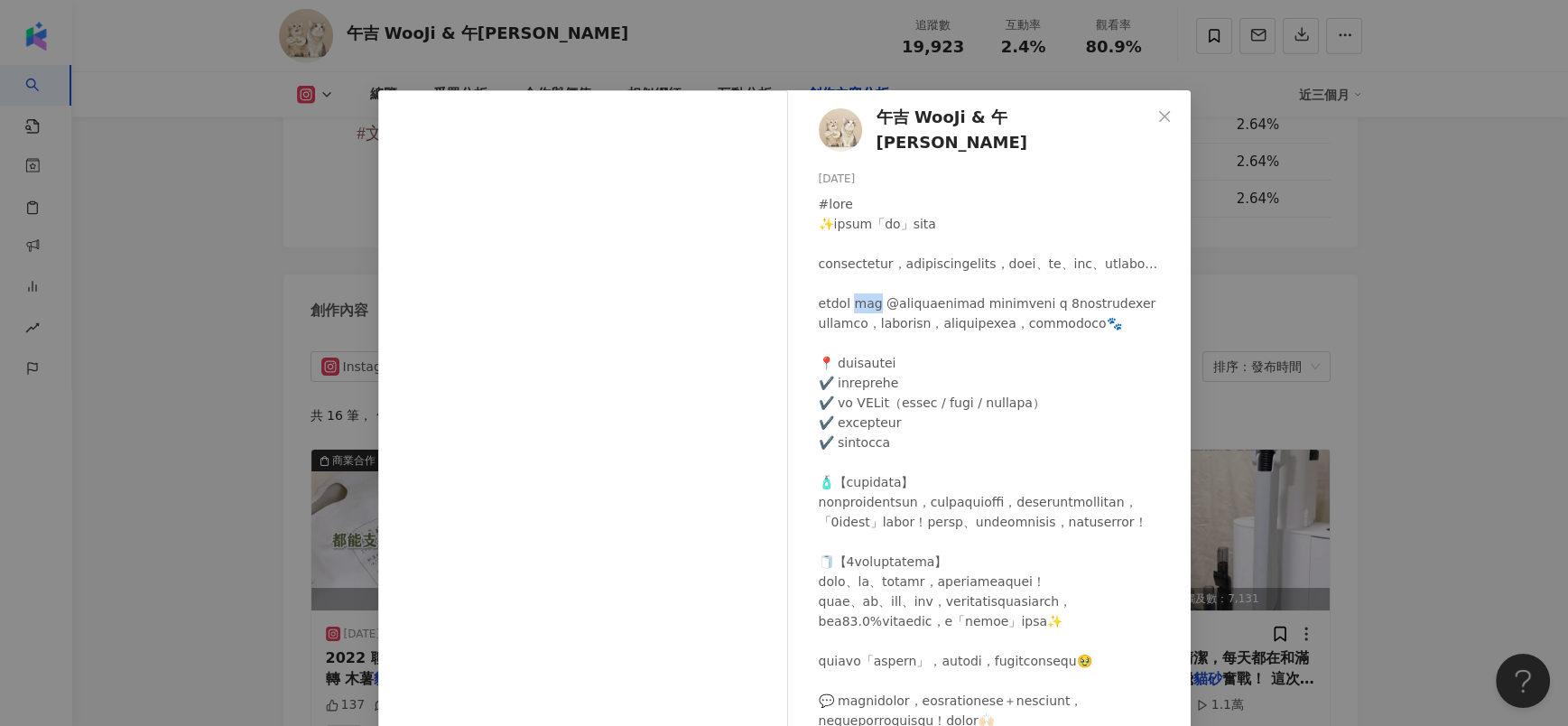
drag, startPoint x: 877, startPoint y: 314, endPoint x: 910, endPoint y: 315, distance: 33.0
copy div "菌魔力"
click at [1340, 252] on div "午吉 WooJi & 午妮 WooNi 2025/10/8 198 73 9,691 查看原始貼文" at bounding box center [784, 363] width 1568 height 726
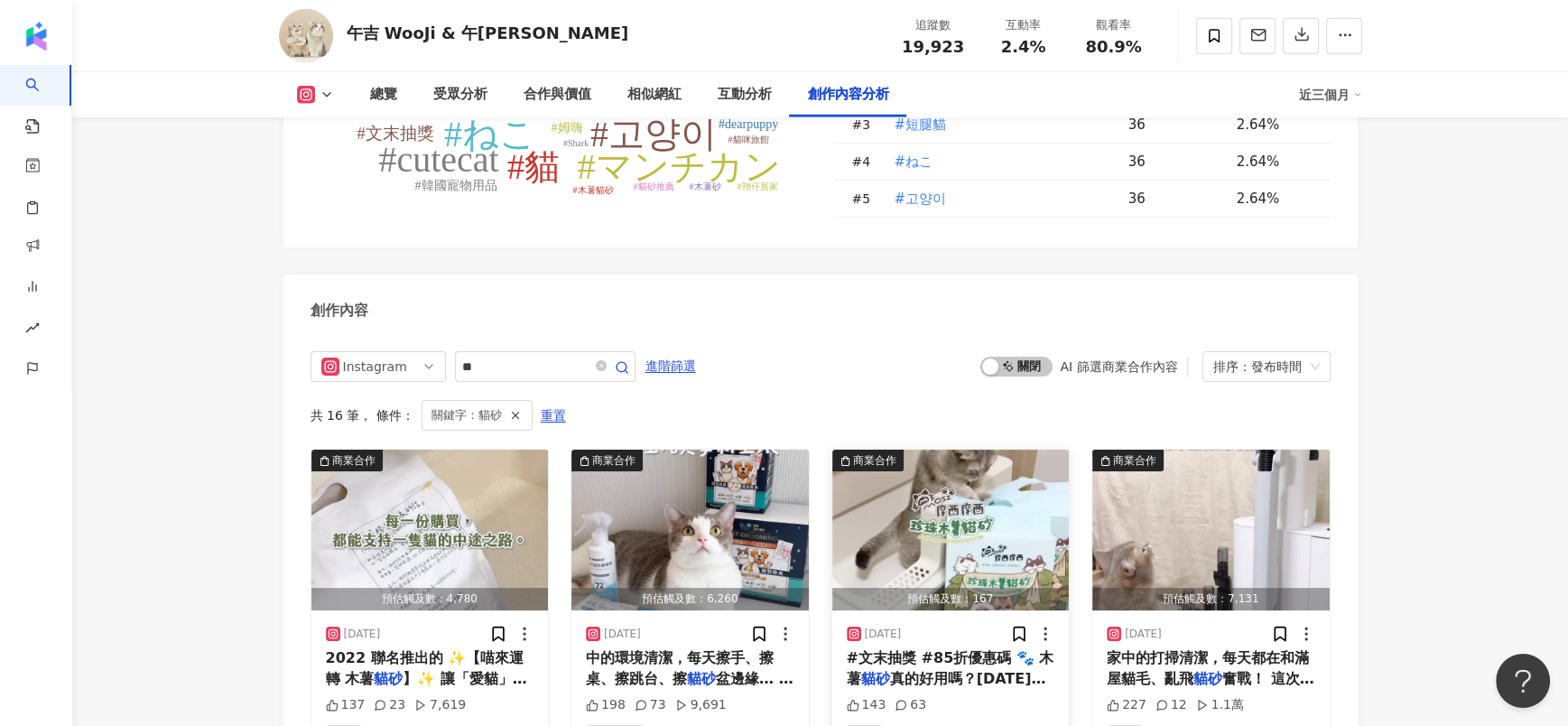
click at [930, 499] on img "button" at bounding box center [950, 529] width 237 height 161
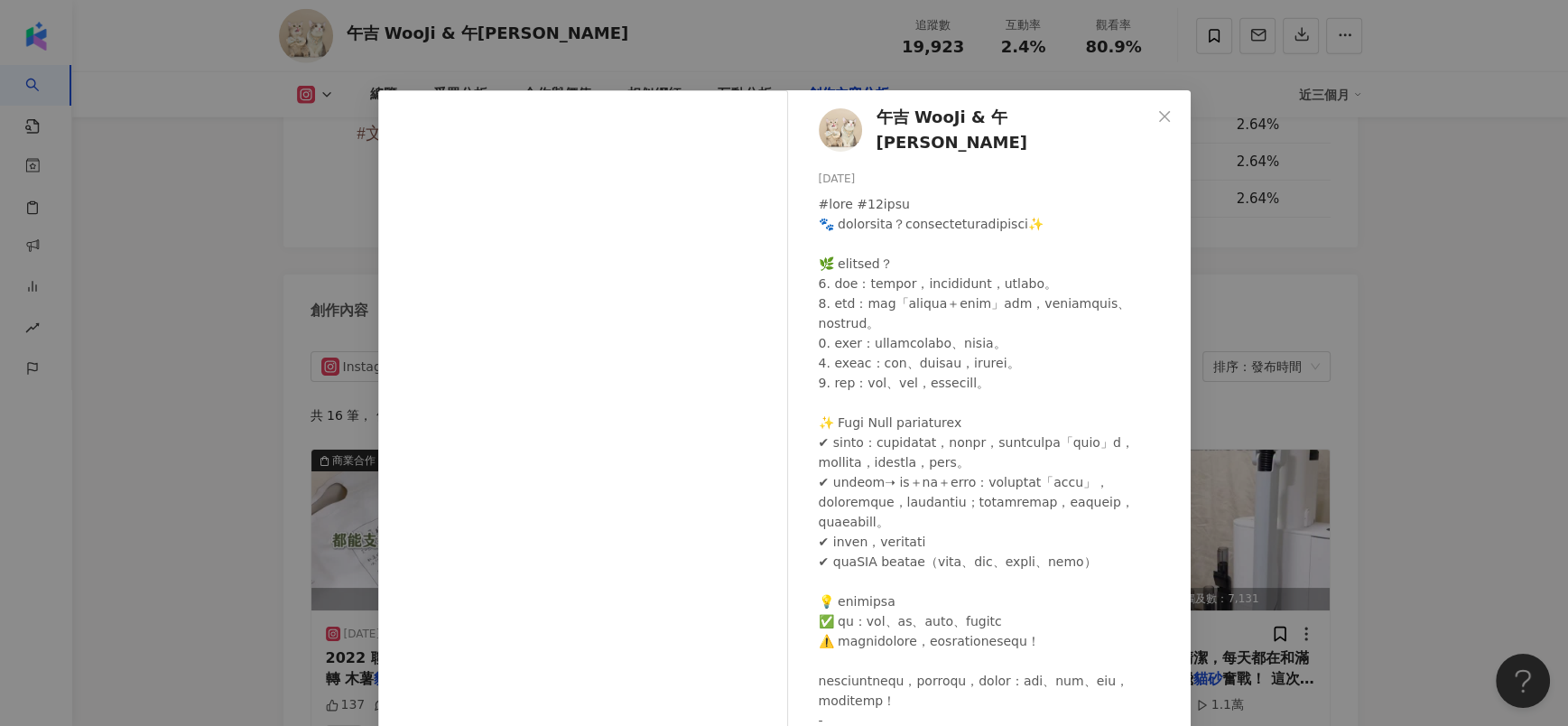
click at [1423, 335] on div "午吉 WooJi & 午妮 WooNi 2025/9/28 143 63 查看原始貼文" at bounding box center [784, 363] width 1568 height 726
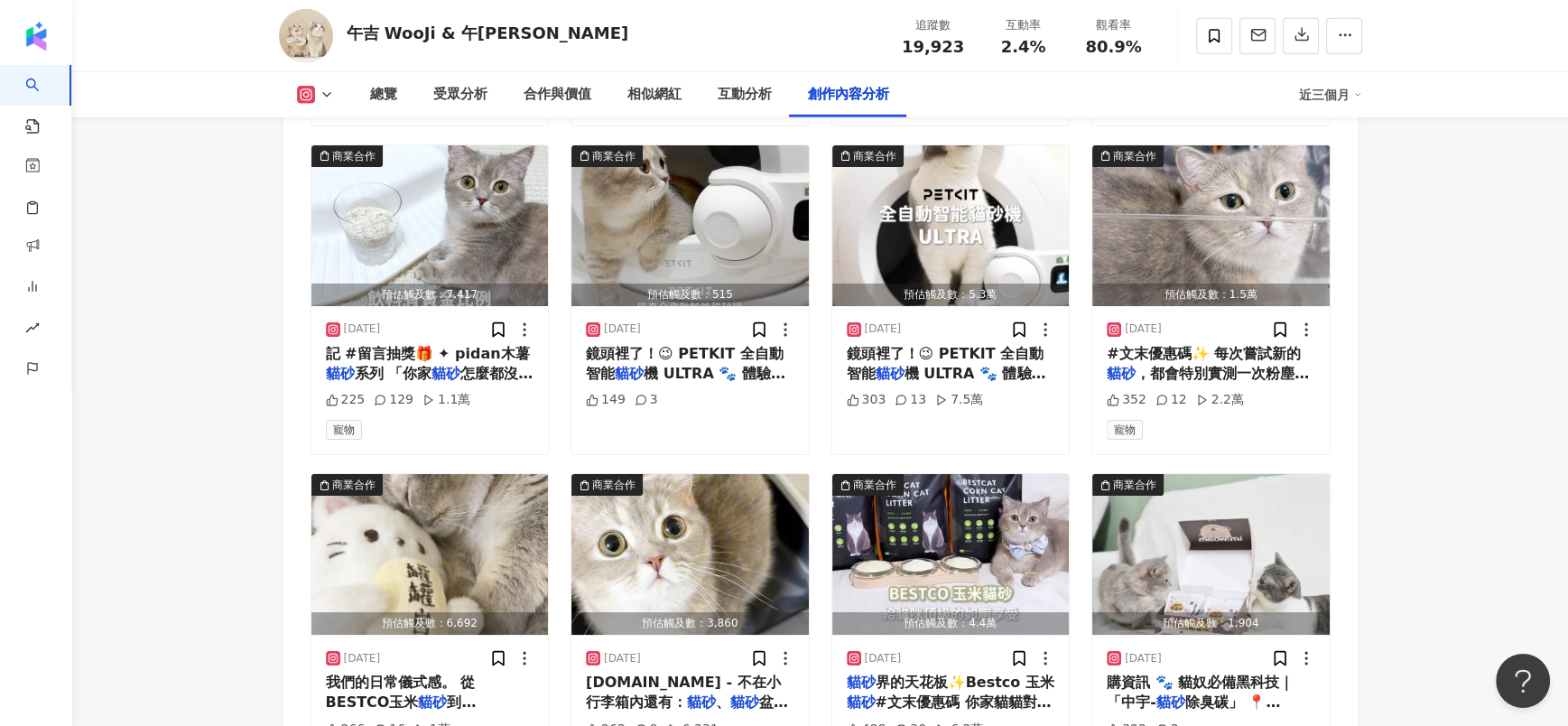
scroll to position [6107, 0]
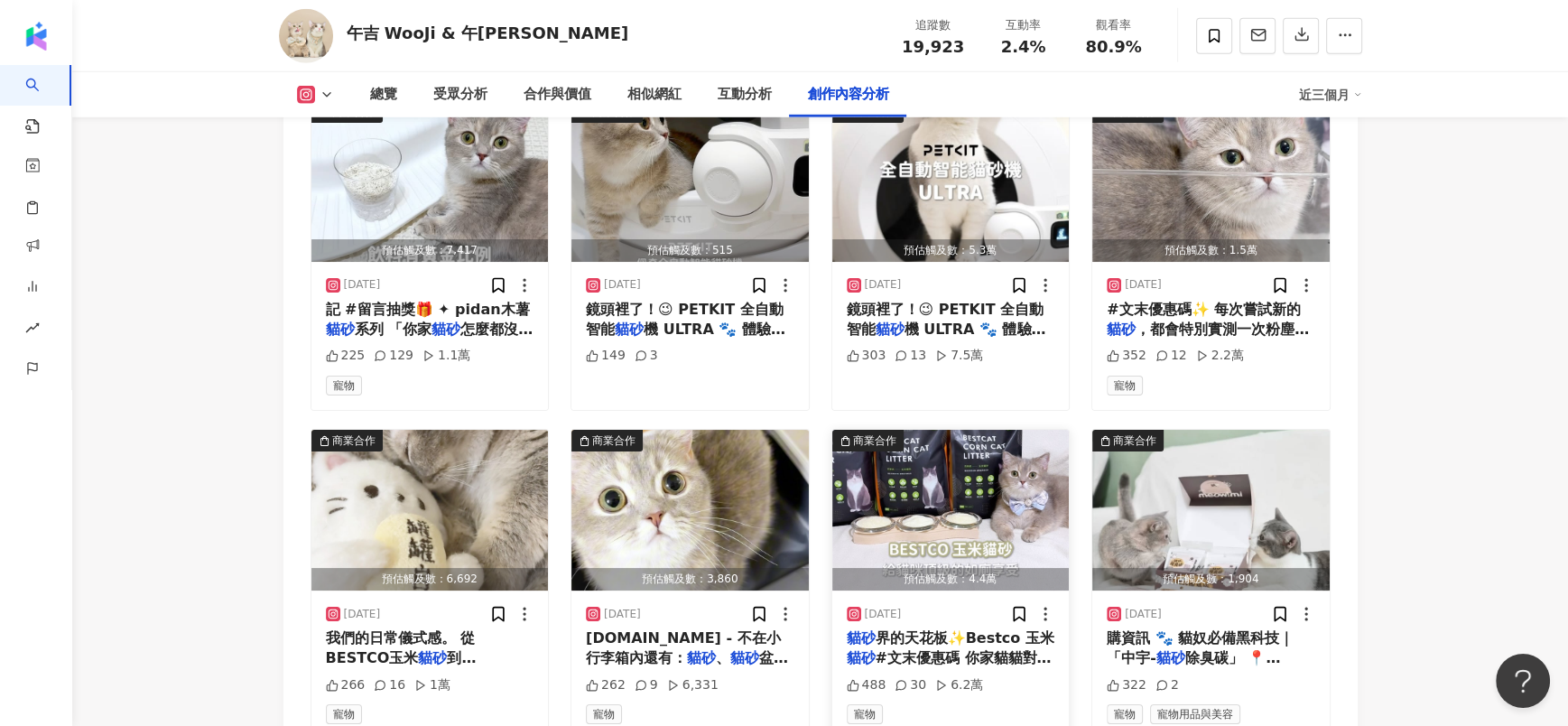
click at [1021, 463] on img "button" at bounding box center [950, 510] width 237 height 161
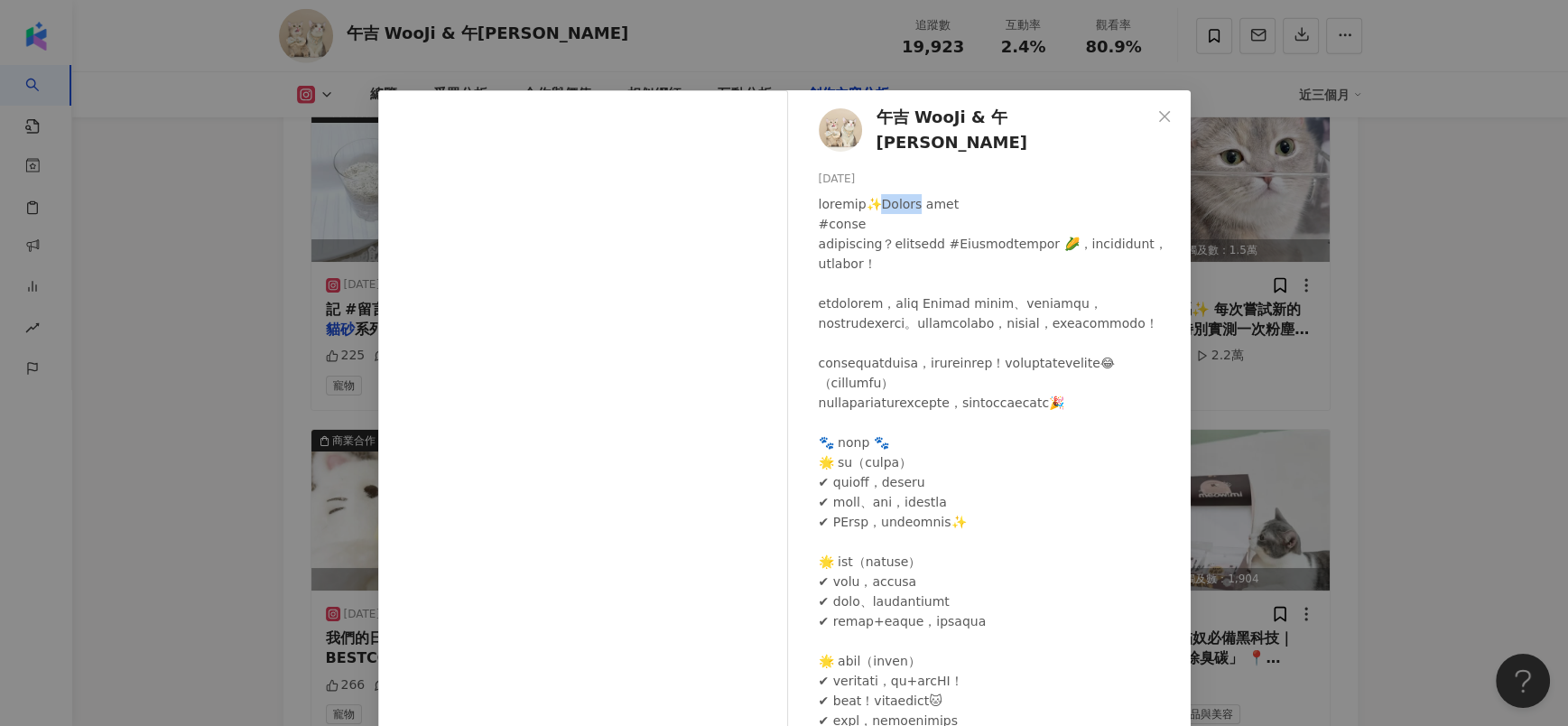
drag, startPoint x: 954, startPoint y: 201, endPoint x: 914, endPoint y: 200, distance: 40.0
click at [914, 200] on div at bounding box center [997, 621] width 358 height 854
copy div "Bestco"
click at [1381, 356] on div "午吉 WooJi & 午妮 WooNi 2025/3/27 488 30 6.2萬 查看原始貼文" at bounding box center [784, 363] width 1568 height 726
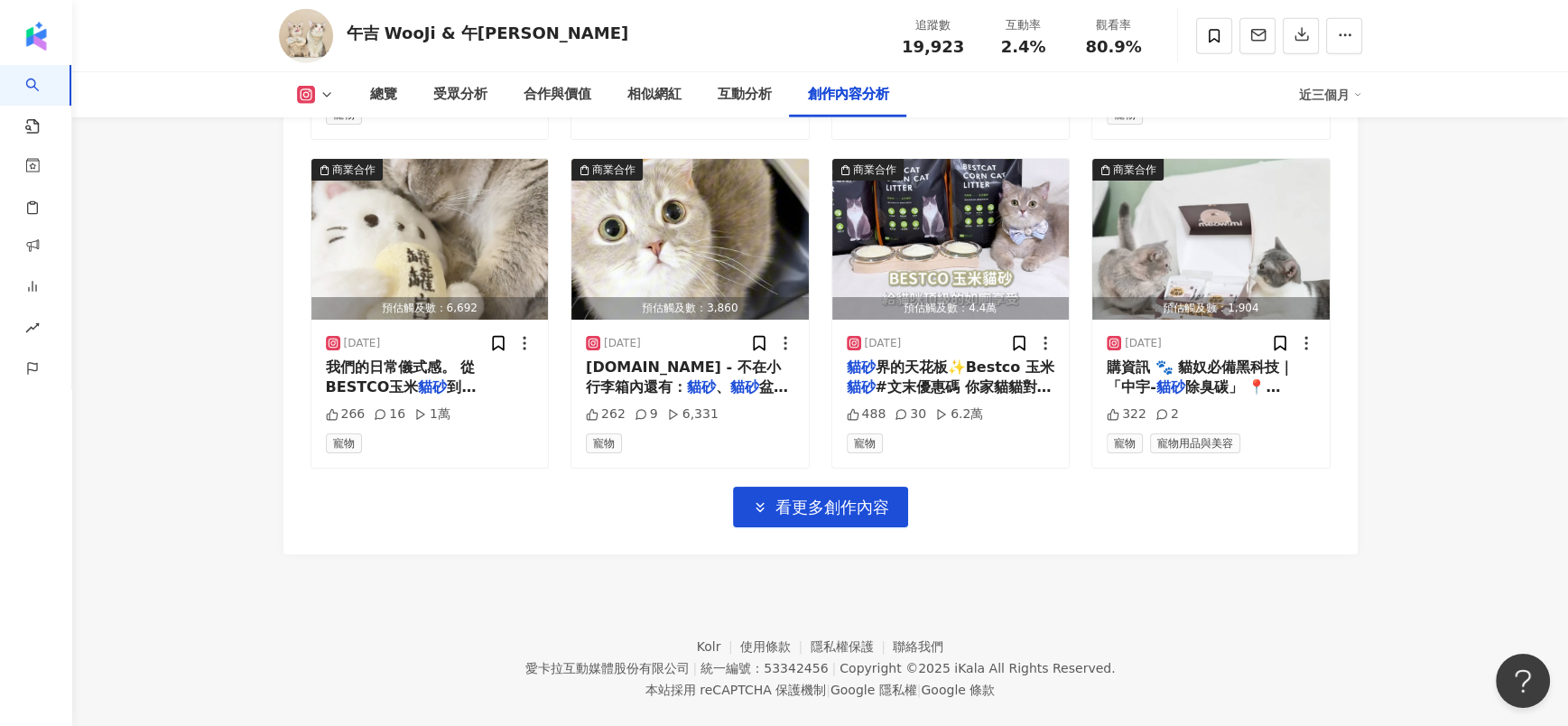
scroll to position [5970, 0]
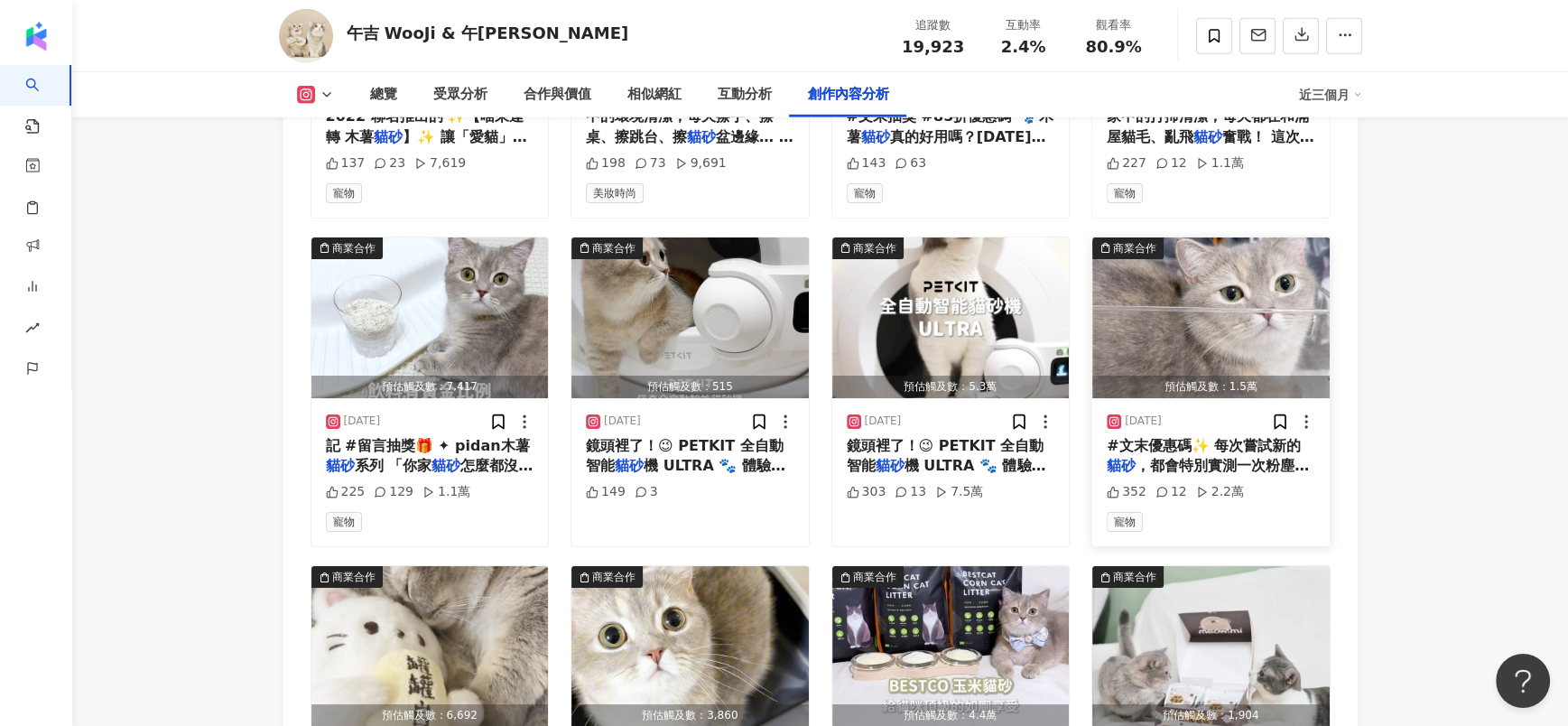
click at [1198, 457] on span "，都會特別實測一次粉塵狀況、吸水凝結力跟容不容易沾黏，還有包覆的效果 結果這次午妮小朋友居然直接給我闖入，還呼呼大睡起來💤😂 看來玉米砂的舒適感真的是很不錯✨" at bounding box center [1209, 525] width 207 height 138
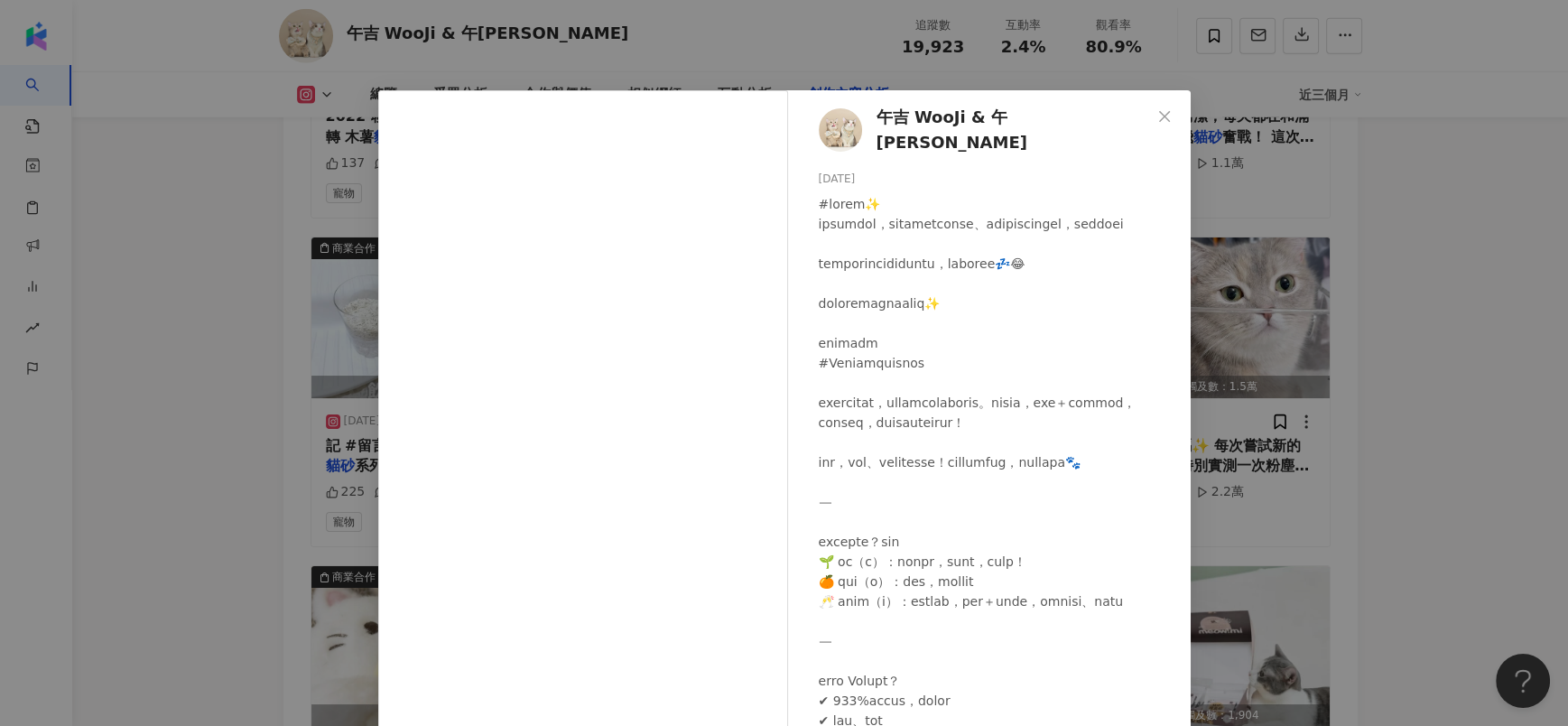
click at [1408, 393] on div "午吉 WooJi & 午妮 WooNi 2025/4/10 352 12 2.2萬 查看原始貼文" at bounding box center [784, 363] width 1568 height 726
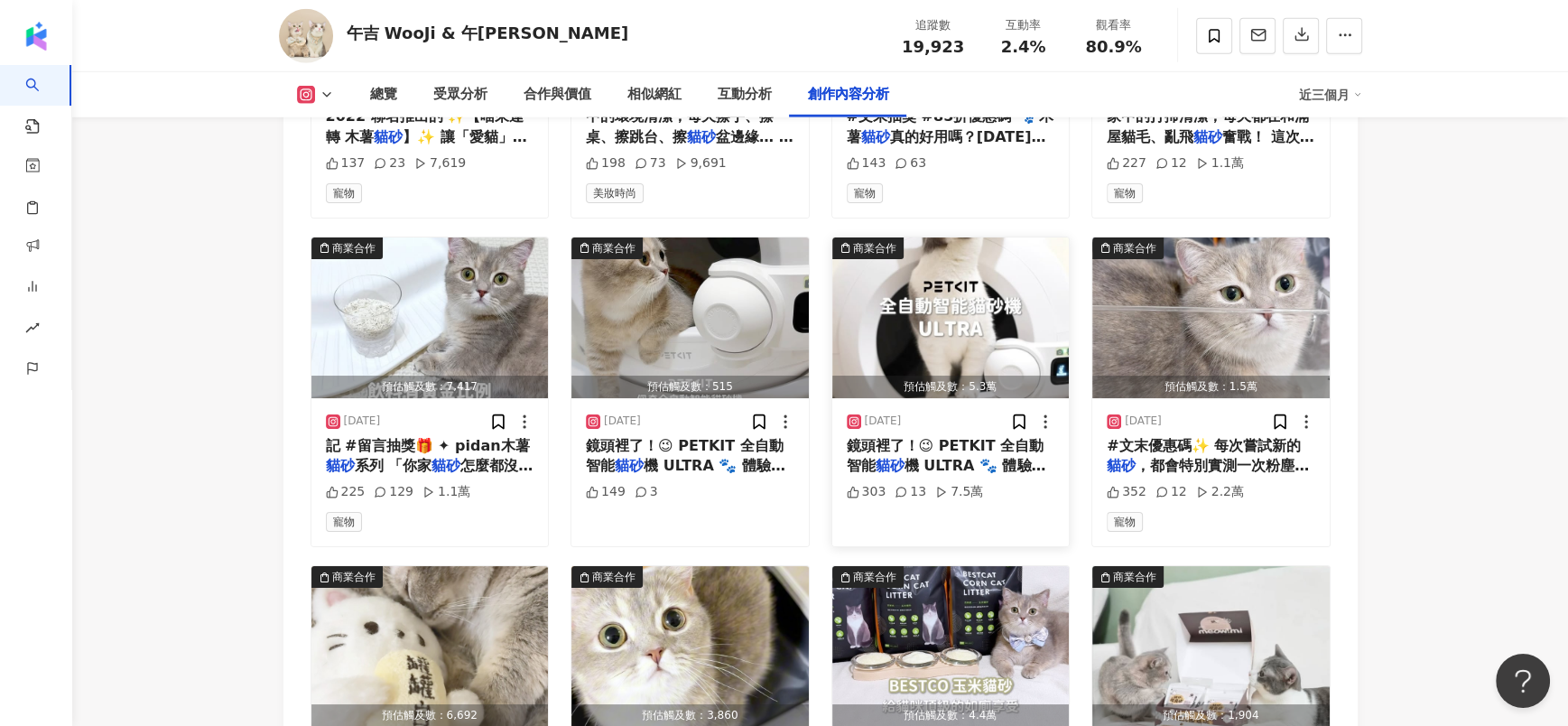
click at [924, 437] on span "鏡頭裡了！😉 PETKIT 全自動智能" at bounding box center [944, 455] width 198 height 37
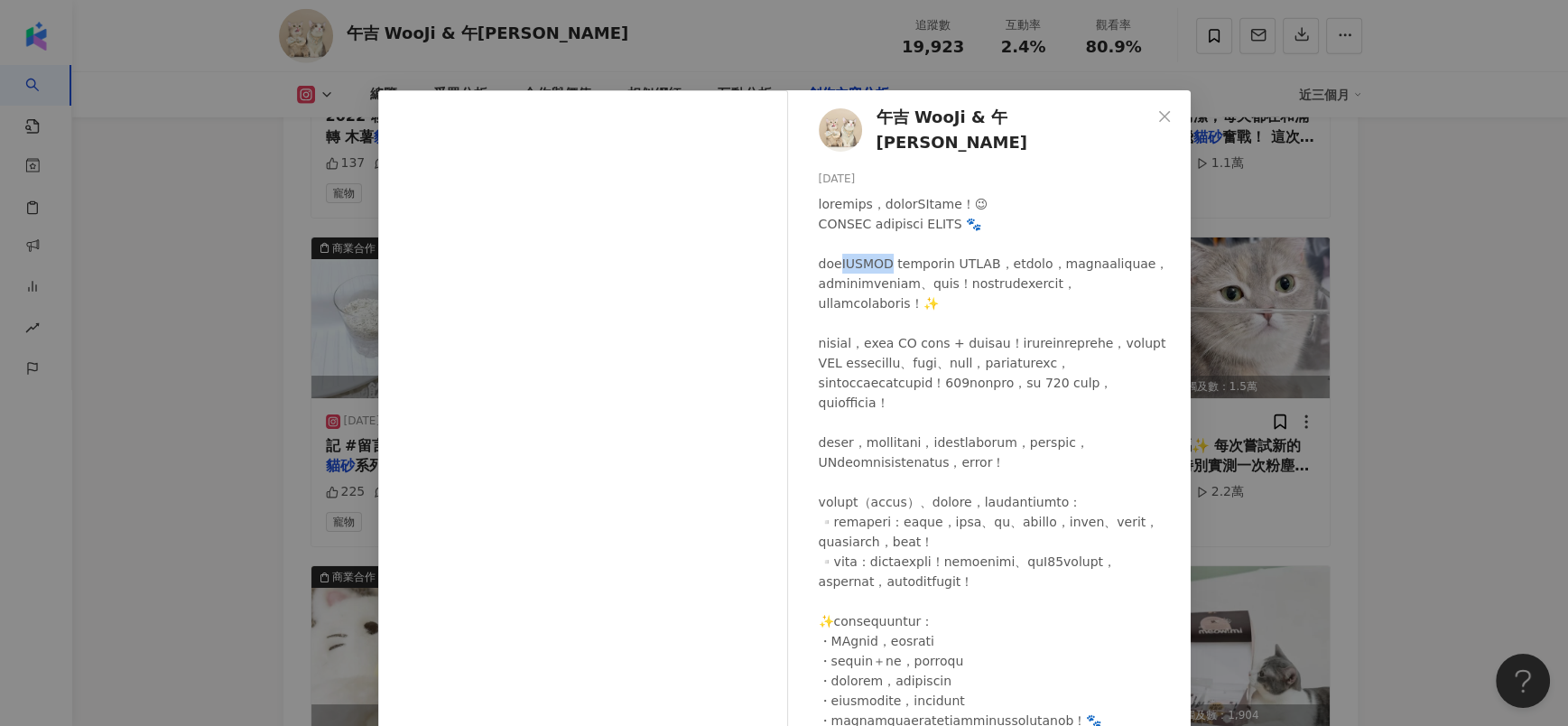
drag, startPoint x: 889, startPoint y: 256, endPoint x: 846, endPoint y: 256, distance: 43.0
click at [846, 256] on div at bounding box center [997, 571] width 358 height 755
copy div "TKIT 全"
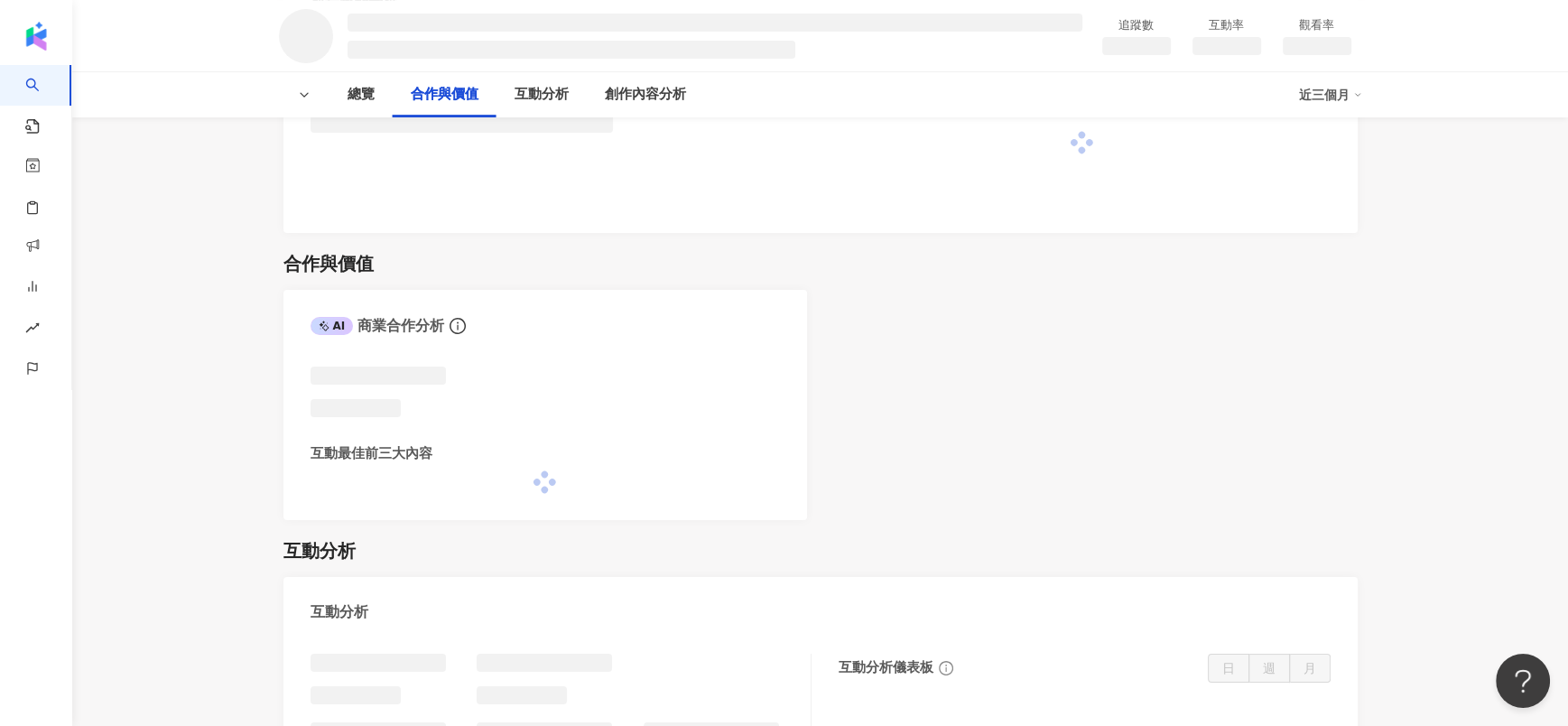
scroll to position [947, 0]
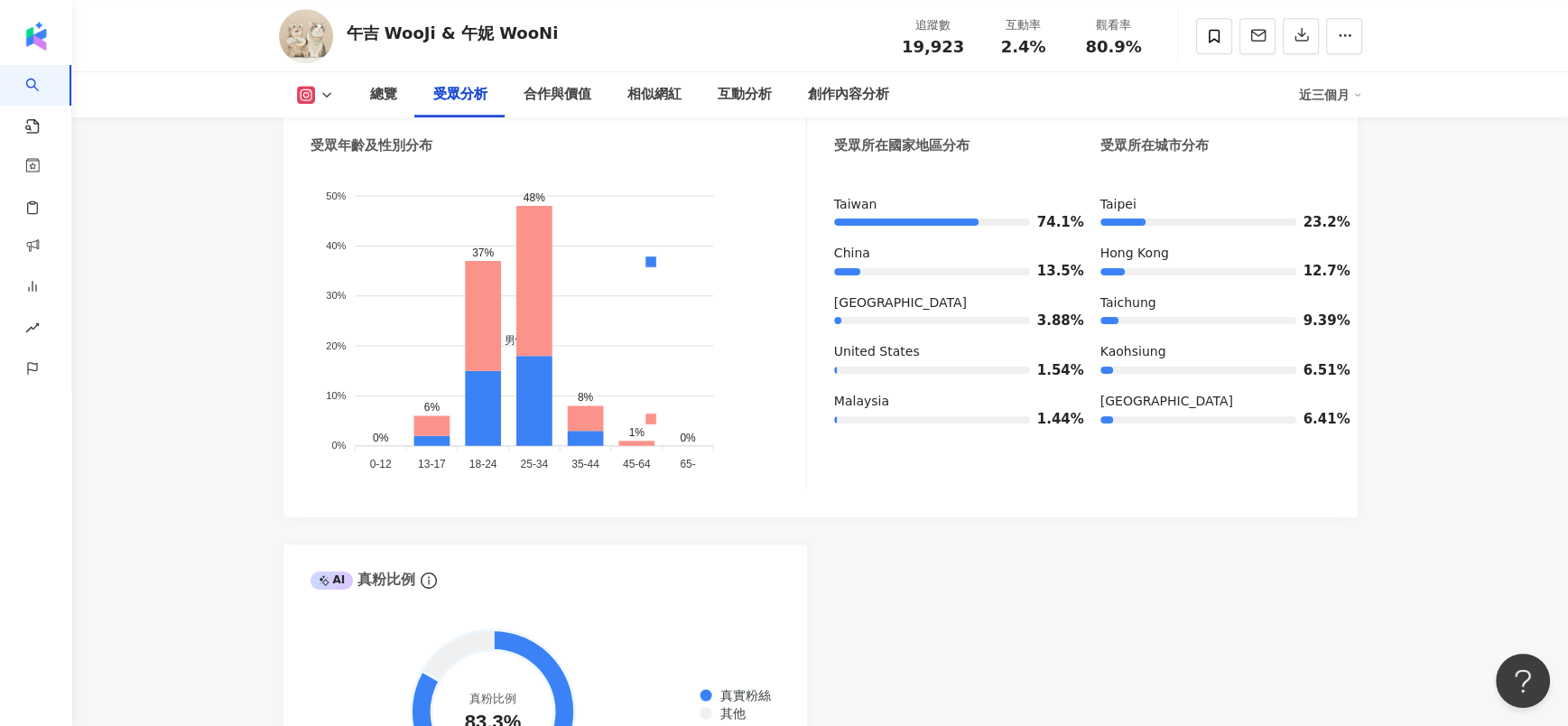
scroll to position [1735, 0]
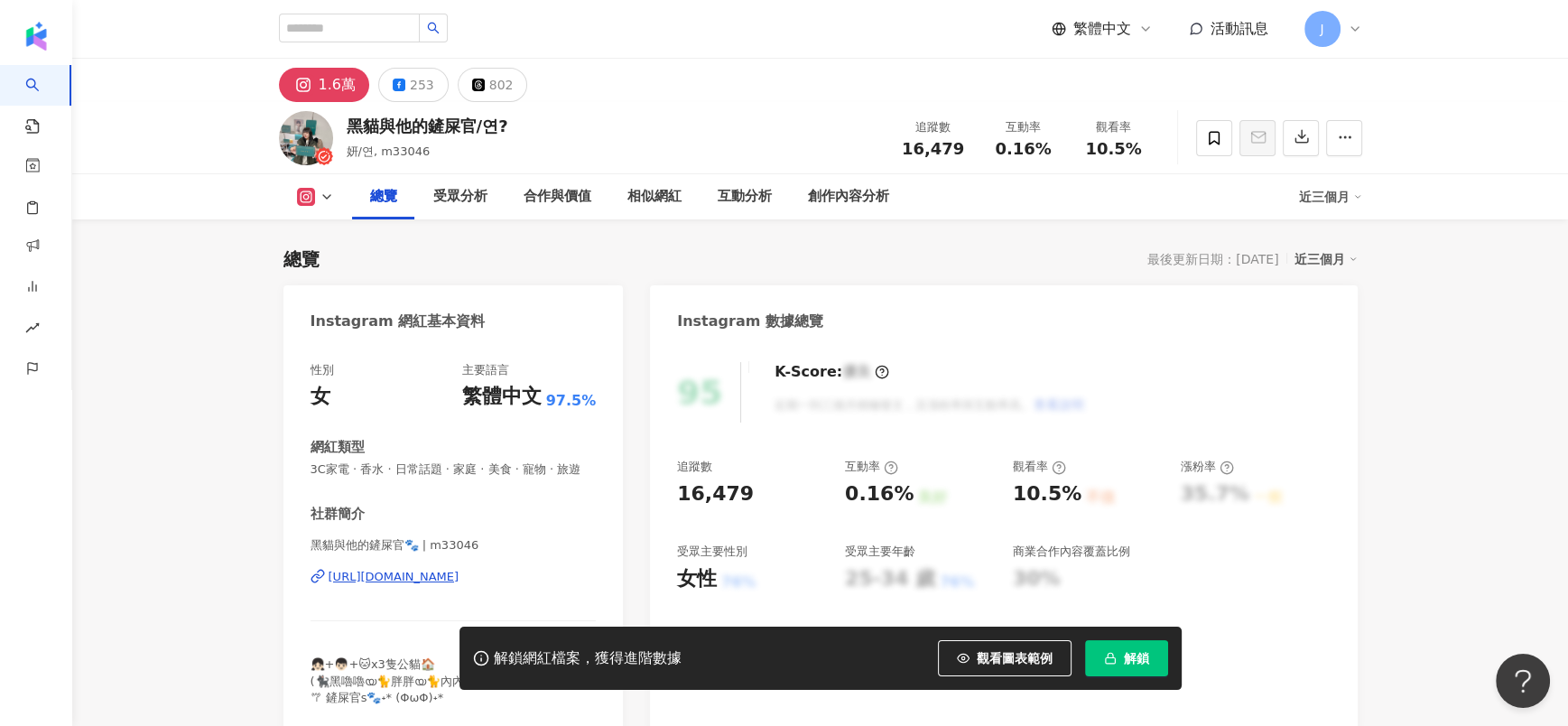
scroll to position [110, 0]
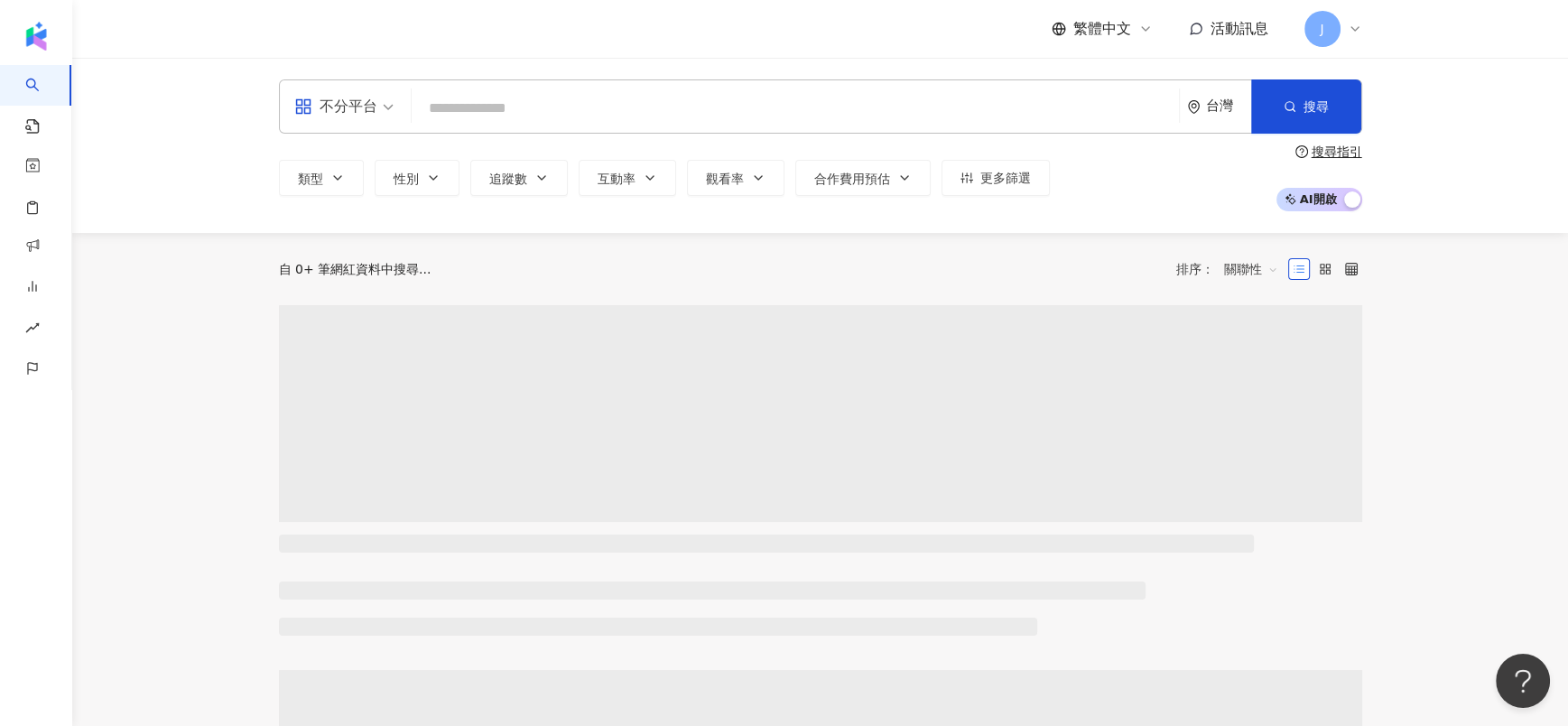
click at [732, 113] on input "search" at bounding box center [795, 109] width 753 height 35
type input "**"
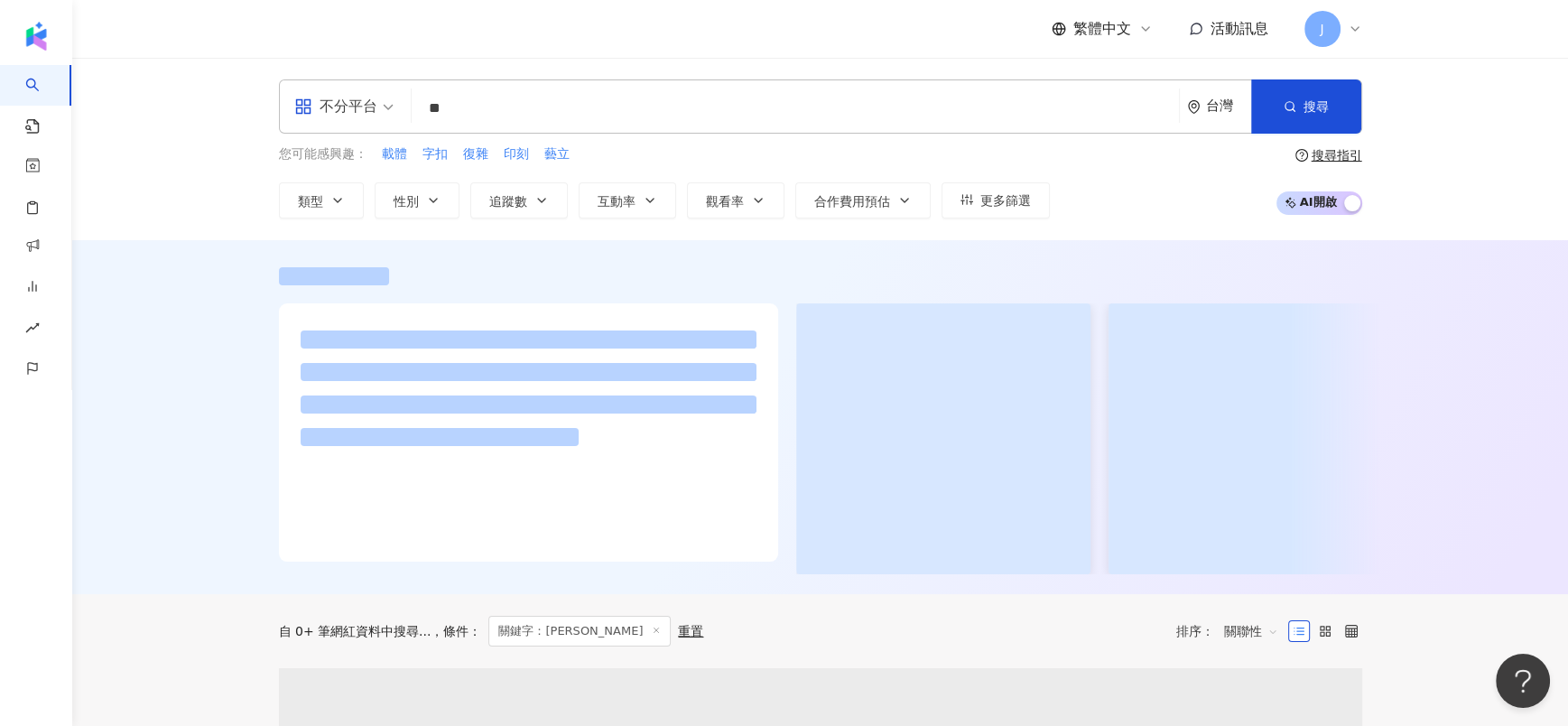
scroll to position [271, 0]
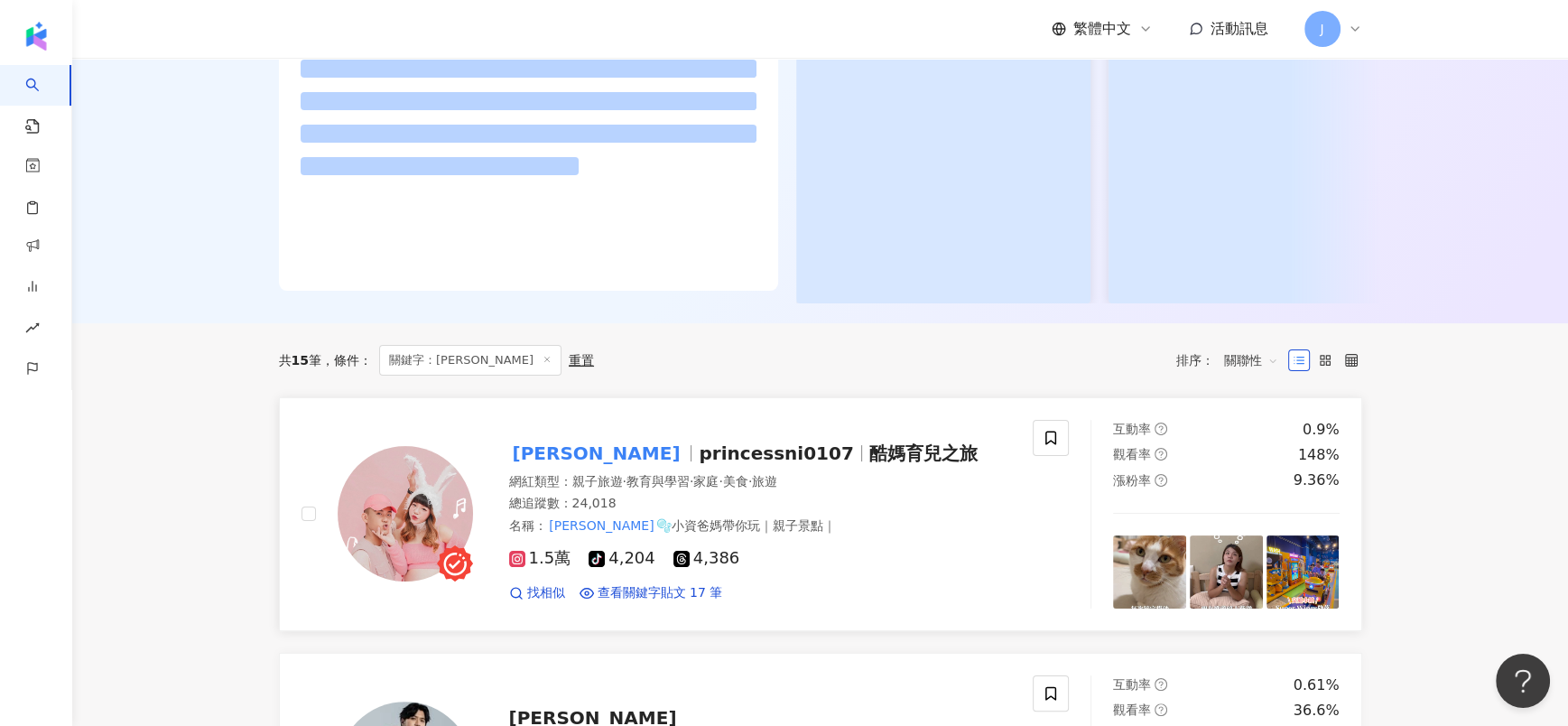
click at [535, 463] on mark "[PERSON_NAME]" at bounding box center [597, 453] width 175 height 29
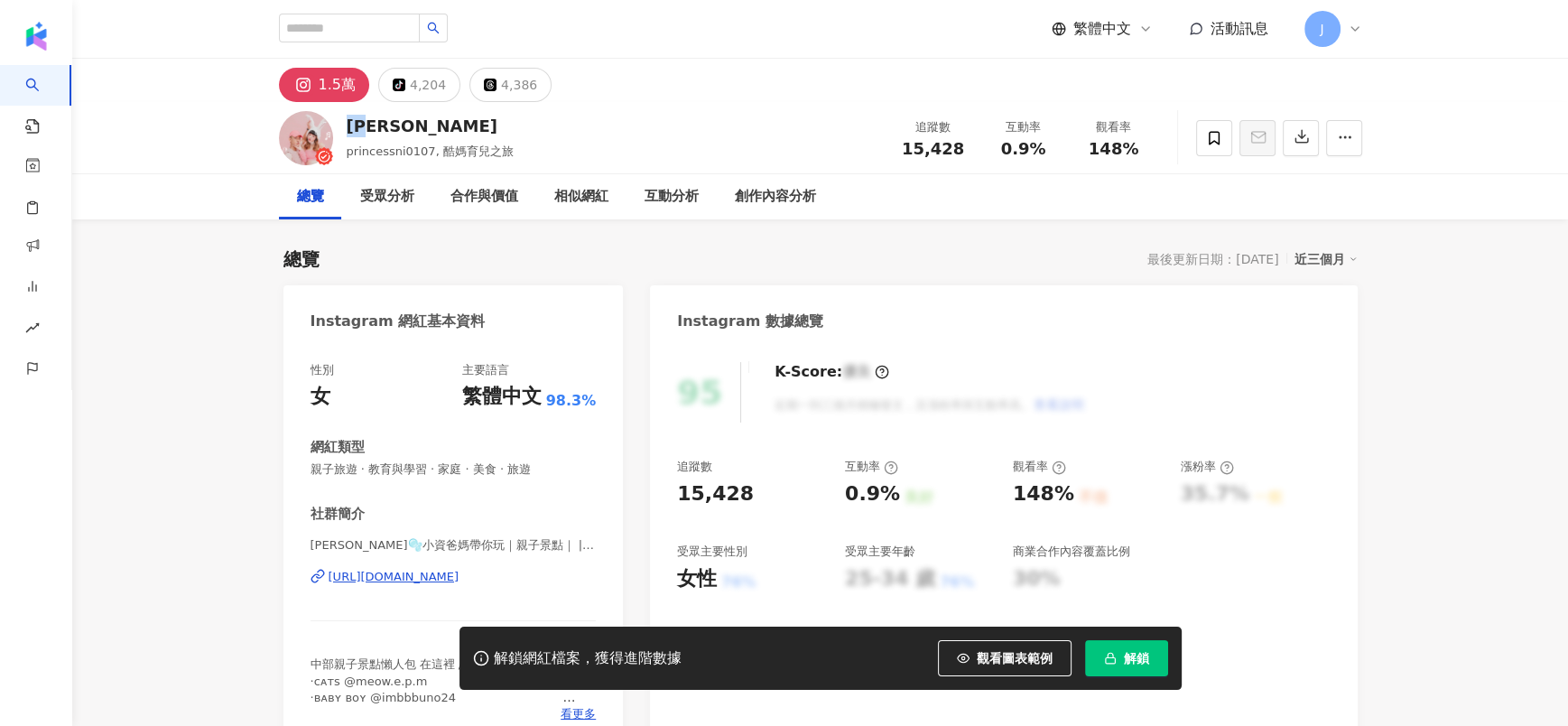
click at [374, 131] on div "水妮 princessni0107, 酷媽育兒之旅 追蹤數 15,428 互動率 0.9% 觀看率 148%" at bounding box center [820, 138] width 1156 height 71
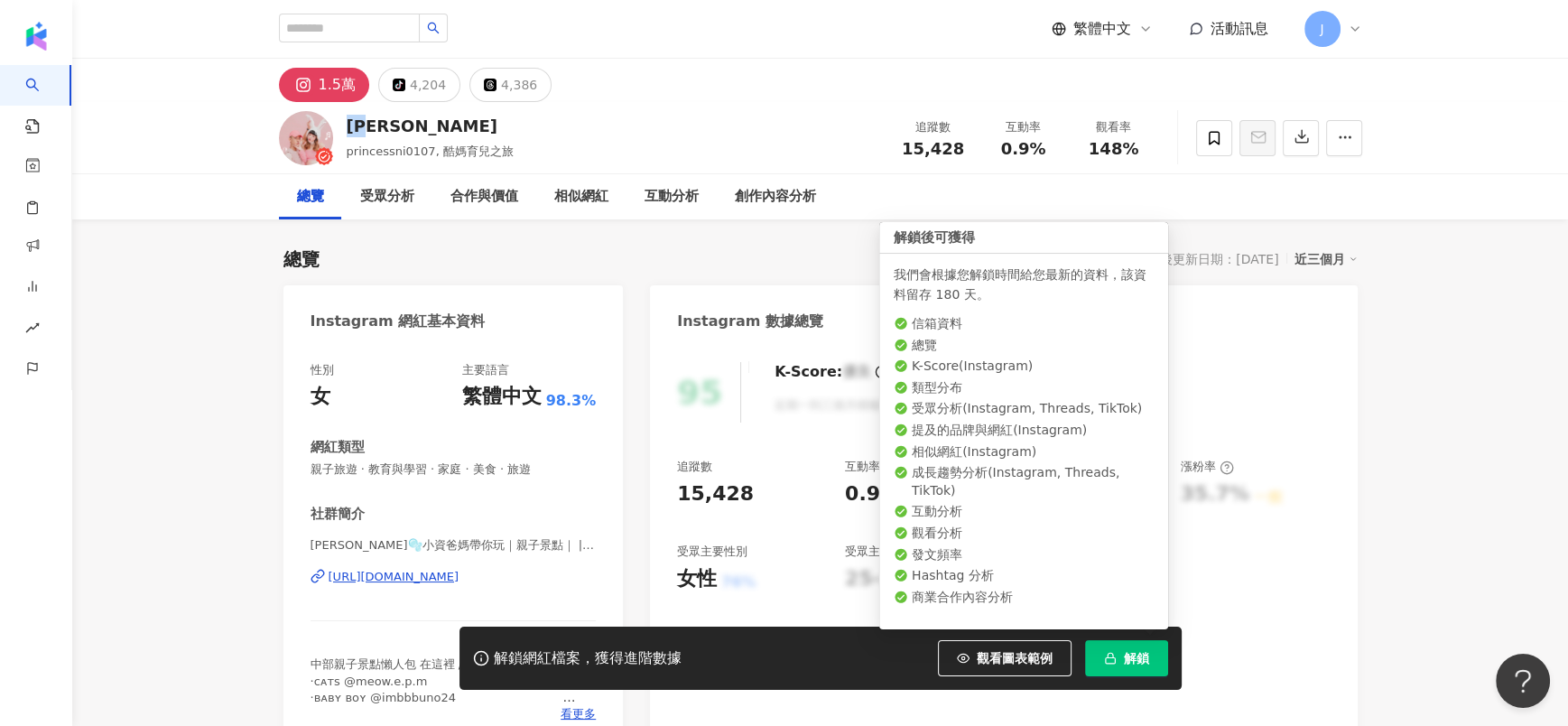
click at [1155, 654] on button "解鎖" at bounding box center [1127, 658] width 83 height 36
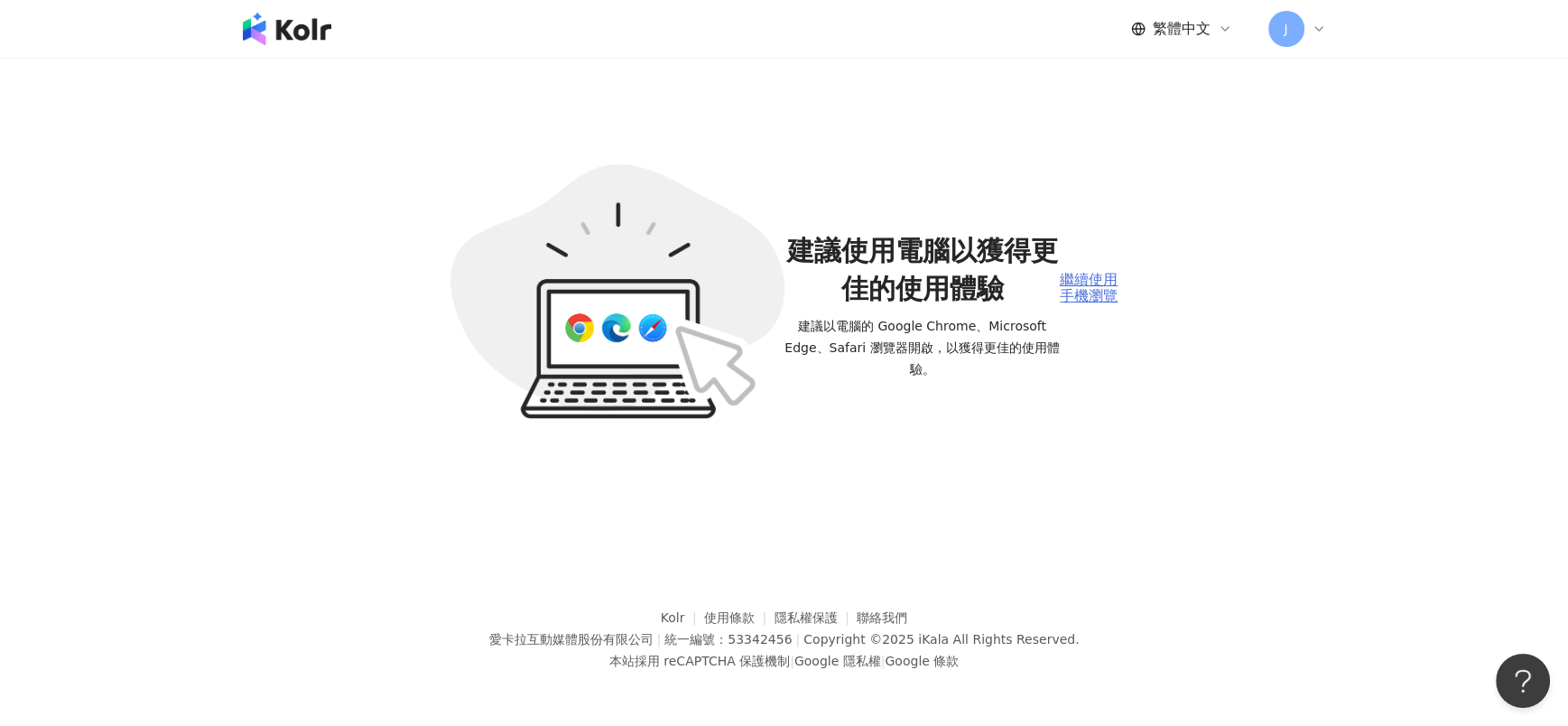
click at [1078, 297] on div "繼續使用手機瀏覽" at bounding box center [1088, 288] width 58 height 34
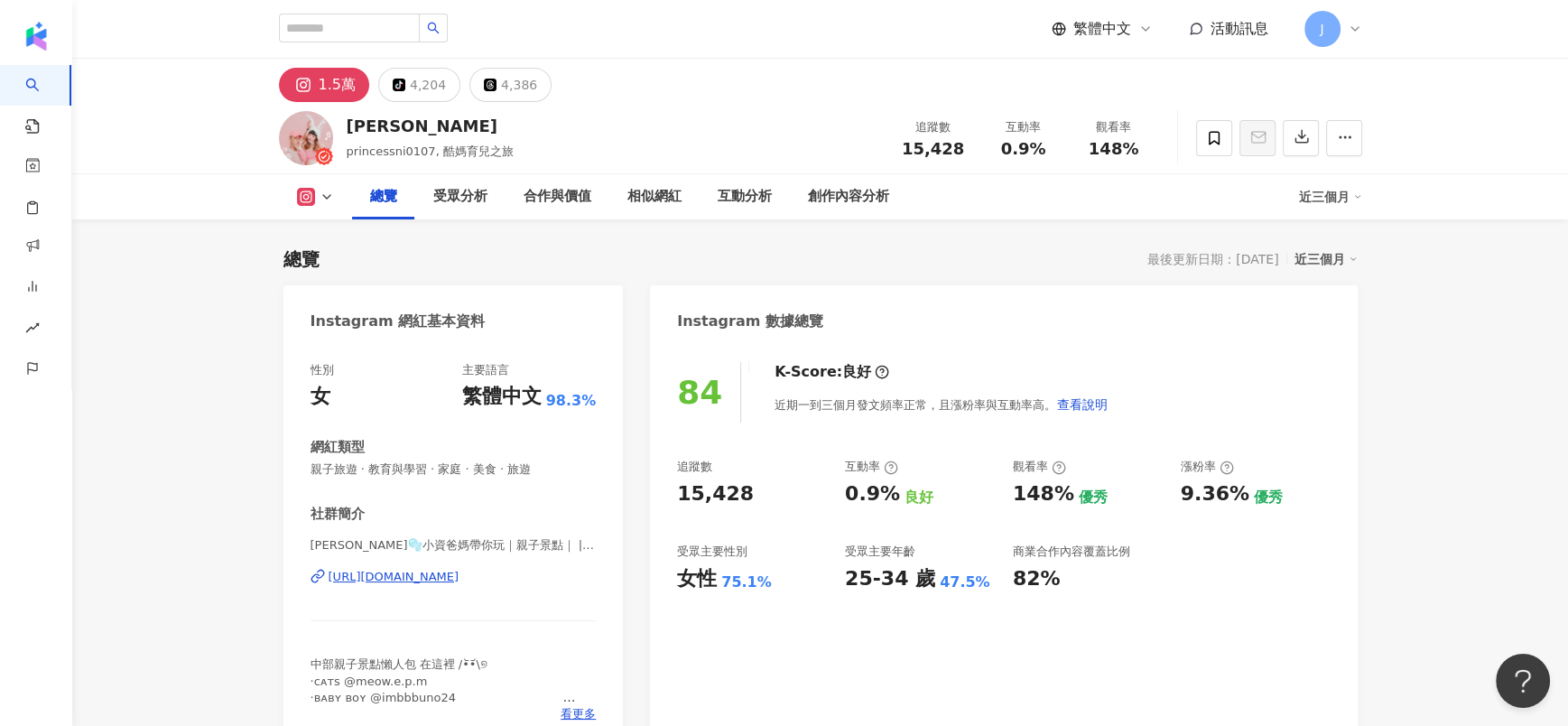
drag, startPoint x: 420, startPoint y: 580, endPoint x: 852, endPoint y: 150, distance: 609.5
click at [420, 581] on div "[URL][DOMAIN_NAME]" at bounding box center [394, 577] width 131 height 16
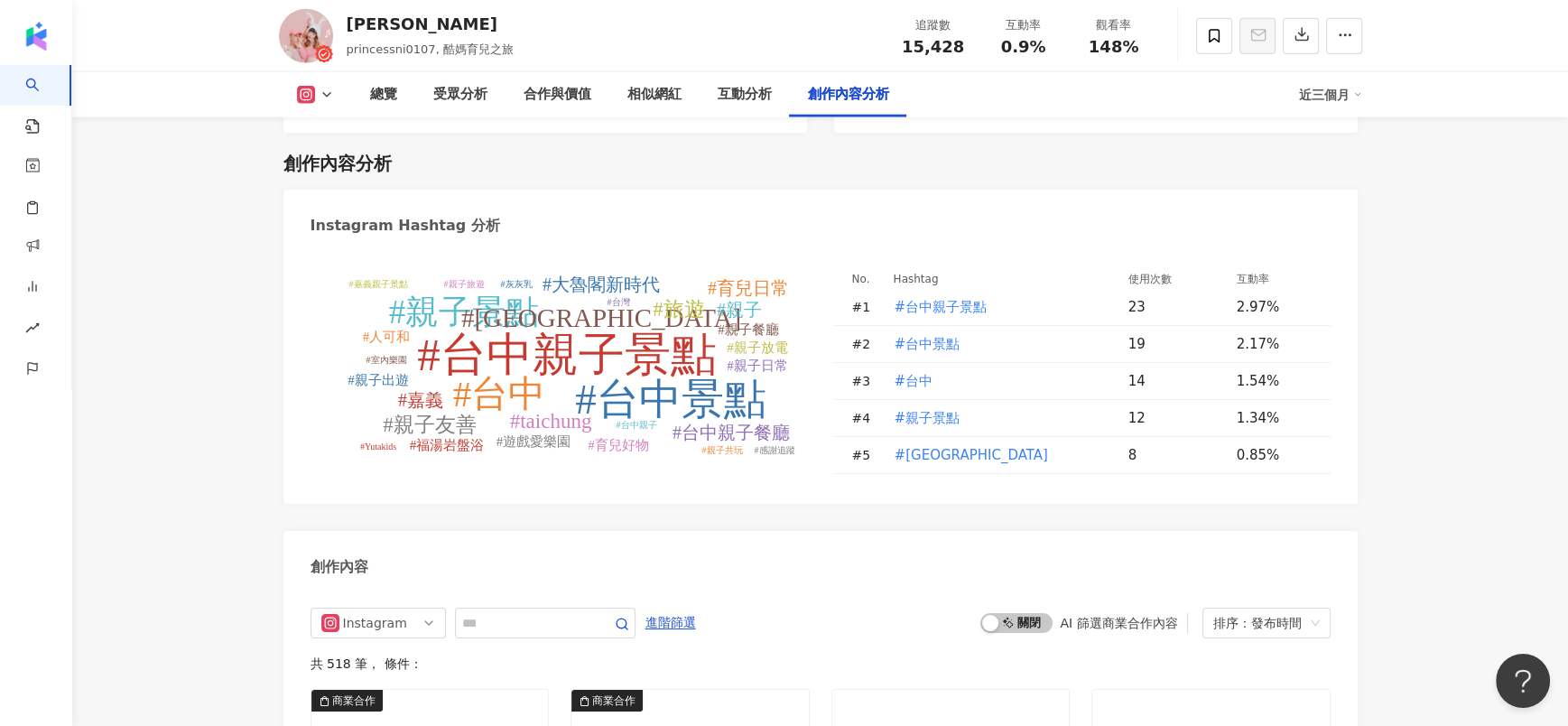
scroll to position [5310, 0]
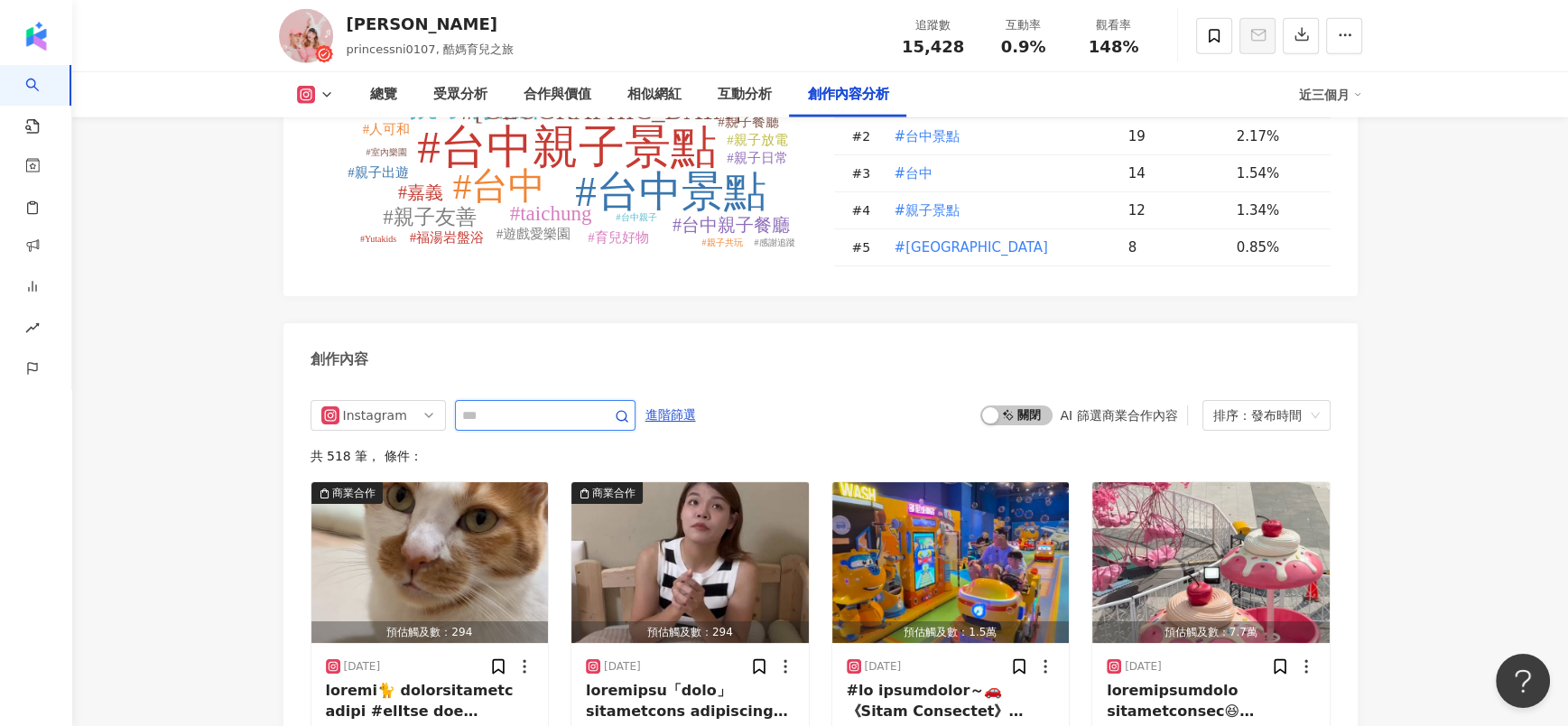
click at [561, 426] on input "text" at bounding box center [524, 416] width 126 height 21
paste input "****"
type input "****"
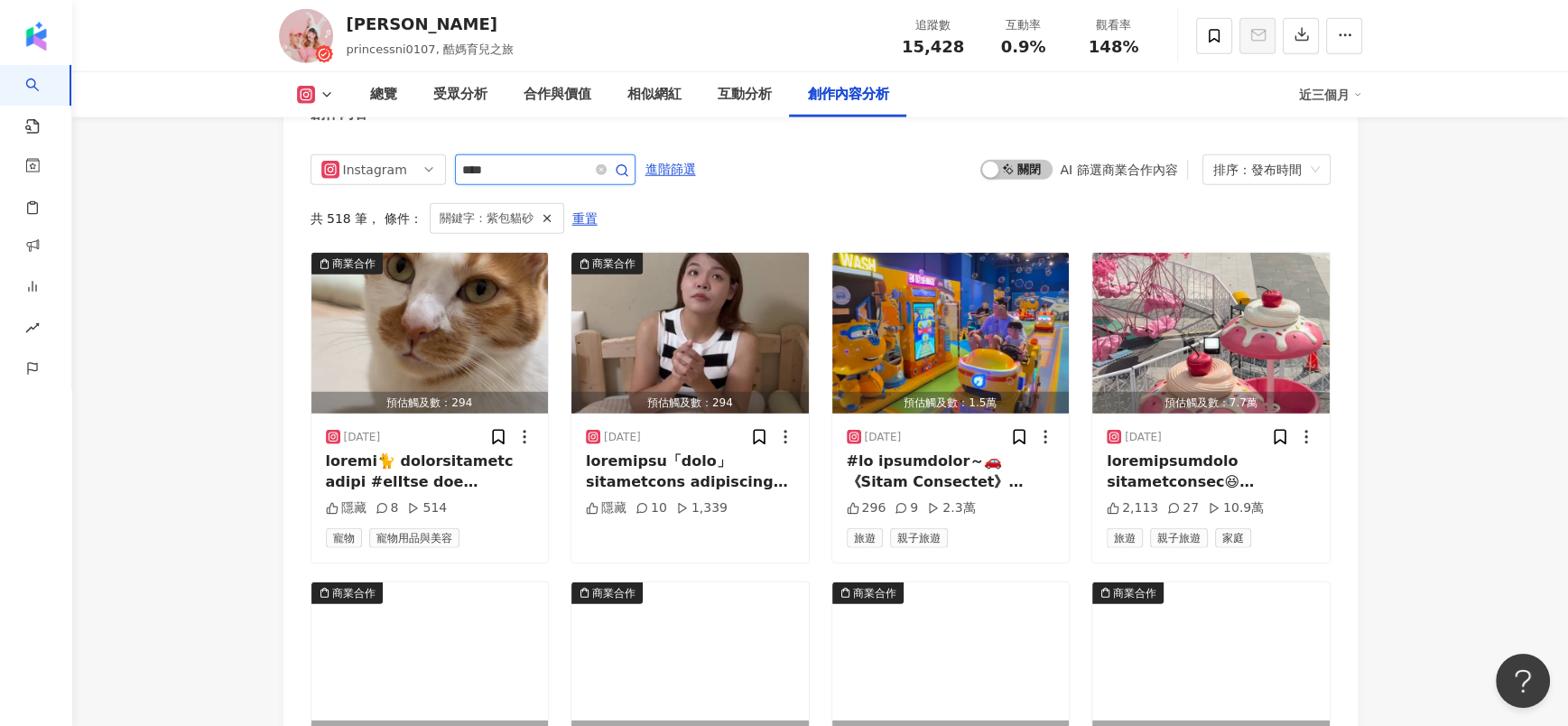
scroll to position [5472, 0]
